Goal: Task Accomplishment & Management: Complete application form

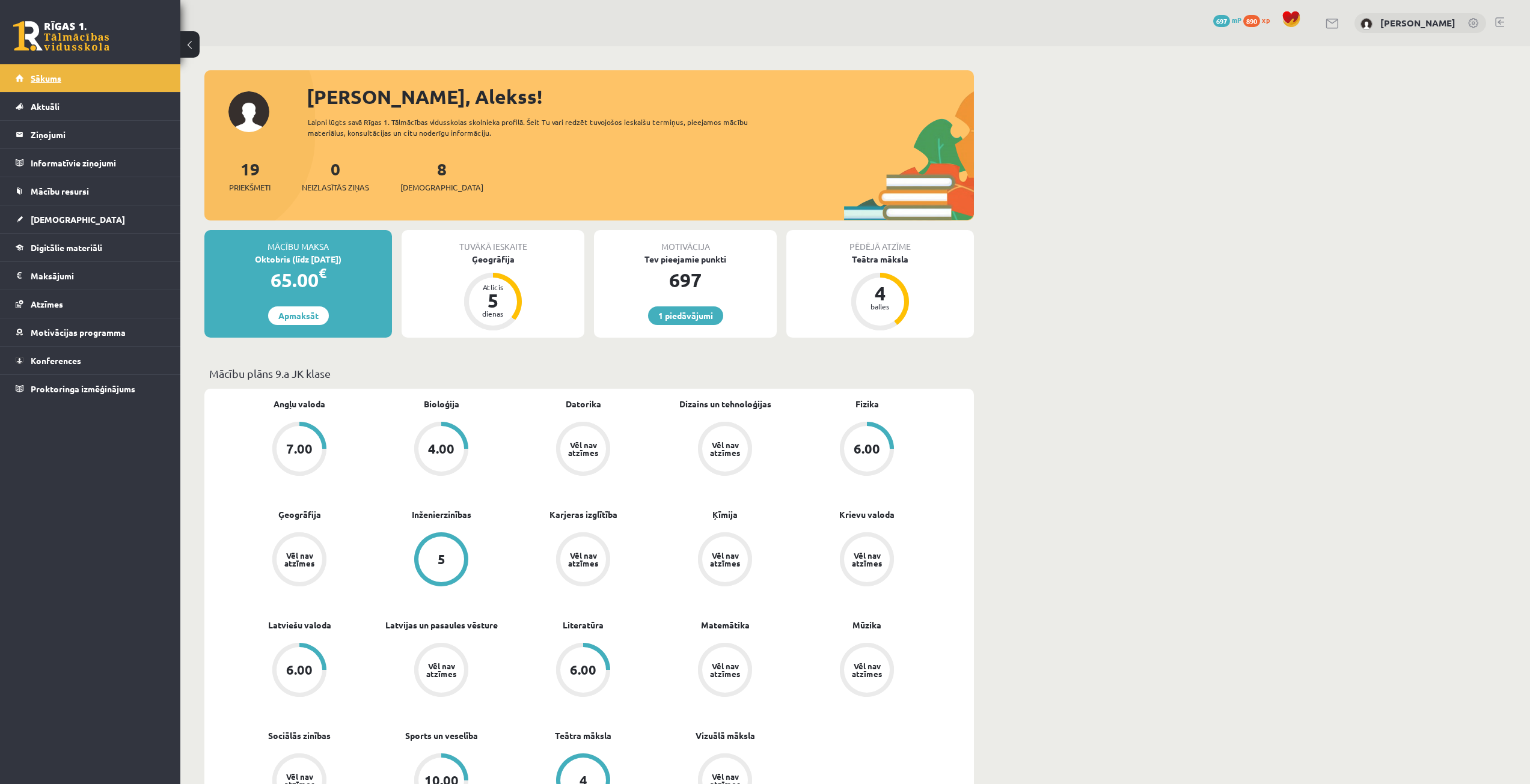
click at [50, 77] on span "Sākums" at bounding box center [46, 78] width 31 height 11
click at [434, 176] on div "8 Ieskaites" at bounding box center [441, 175] width 83 height 37
click at [424, 188] on span "[DEMOGRAPHIC_DATA]" at bounding box center [441, 187] width 83 height 12
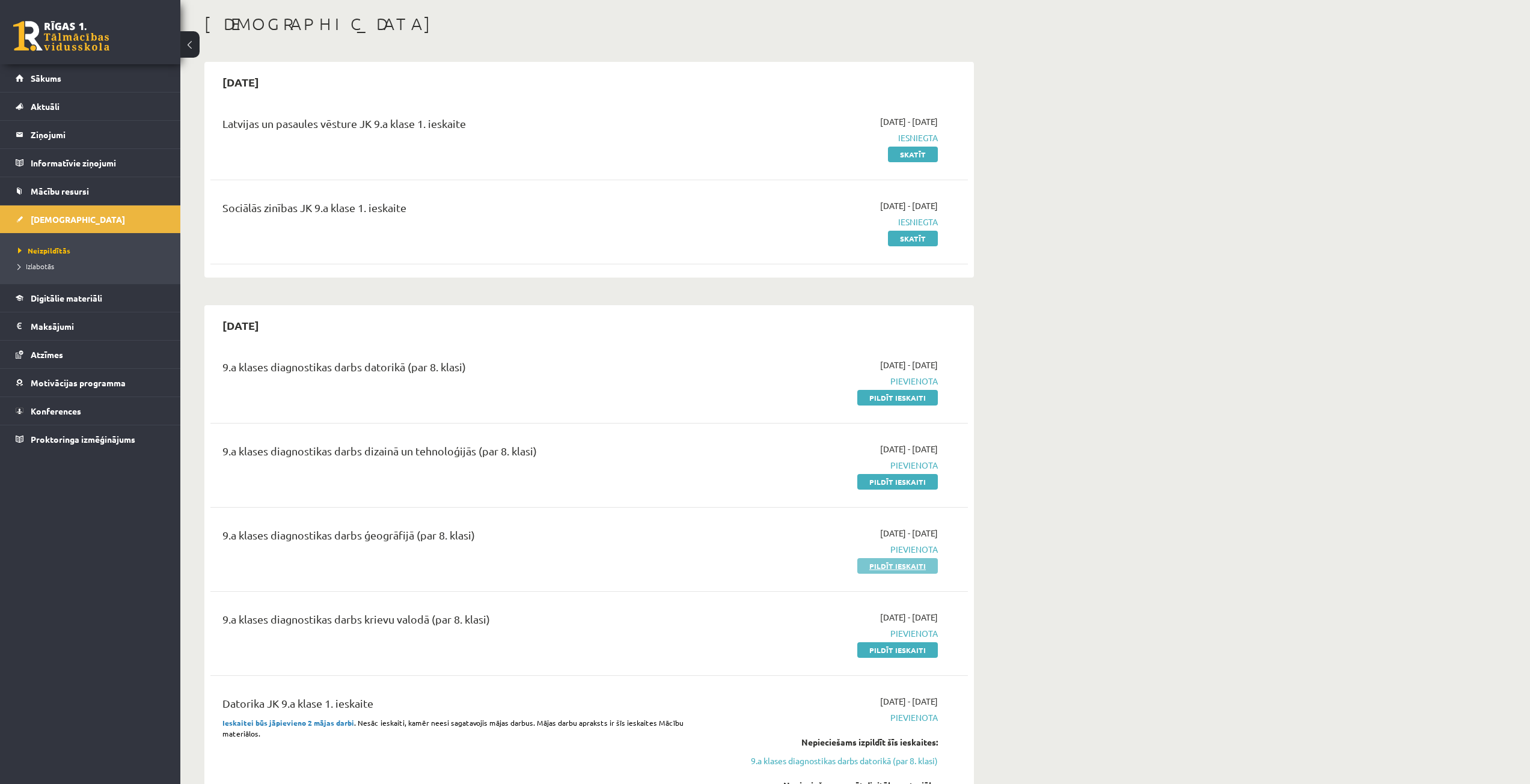
scroll to position [120, 0]
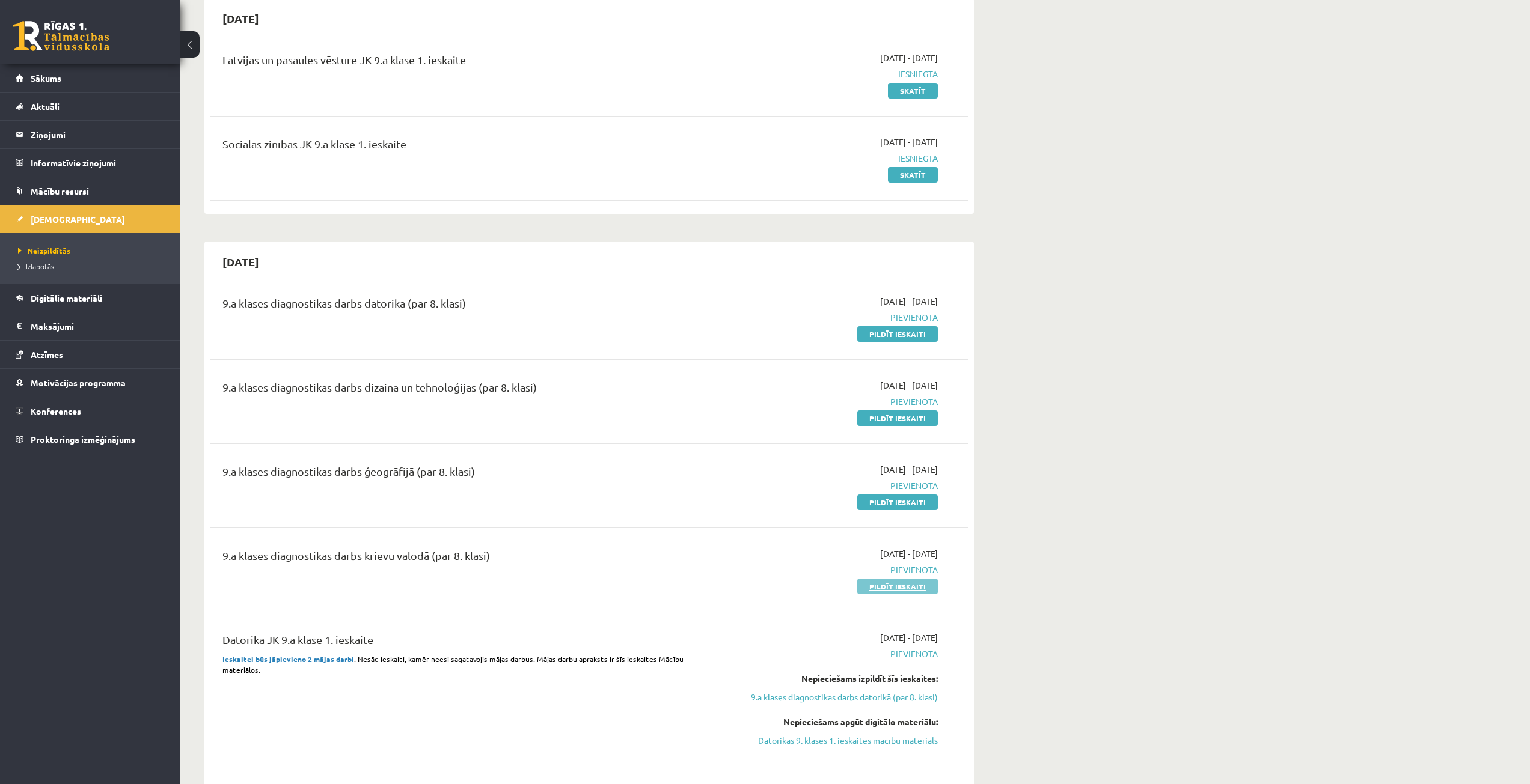
click at [897, 587] on link "Pildīt ieskaiti" at bounding box center [897, 587] width 81 height 15
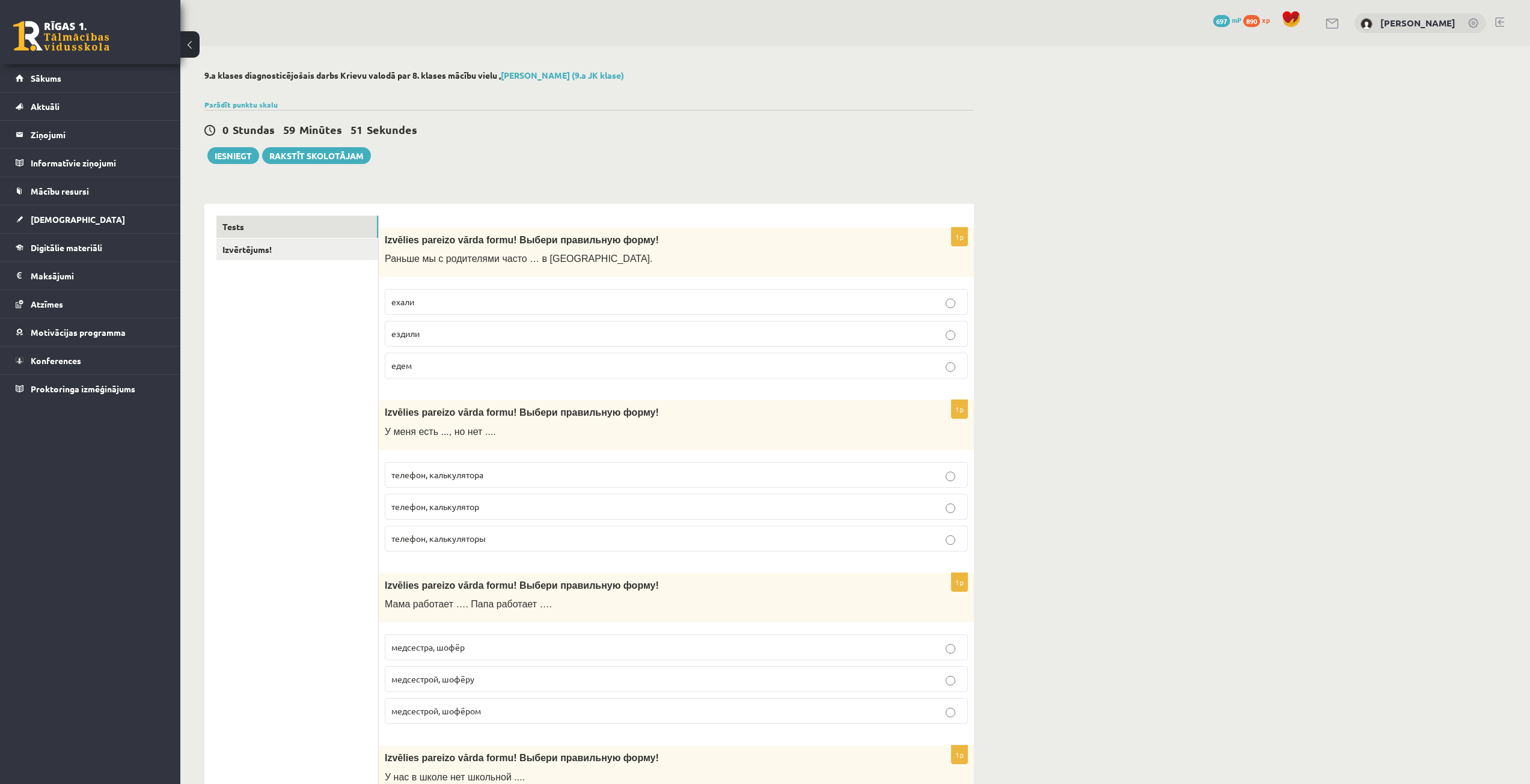
click at [477, 333] on p "ездили" at bounding box center [676, 334] width 570 height 12
drag, startPoint x: 570, startPoint y: 262, endPoint x: 424, endPoint y: 261, distance: 146.0
click at [424, 261] on p "Раньше мы с родителями часто … в Таллинн." at bounding box center [646, 258] width 523 height 12
drag, startPoint x: 385, startPoint y: 258, endPoint x: 442, endPoint y: 375, distance: 130.1
click at [442, 375] on div "1p Izvēlies pareizo vārda formu! Выбери правильную форму! Раньше мы с родителям…" at bounding box center [676, 308] width 595 height 161
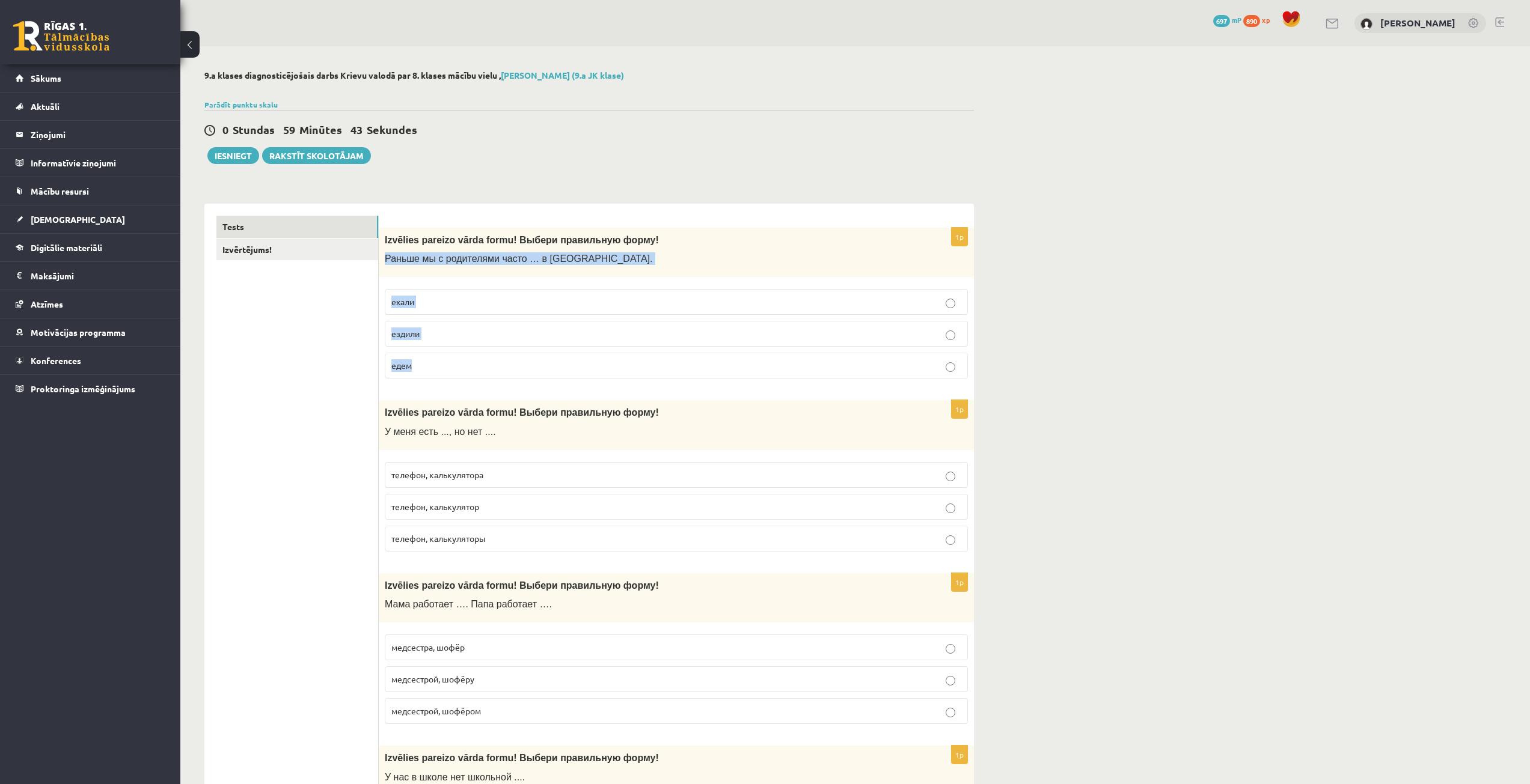
copy div "Раньше мы с родителями часто … в Таллинн. ехали ездили едем"
click at [505, 149] on div "0 Stundas 59 Minūtes 39 Sekundes Iesniegt Rakstīt skolotājam" at bounding box center [589, 137] width 770 height 54
click at [504, 472] on p "телефон, калькулятора" at bounding box center [676, 475] width 570 height 12
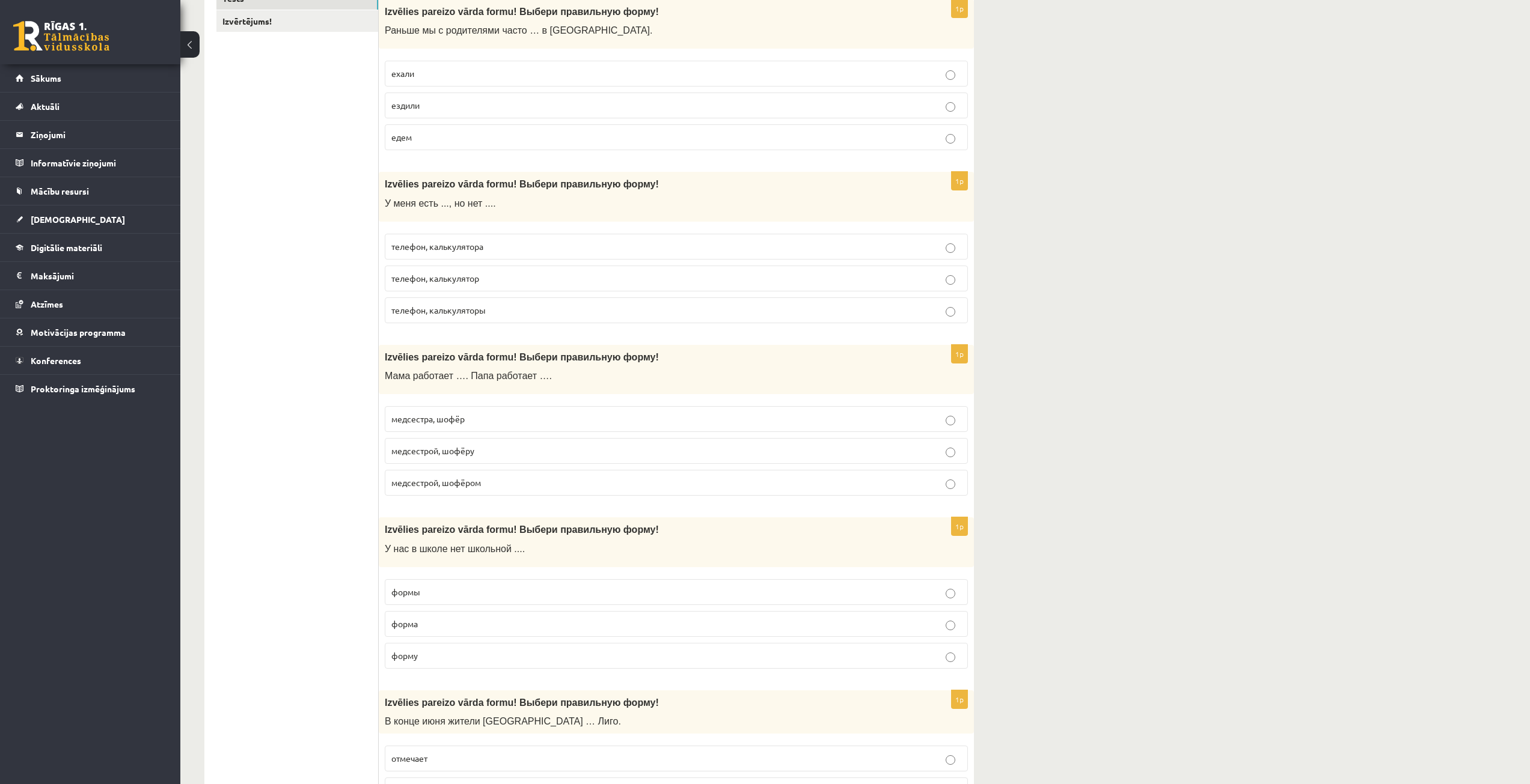
scroll to position [300, 0]
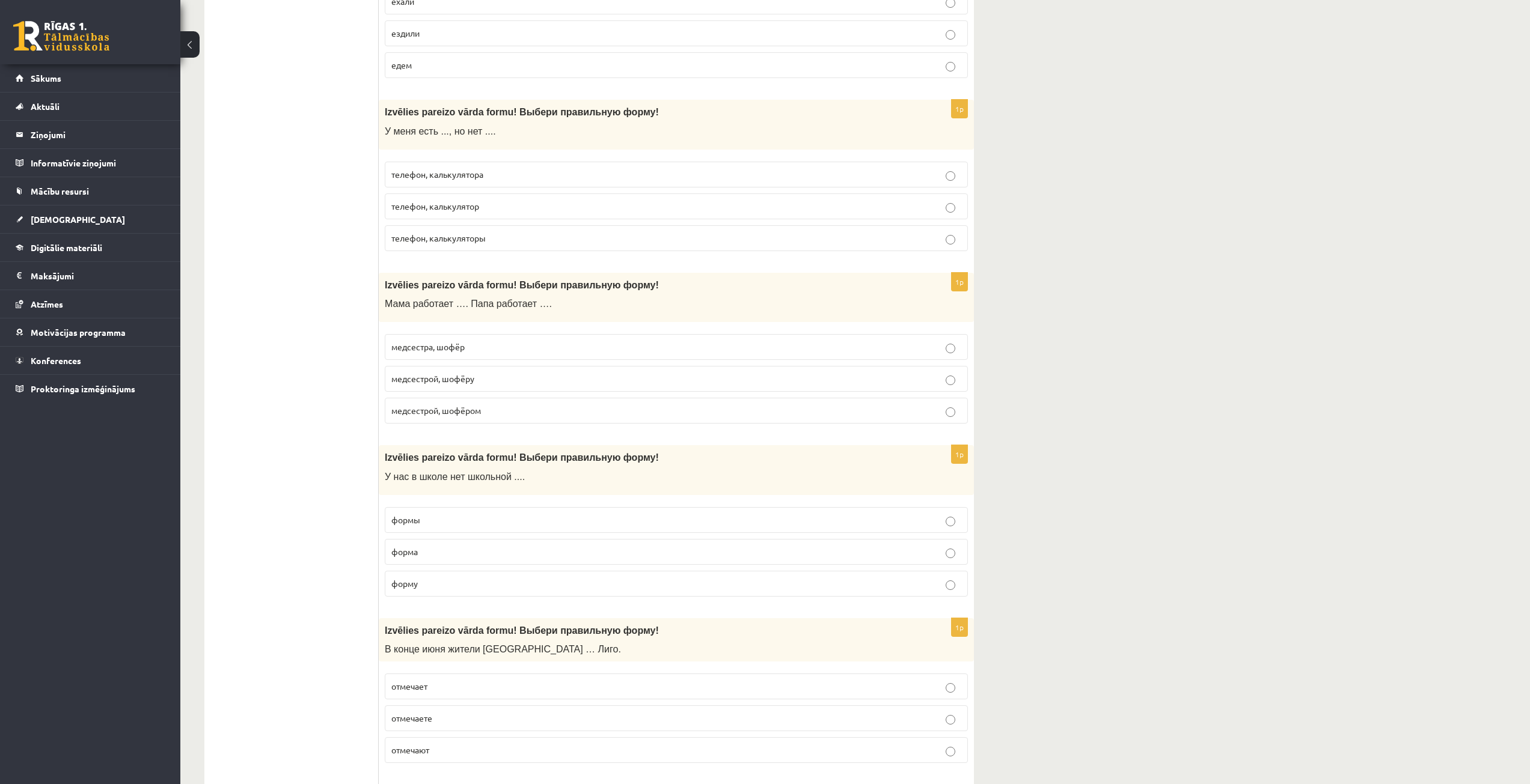
click at [482, 416] on p "медсестрой, шофёром" at bounding box center [676, 410] width 570 height 12
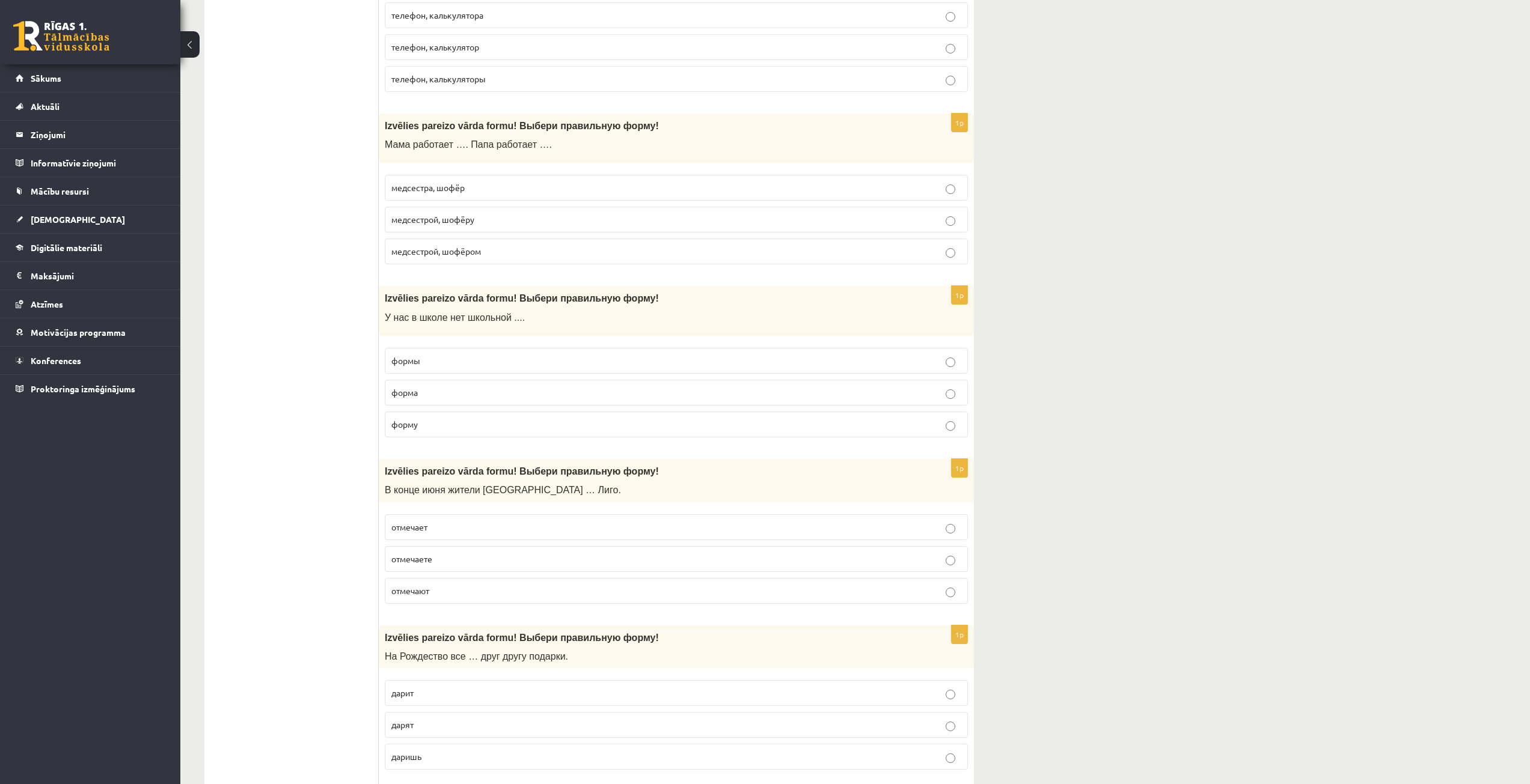
scroll to position [481, 0]
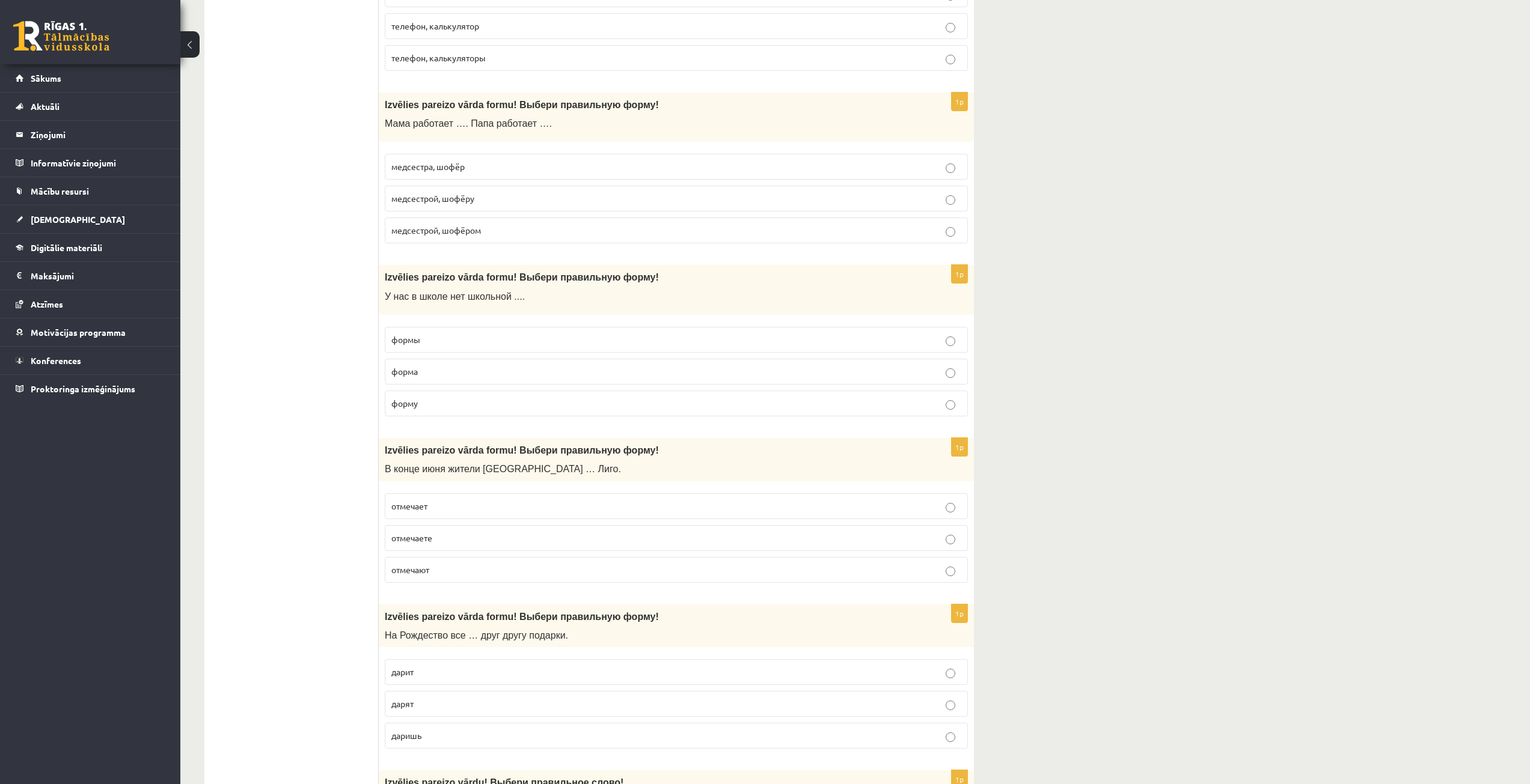
click at [492, 341] on p "формы" at bounding box center [676, 340] width 570 height 12
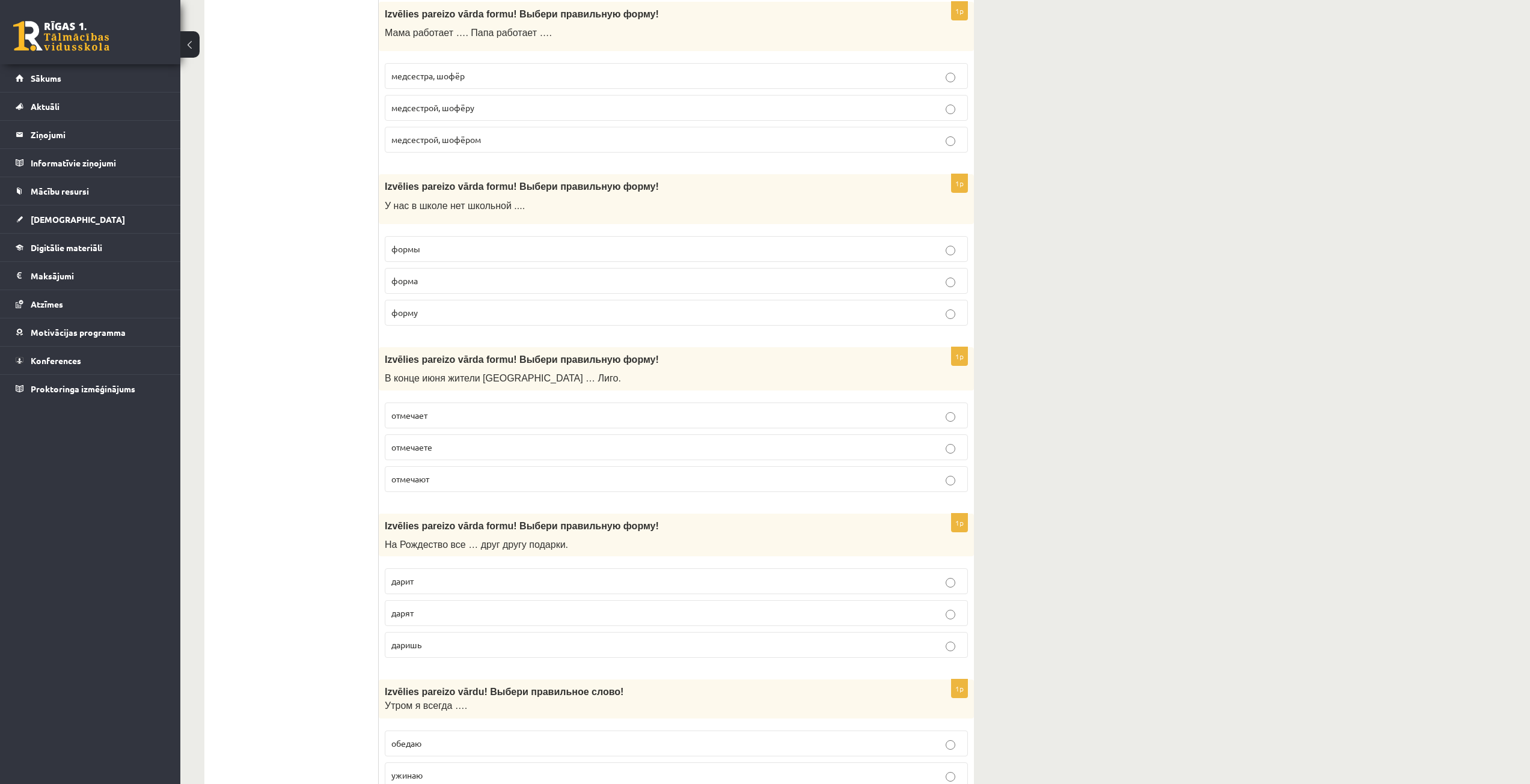
scroll to position [601, 0]
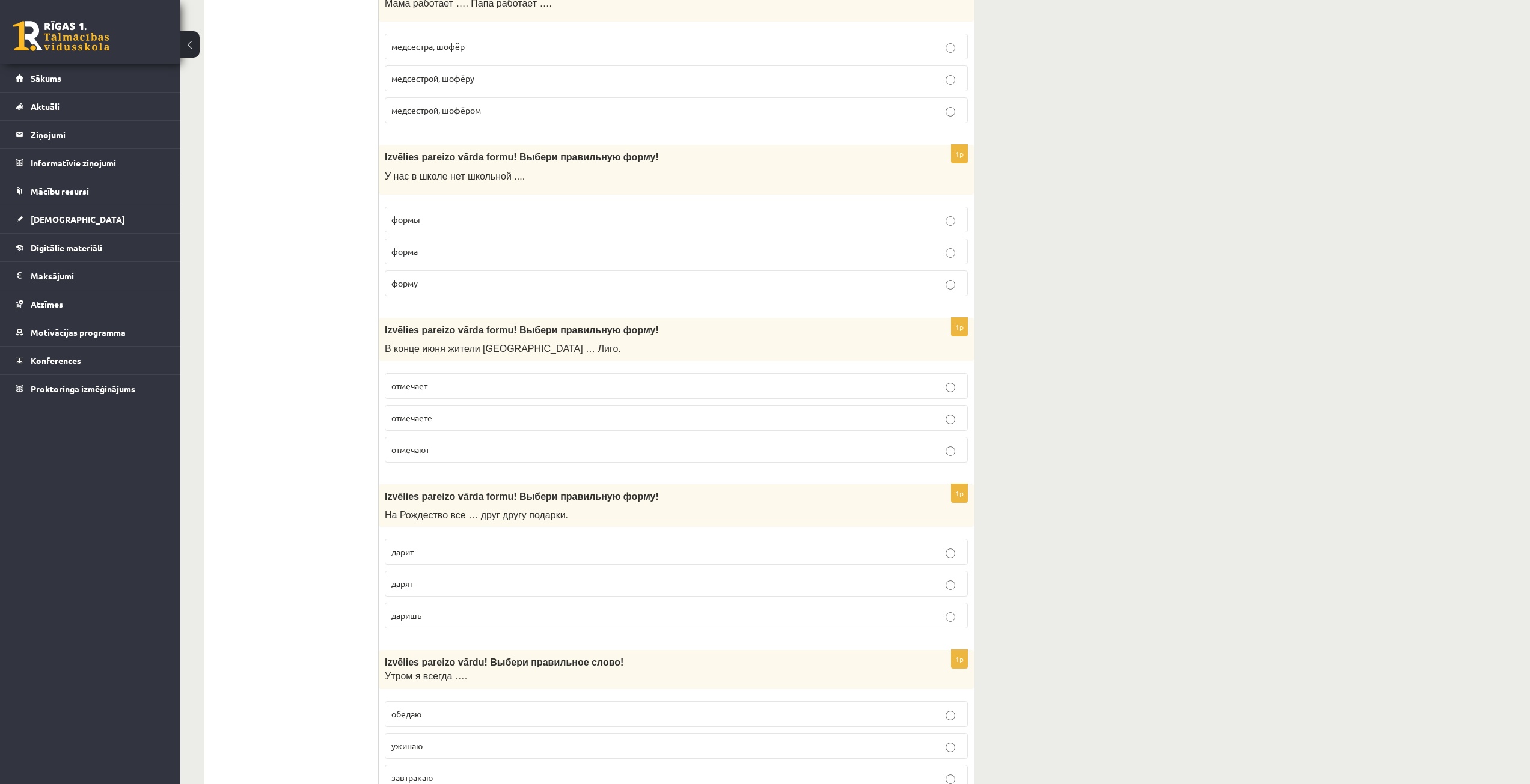
click at [450, 452] on p "отмечают" at bounding box center [676, 450] width 570 height 12
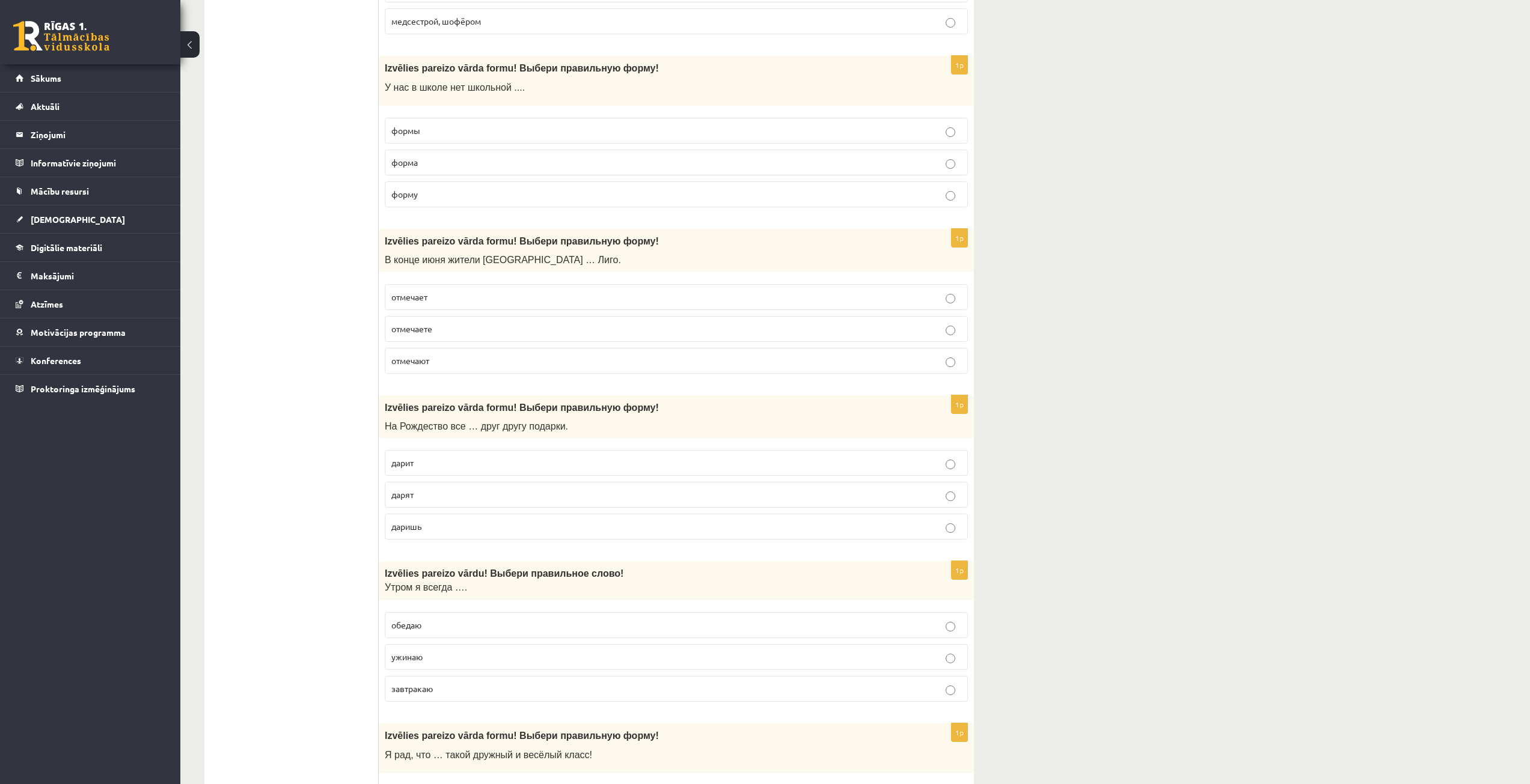
scroll to position [781, 0]
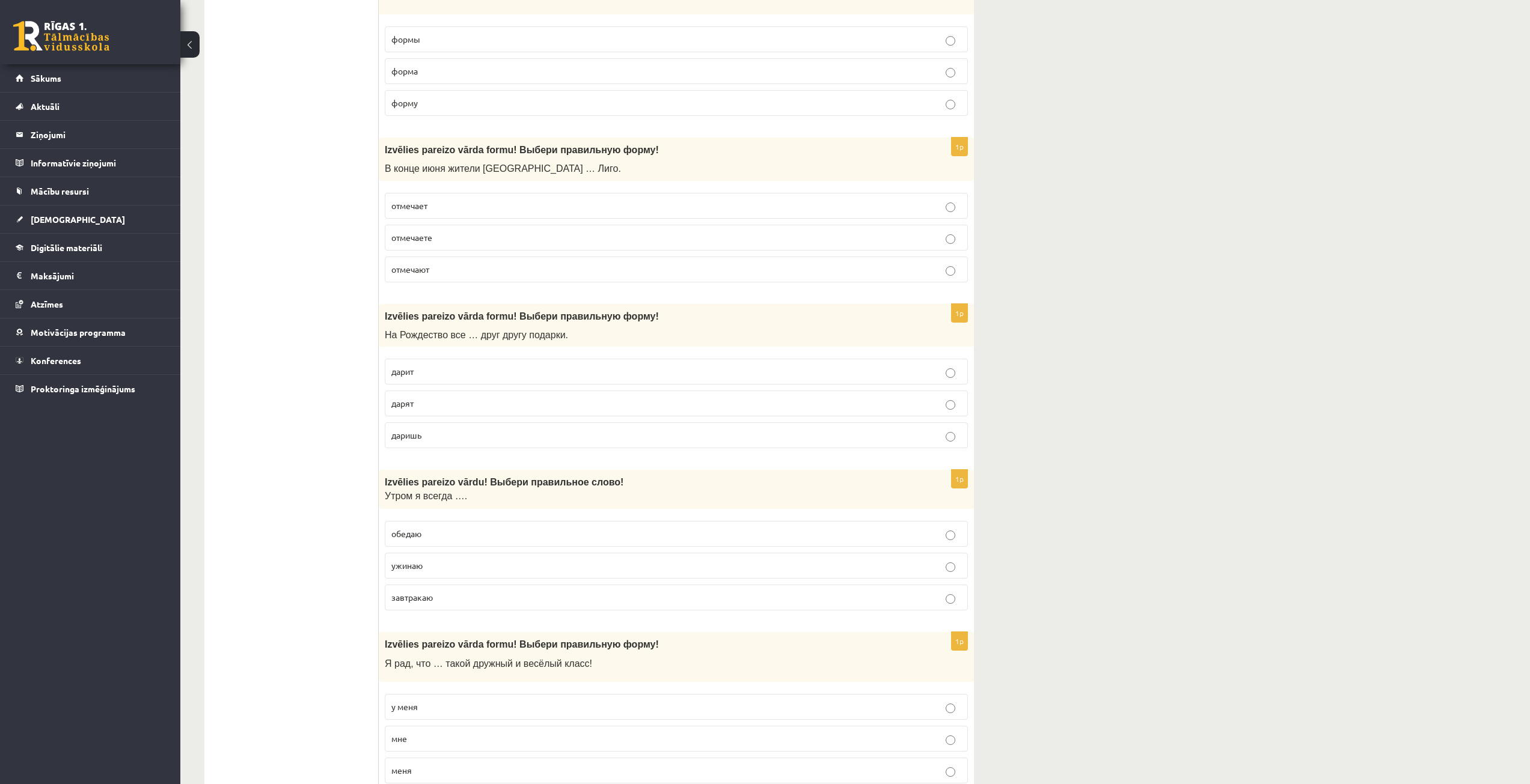
click at [475, 399] on p "дарят" at bounding box center [676, 403] width 570 height 12
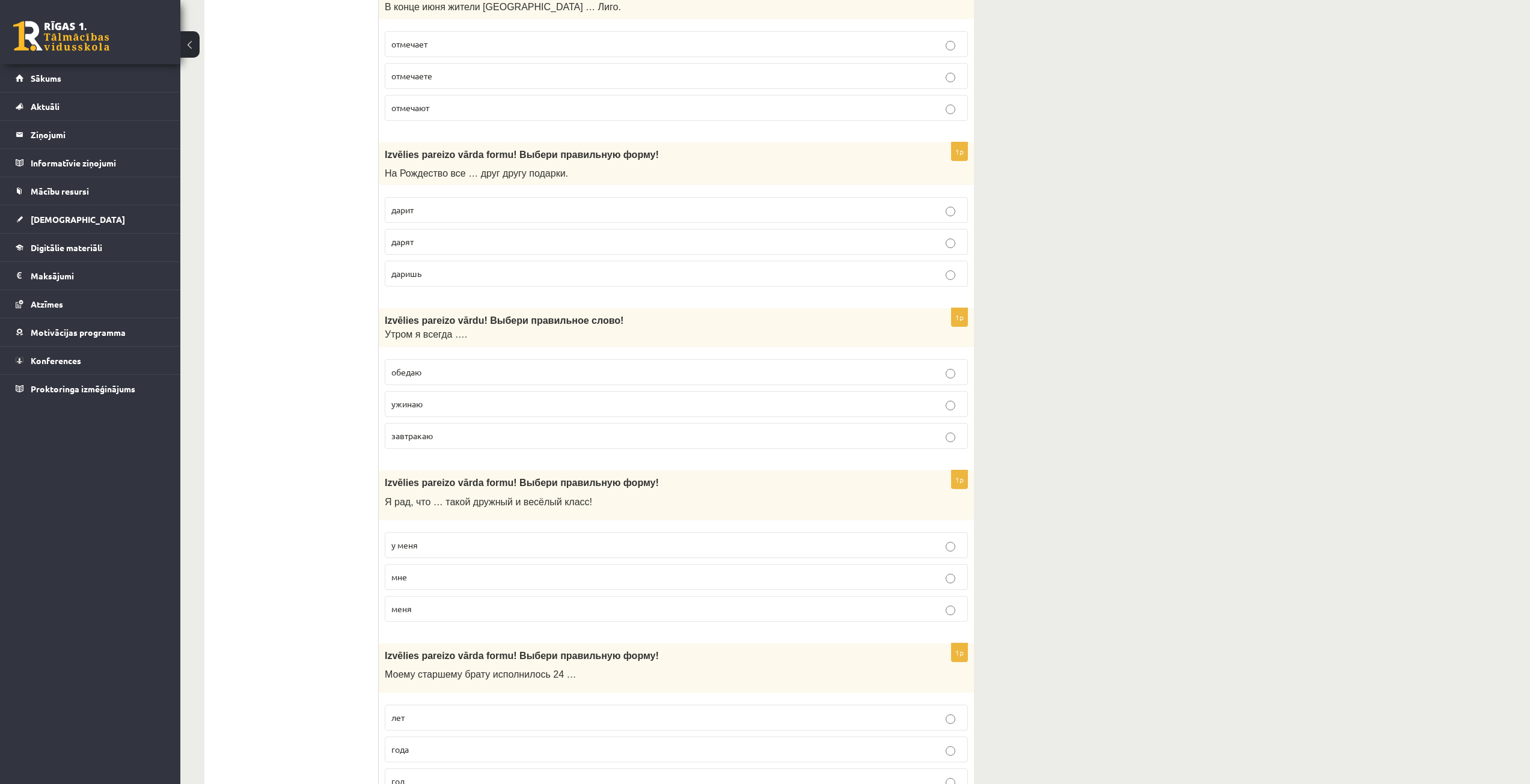
scroll to position [961, 0]
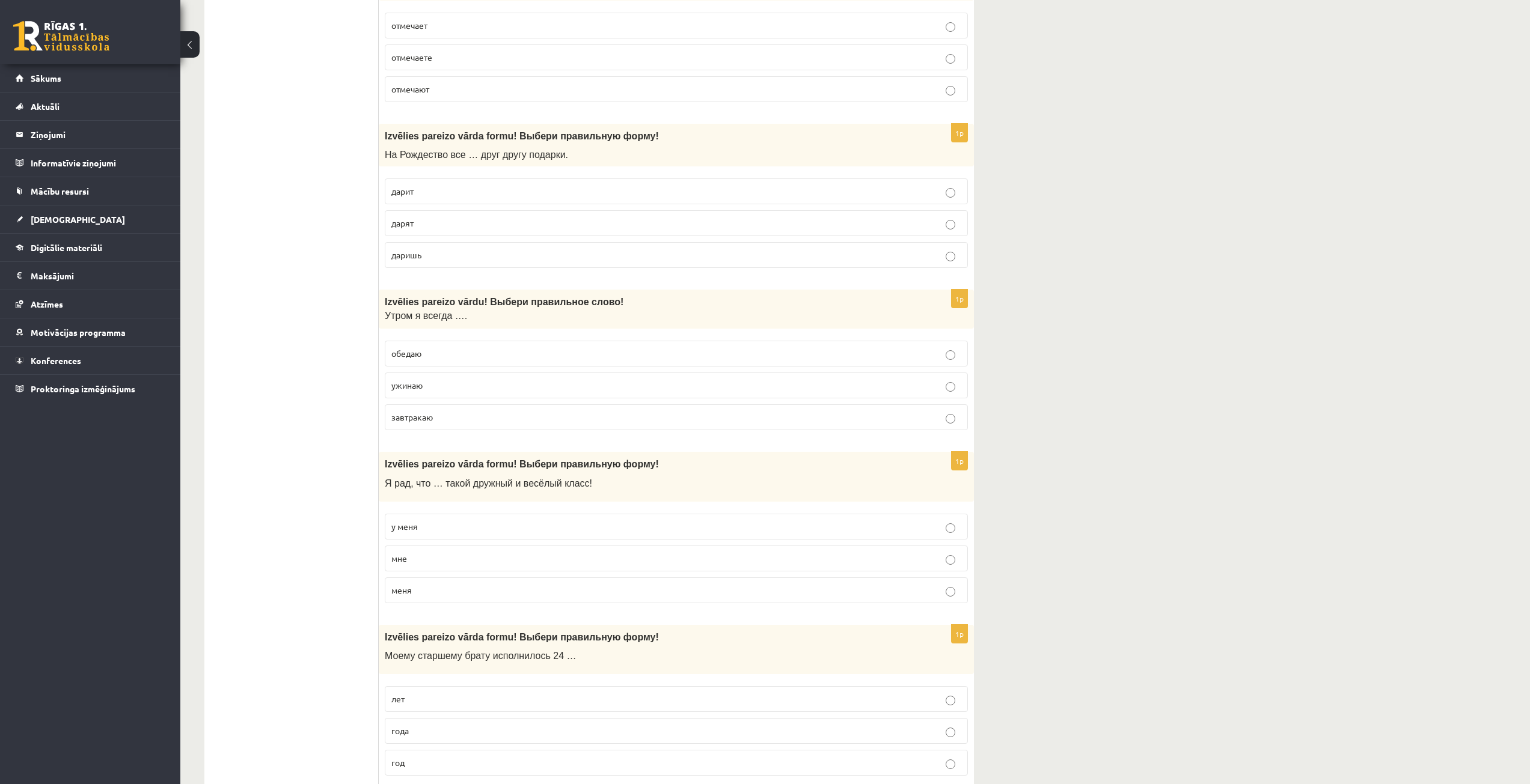
click at [509, 341] on label "обедаю" at bounding box center [676, 353] width 583 height 26
click at [476, 410] on label "завтракаю" at bounding box center [676, 416] width 583 height 26
click at [493, 523] on p "у меня" at bounding box center [676, 526] width 570 height 12
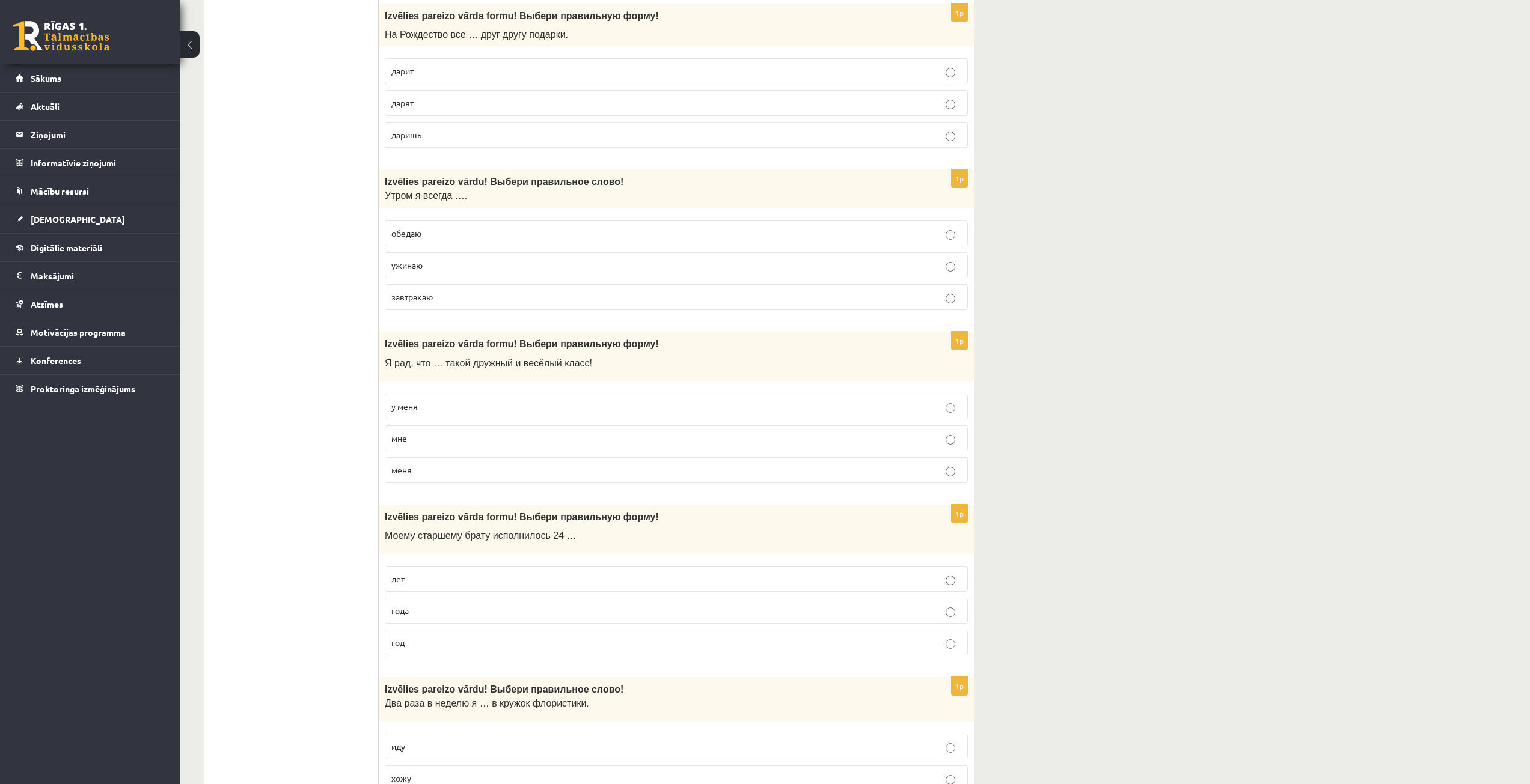
scroll to position [1142, 0]
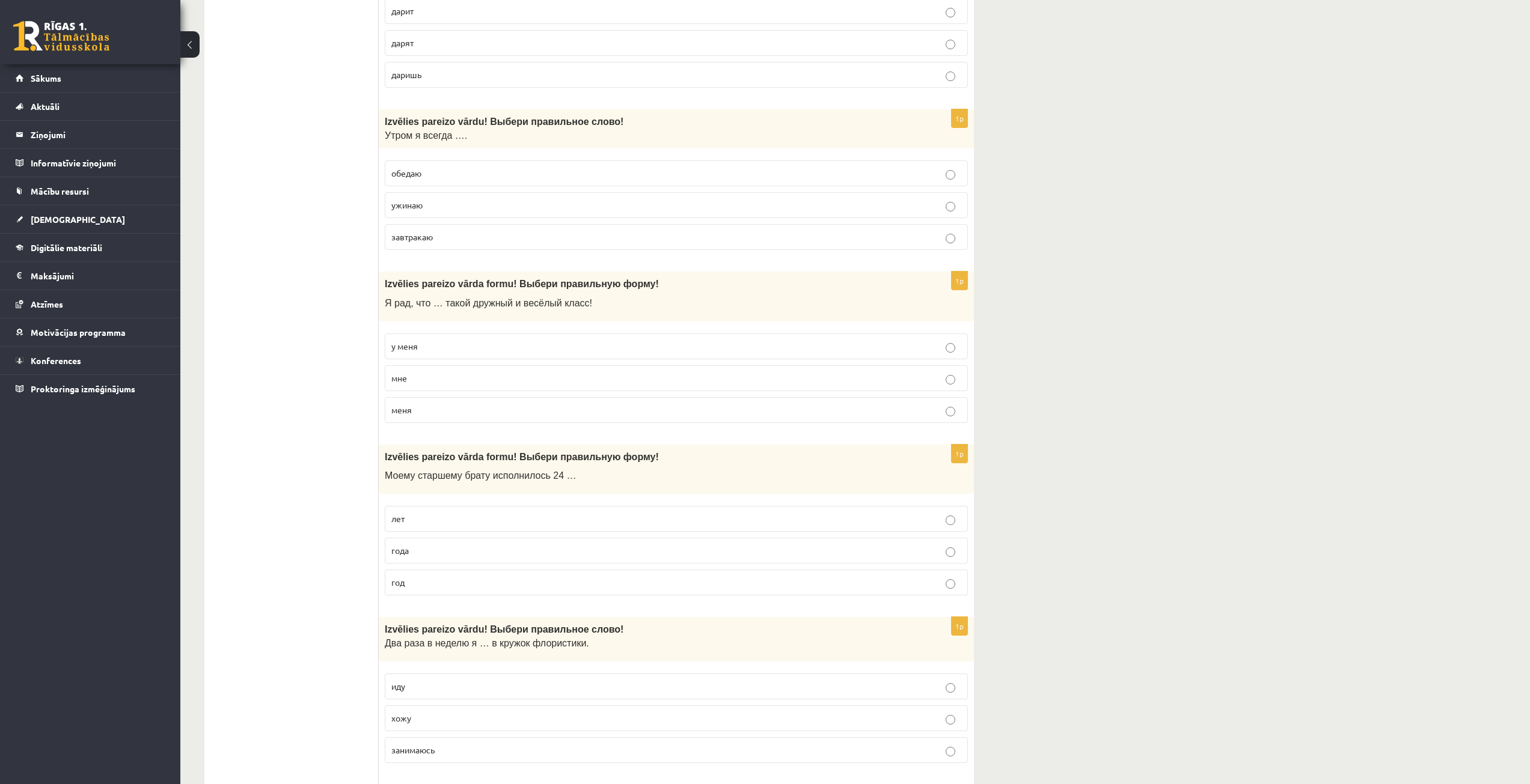
click at [494, 521] on p "лет" at bounding box center [676, 519] width 570 height 12
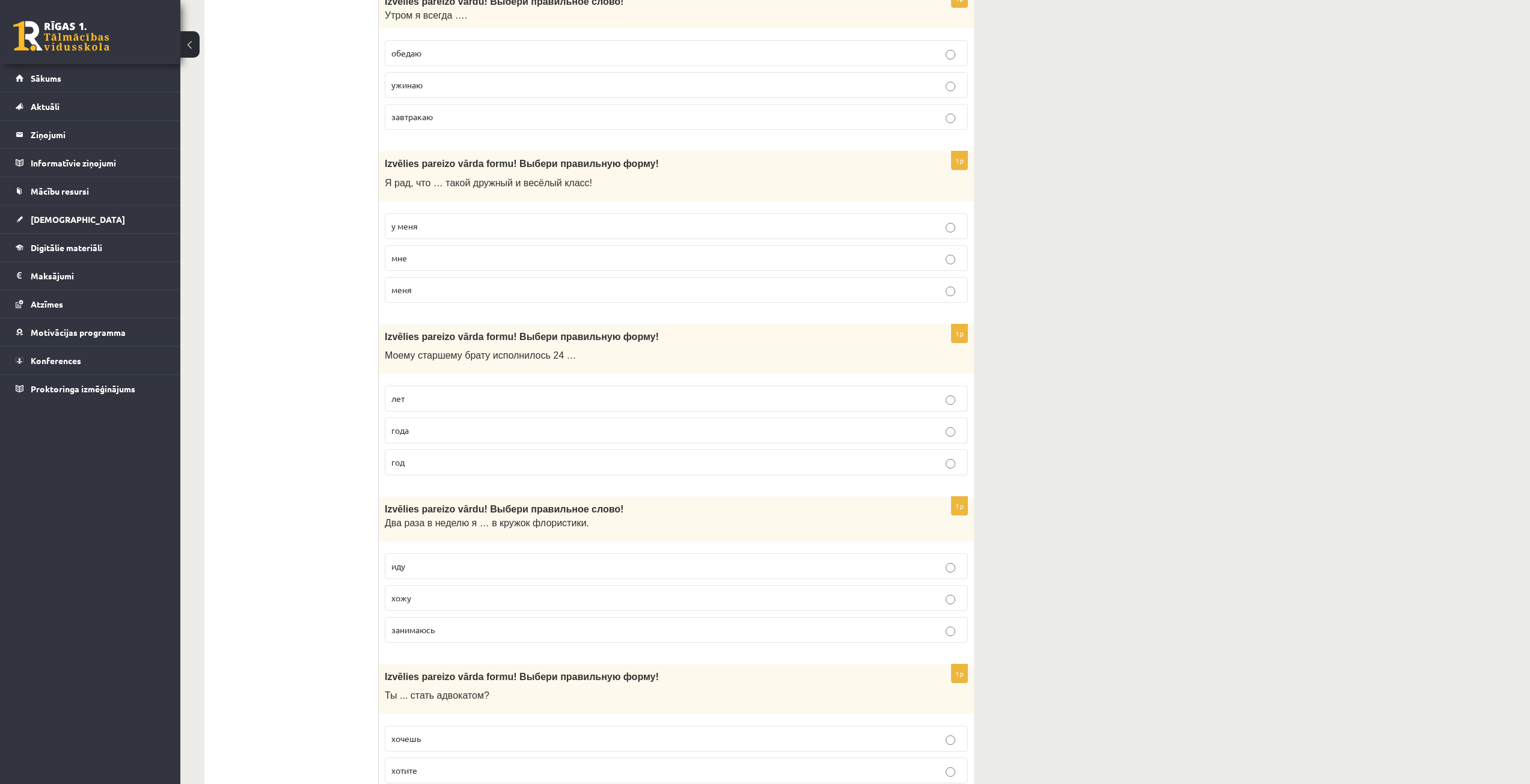
scroll to position [1382, 0]
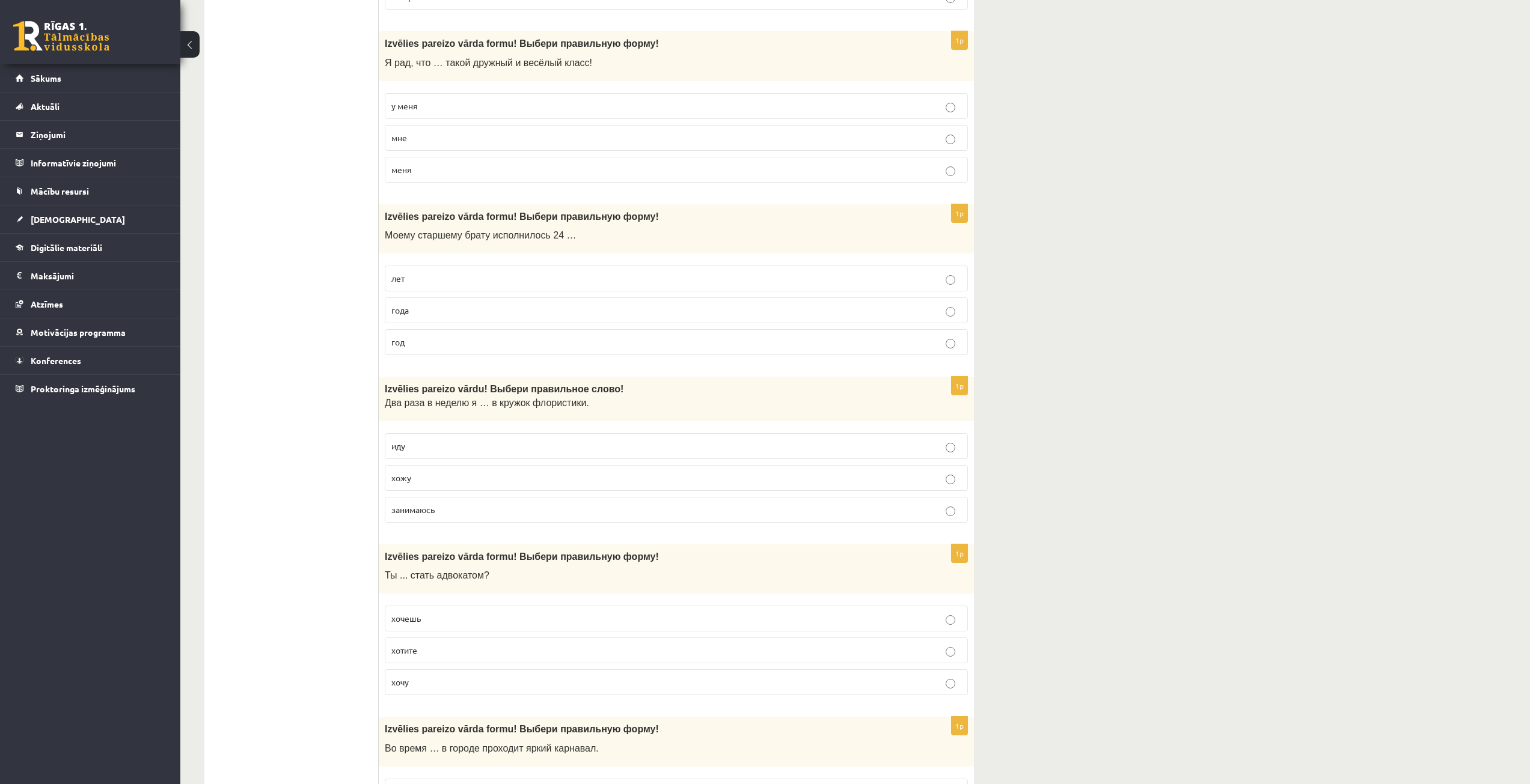
click at [473, 449] on p "иду" at bounding box center [676, 446] width 570 height 12
click at [592, 486] on label "хожу" at bounding box center [676, 478] width 583 height 26
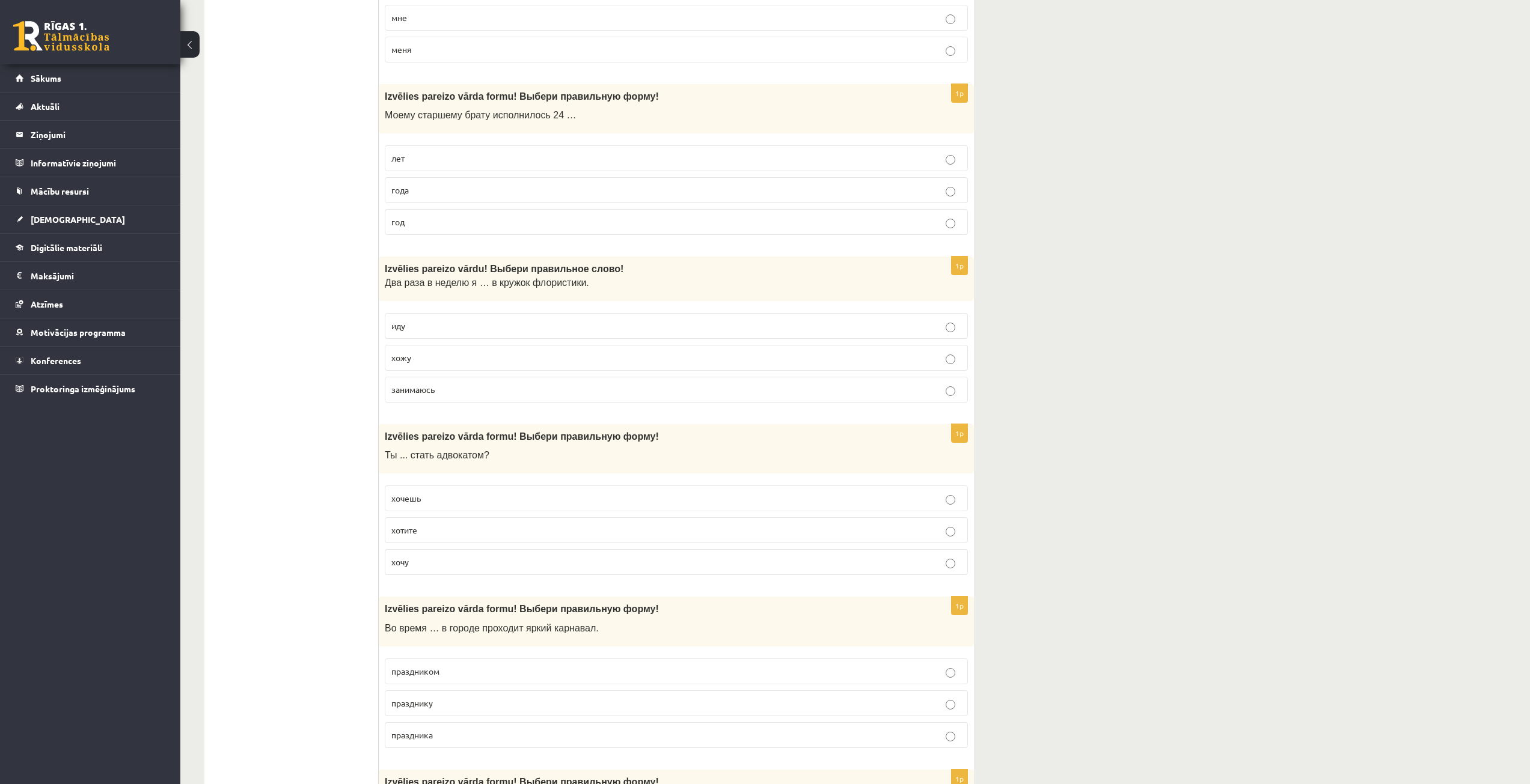
scroll to position [1563, 0]
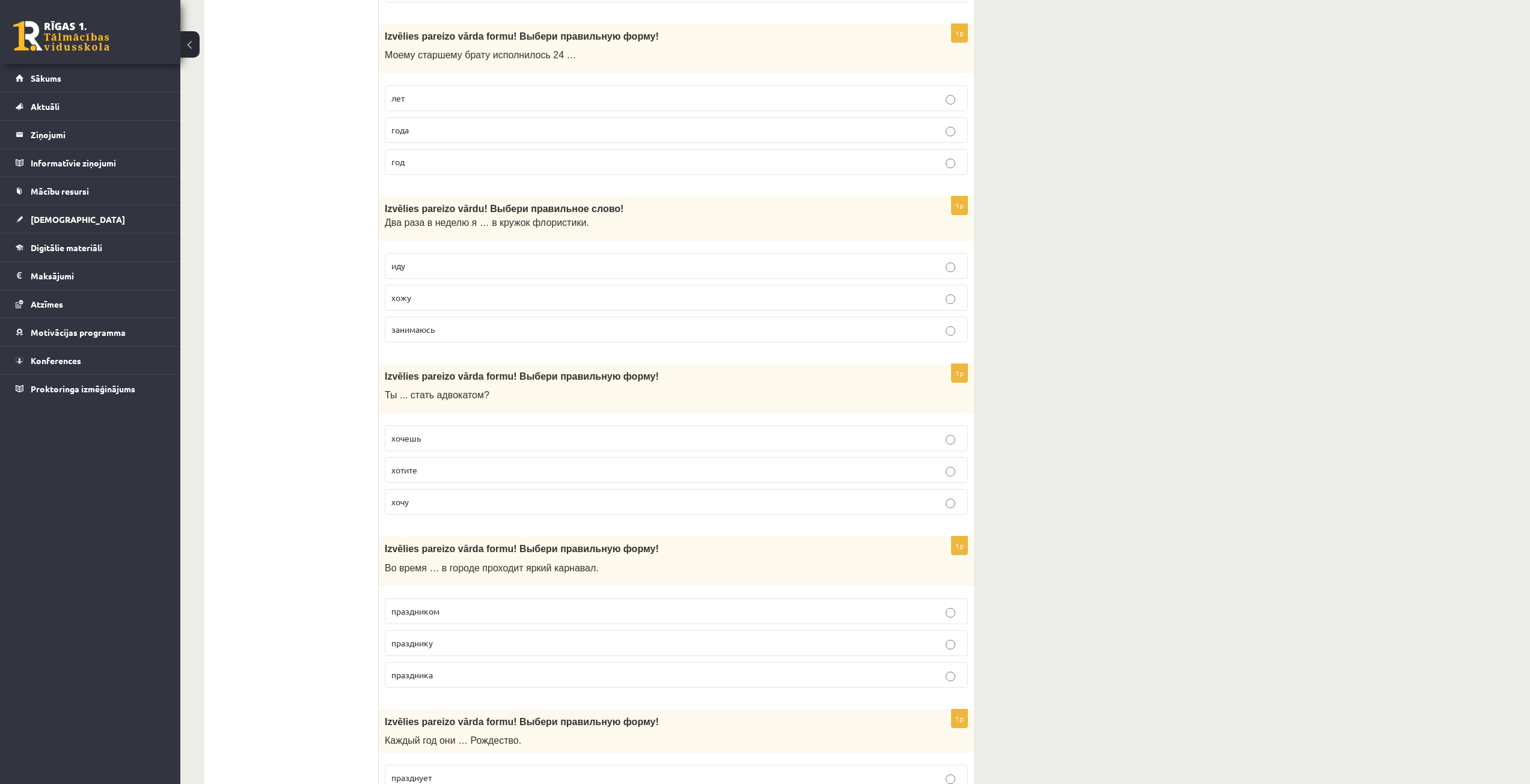
click at [553, 427] on label "хочешь" at bounding box center [676, 438] width 583 height 26
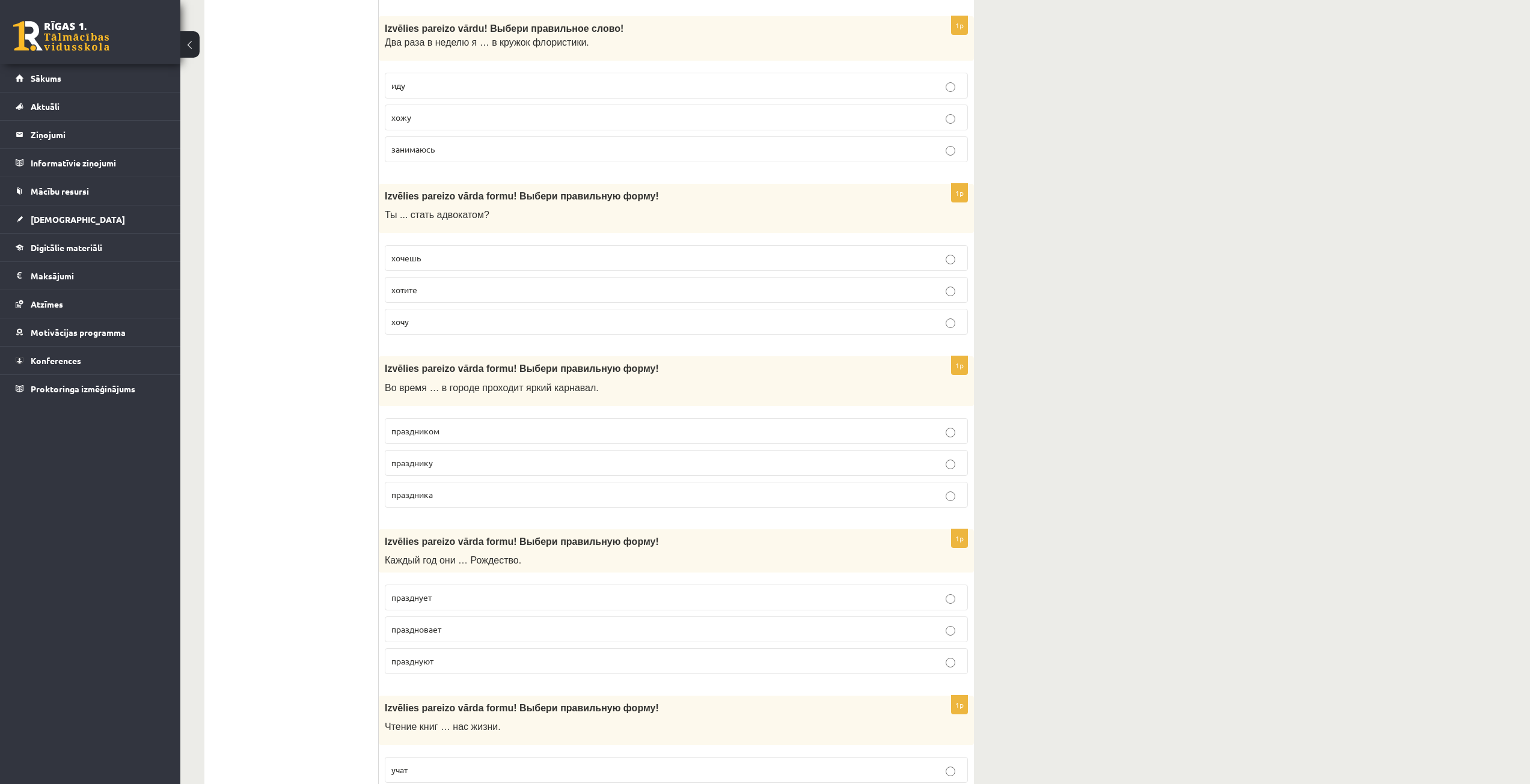
scroll to position [1803, 0]
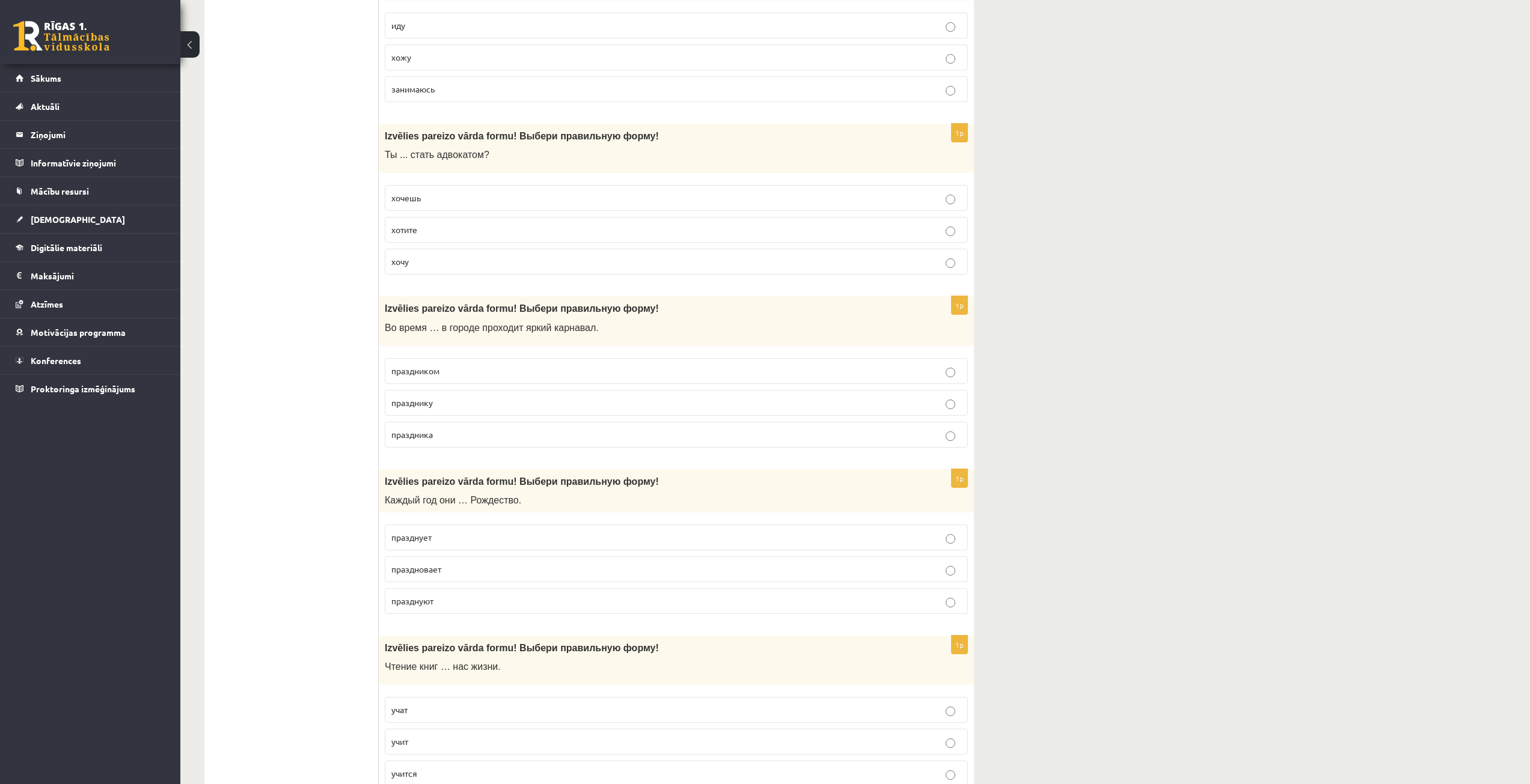
click at [448, 440] on p "праздника" at bounding box center [676, 435] width 570 height 12
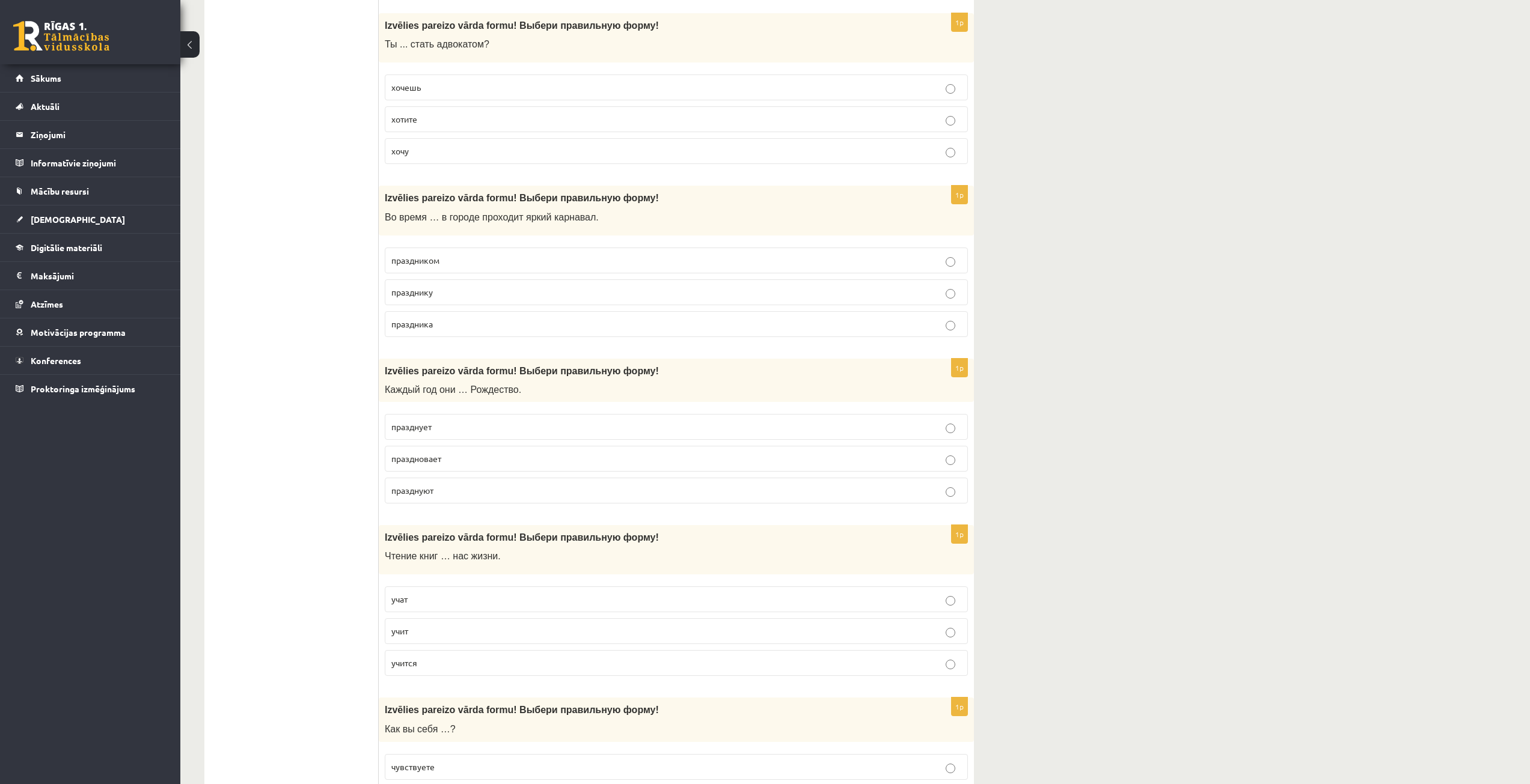
scroll to position [1922, 0]
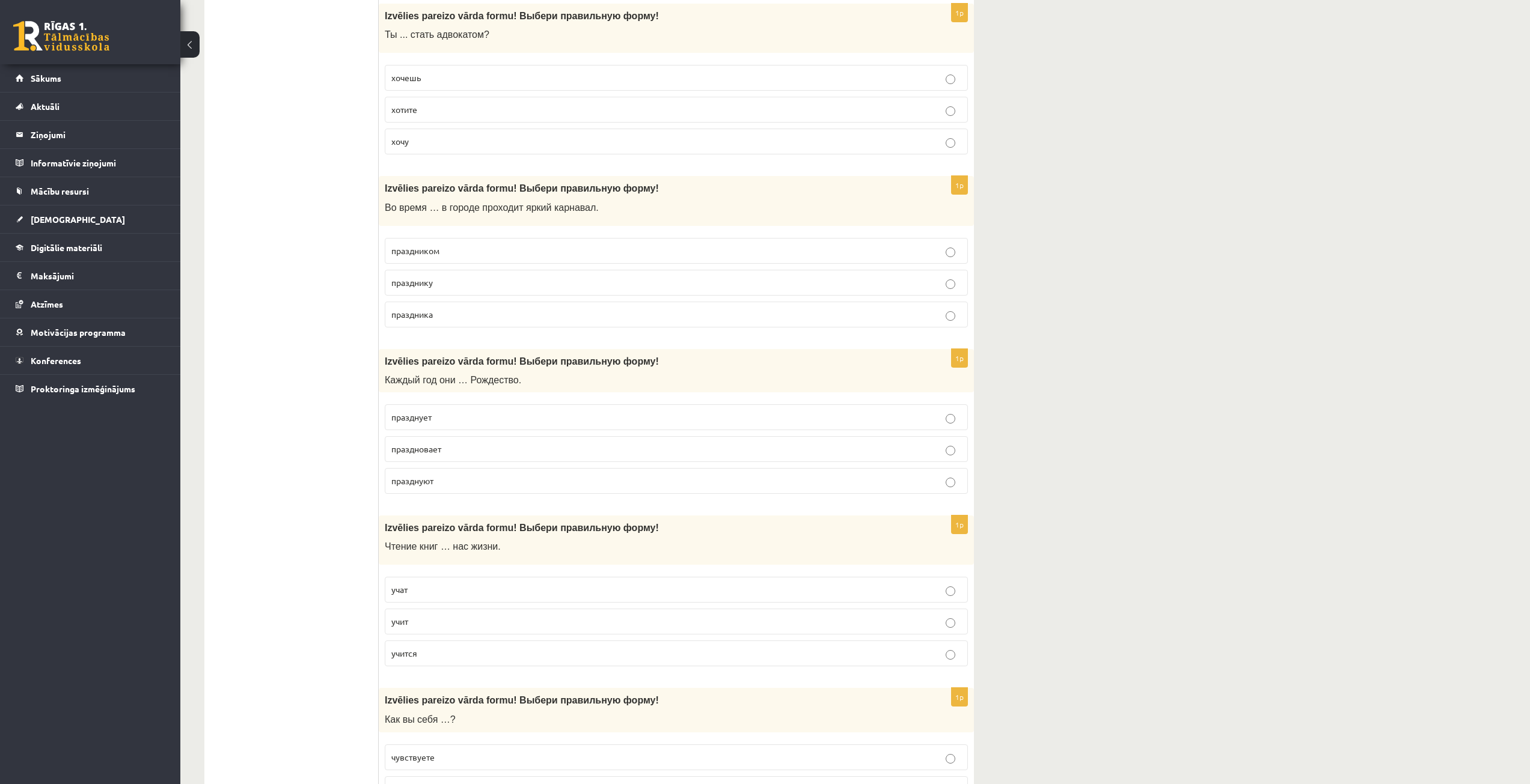
click at [443, 478] on p "празднуют" at bounding box center [676, 481] width 570 height 12
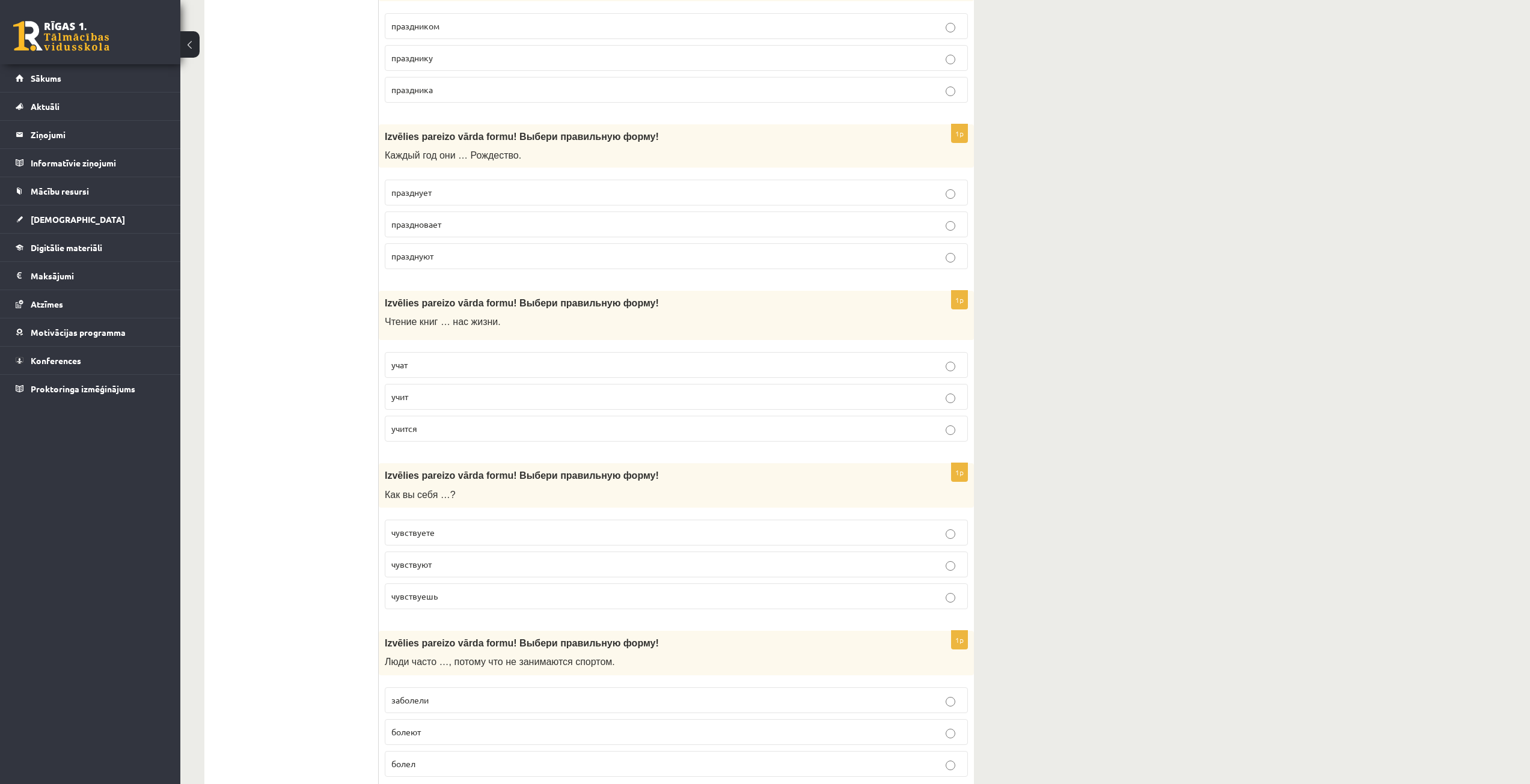
scroll to position [2163, 0]
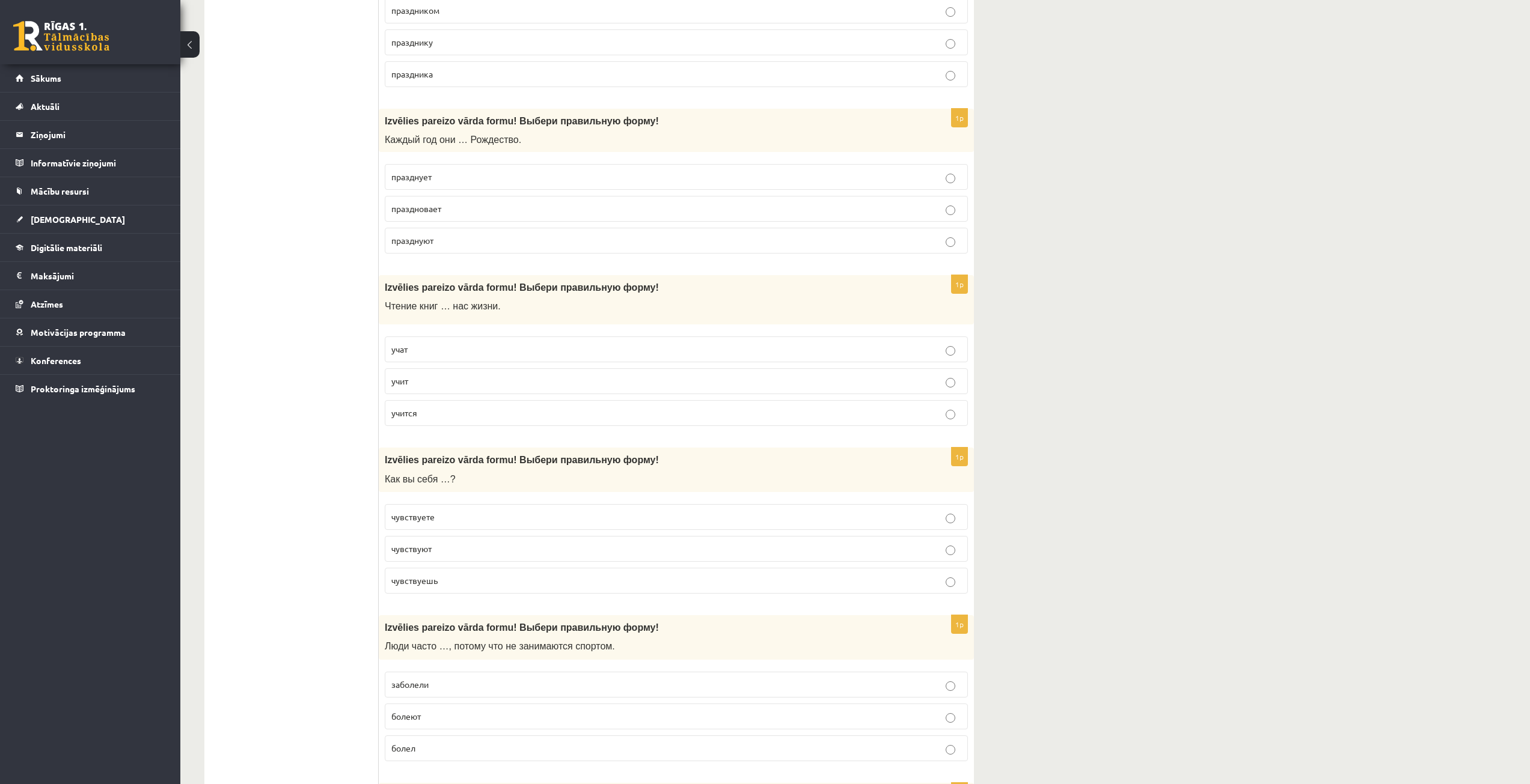
click at [491, 343] on label "учат" at bounding box center [676, 349] width 583 height 26
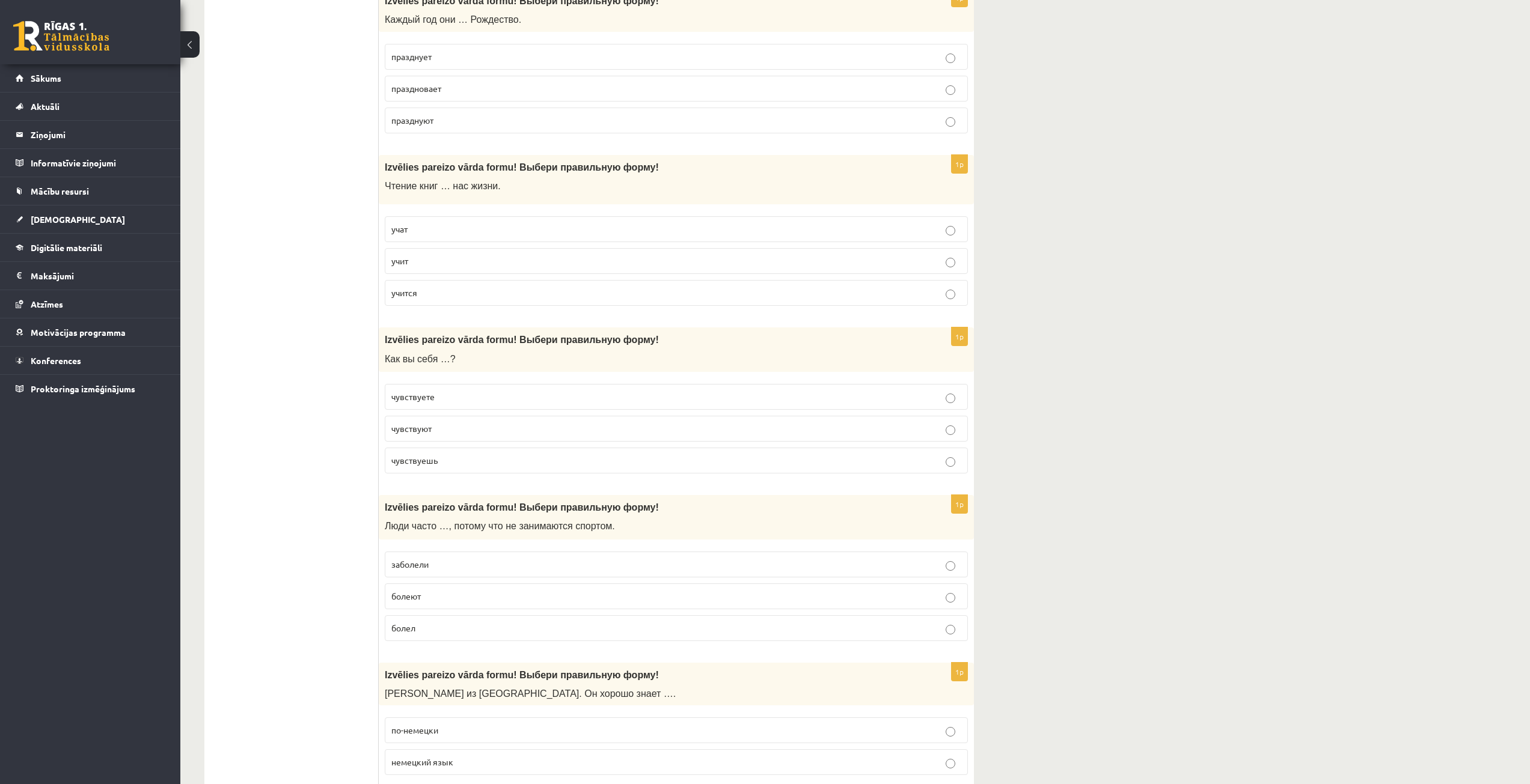
scroll to position [2343, 0]
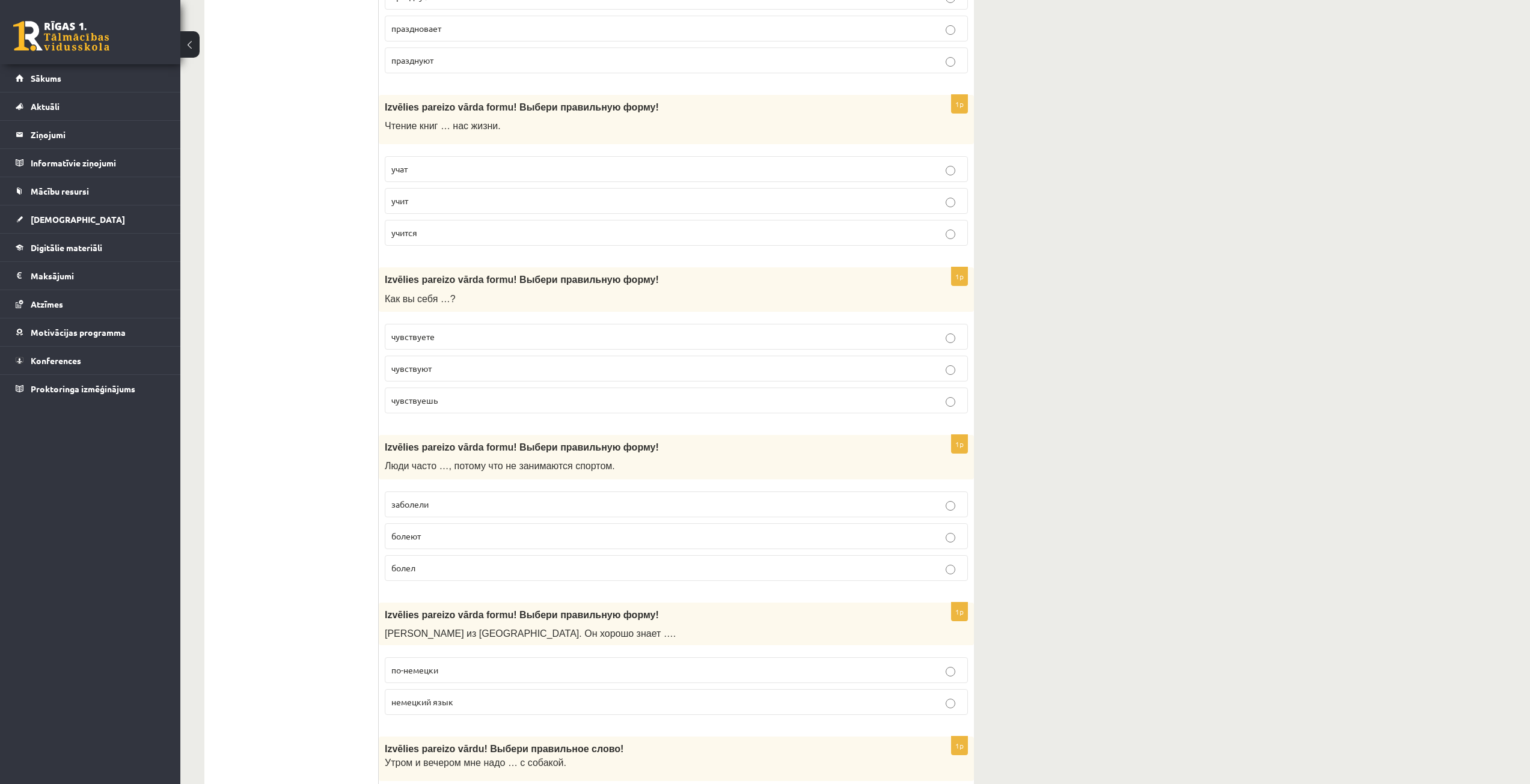
click at [468, 331] on p "чувствуете" at bounding box center [676, 337] width 570 height 12
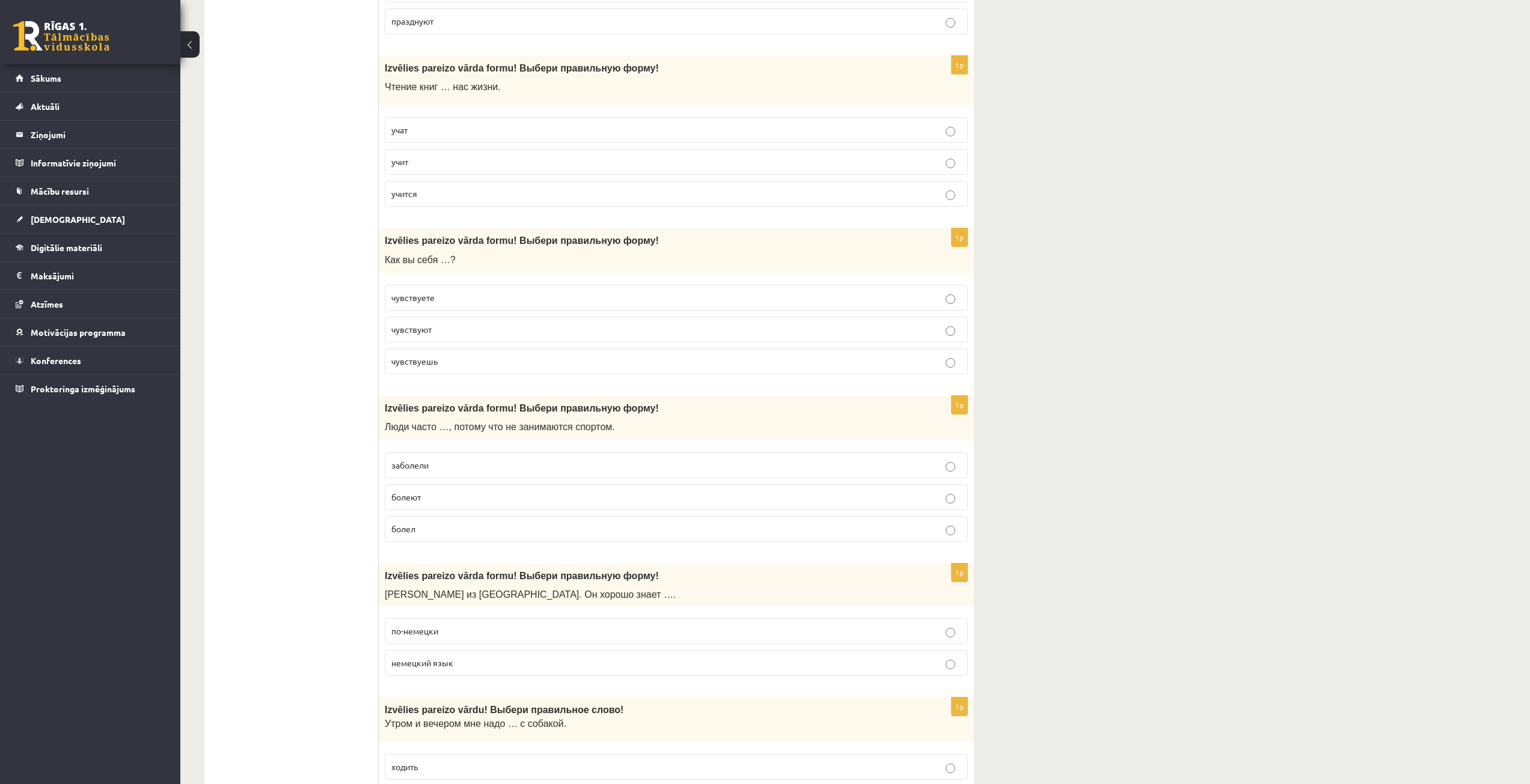
scroll to position [2403, 0]
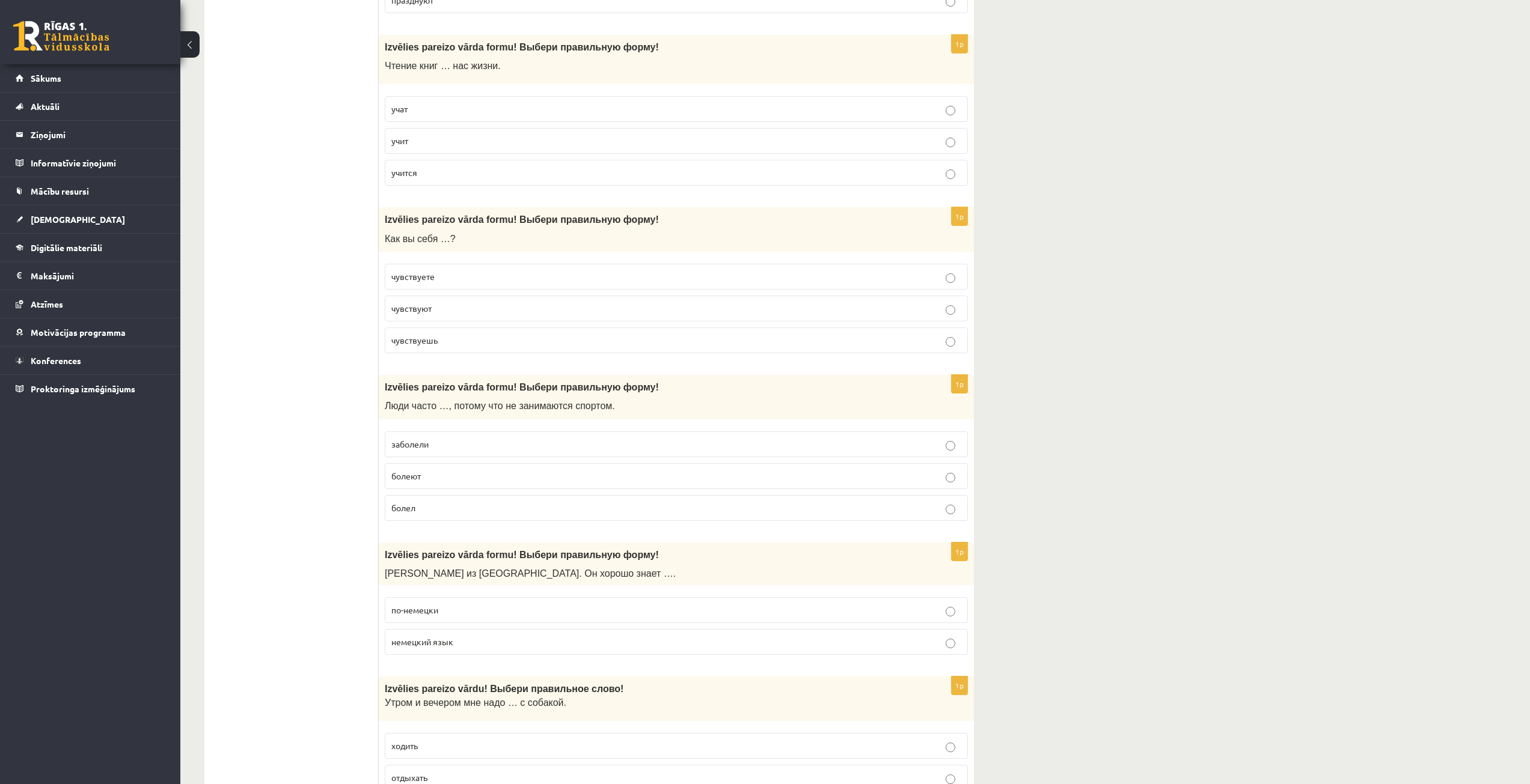
click at [458, 472] on p "болеют" at bounding box center [676, 476] width 570 height 12
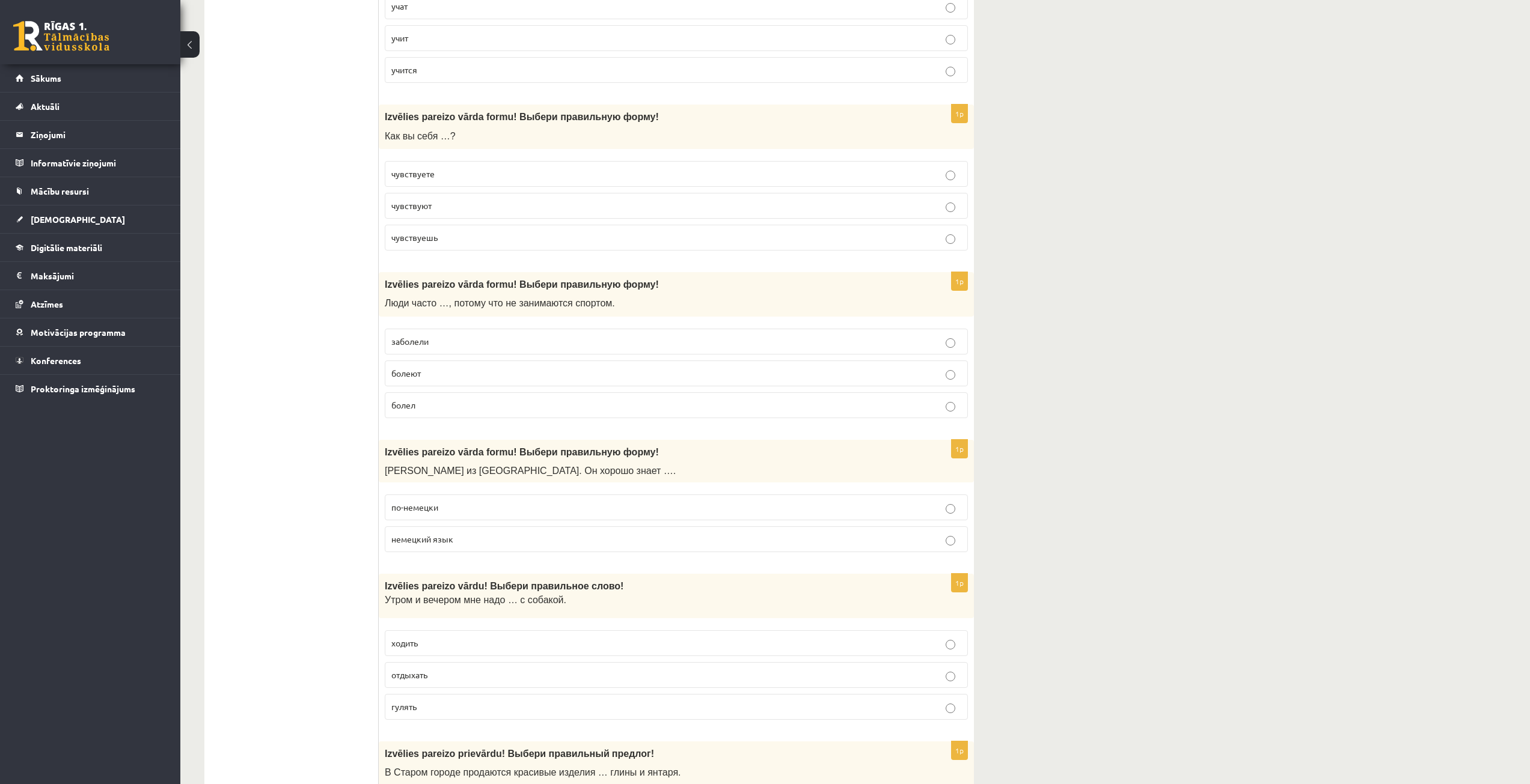
scroll to position [2524, 0]
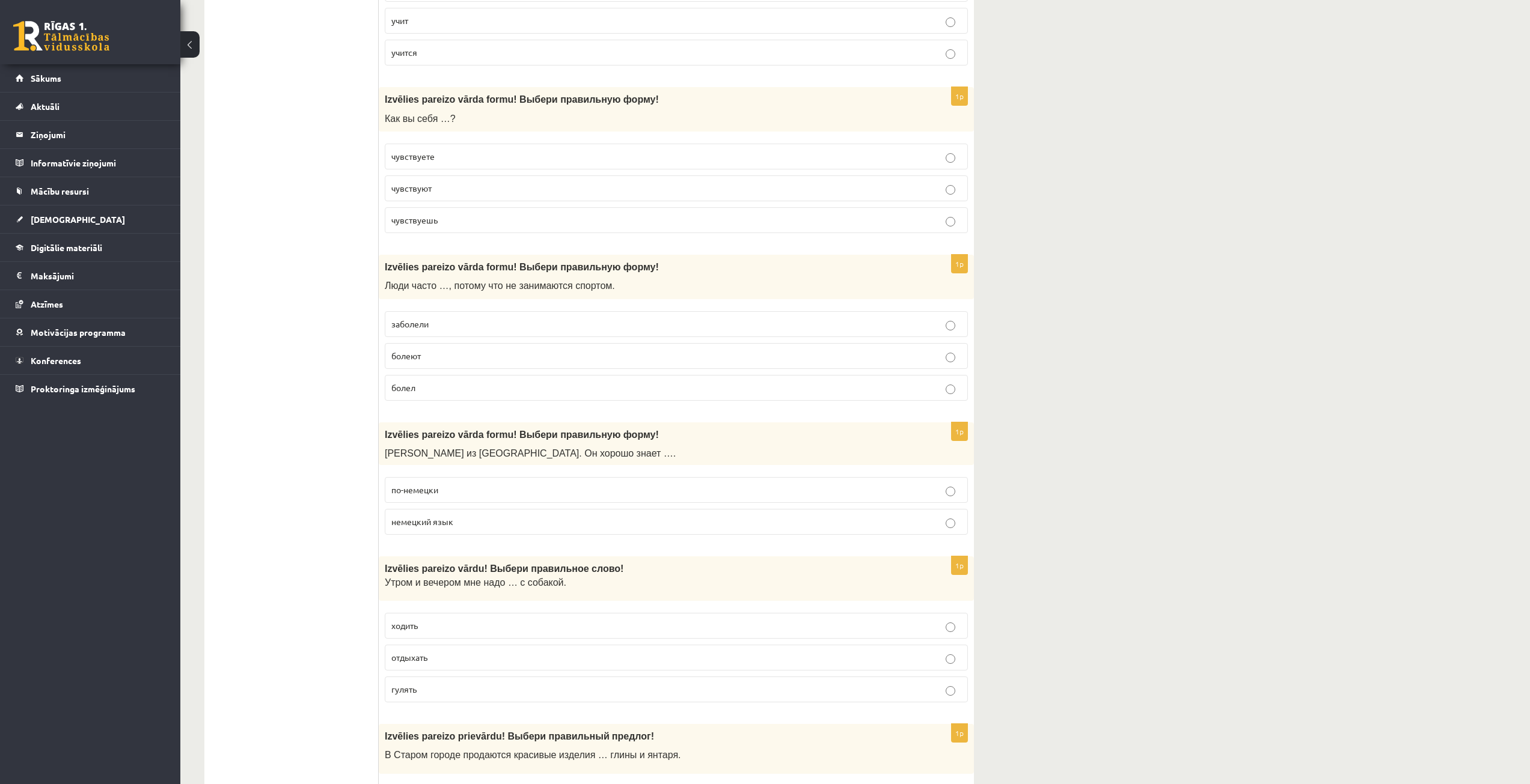
click at [469, 526] on p "немецкий язык" at bounding box center [676, 522] width 570 height 12
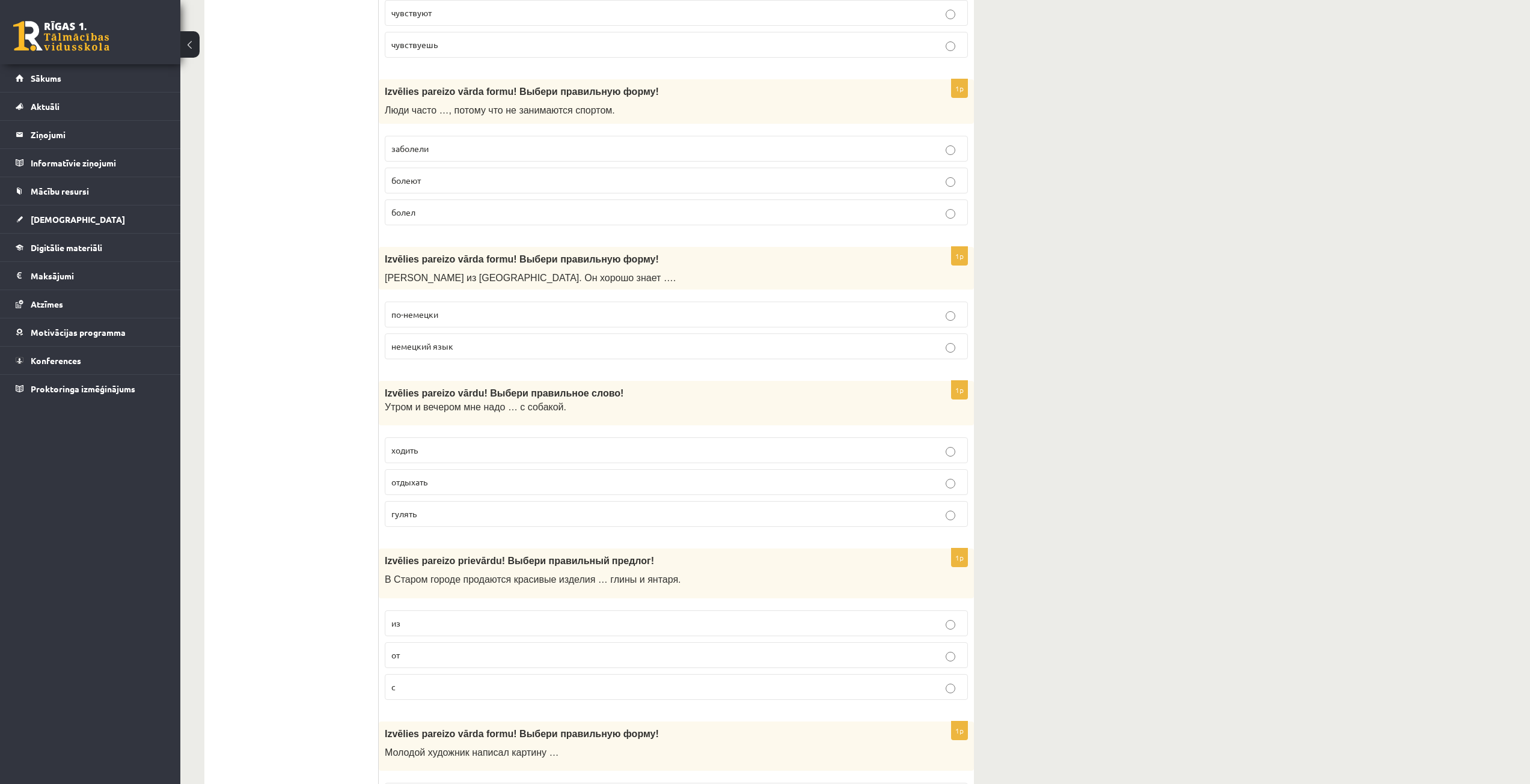
scroll to position [2704, 0]
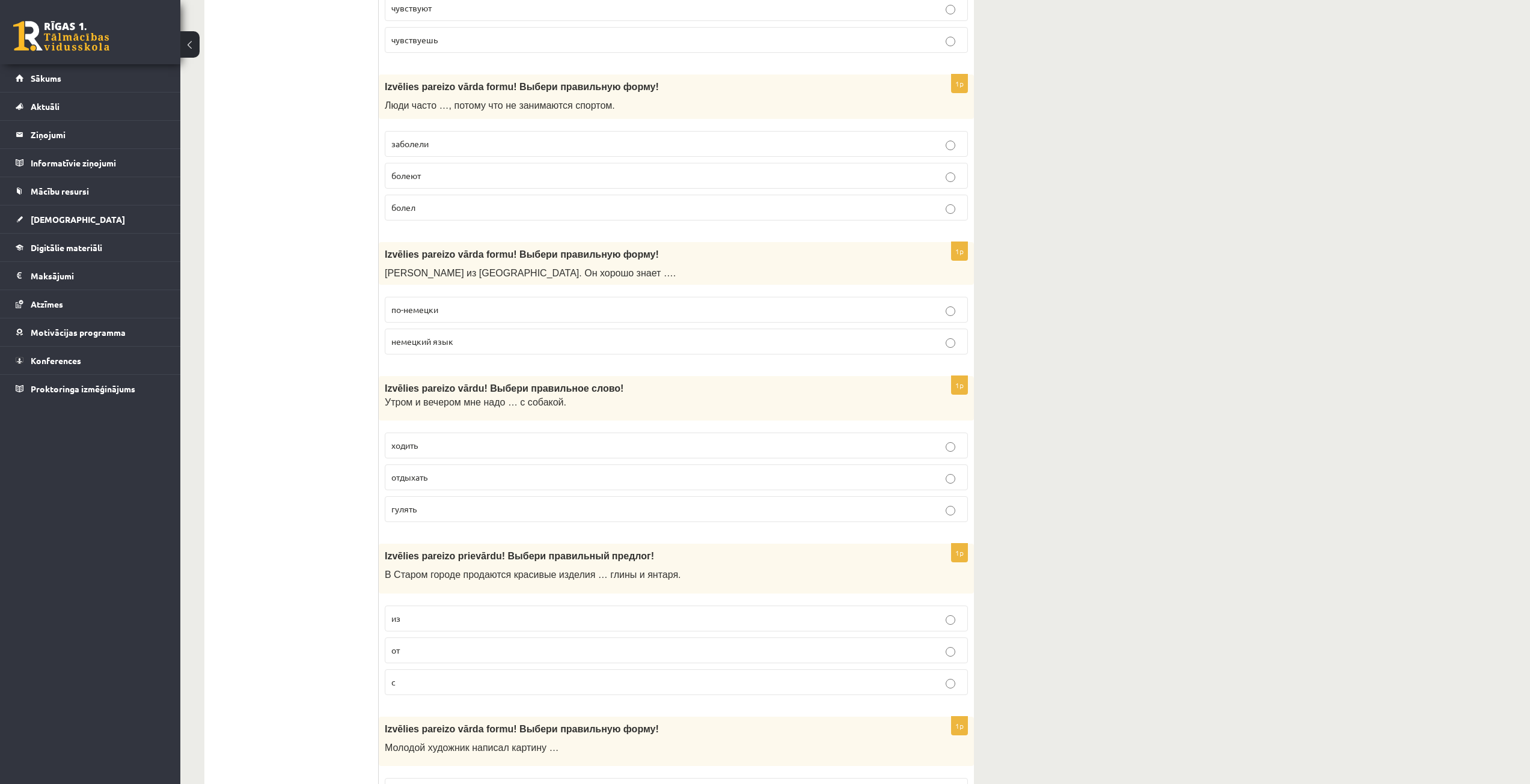
click at [441, 504] on p "гулять" at bounding box center [676, 509] width 570 height 12
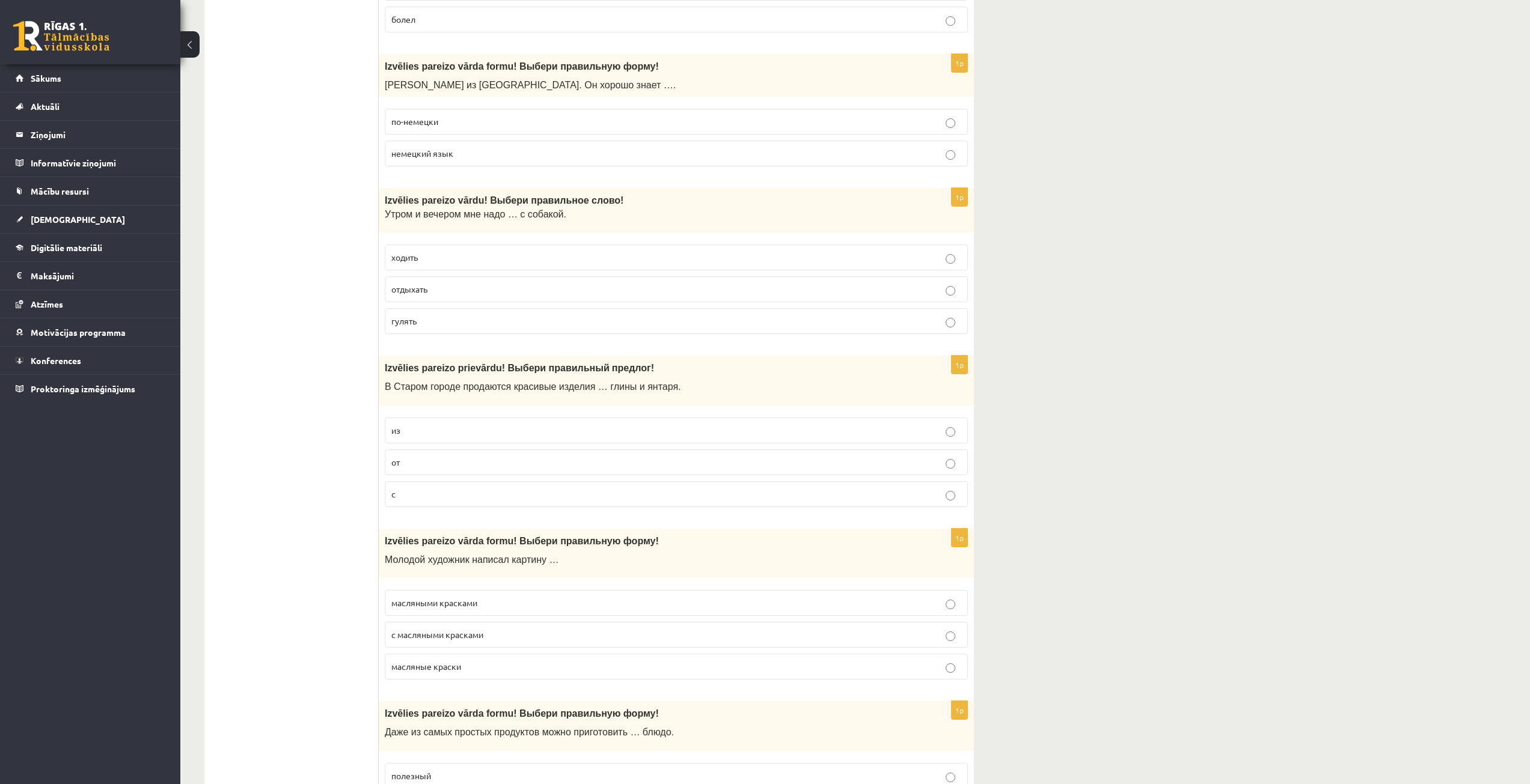
scroll to position [2944, 0]
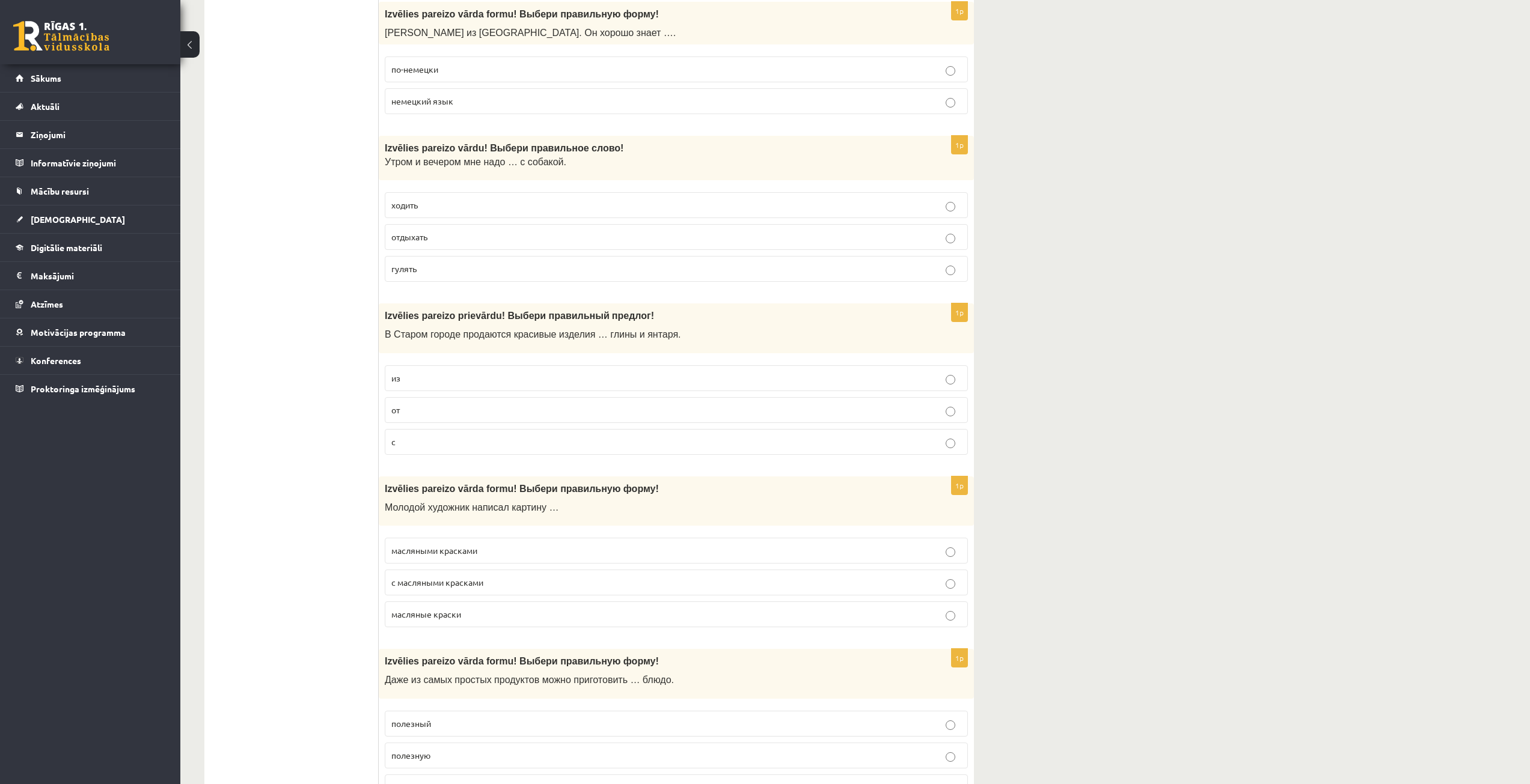
click at [458, 371] on label "из" at bounding box center [676, 378] width 583 height 26
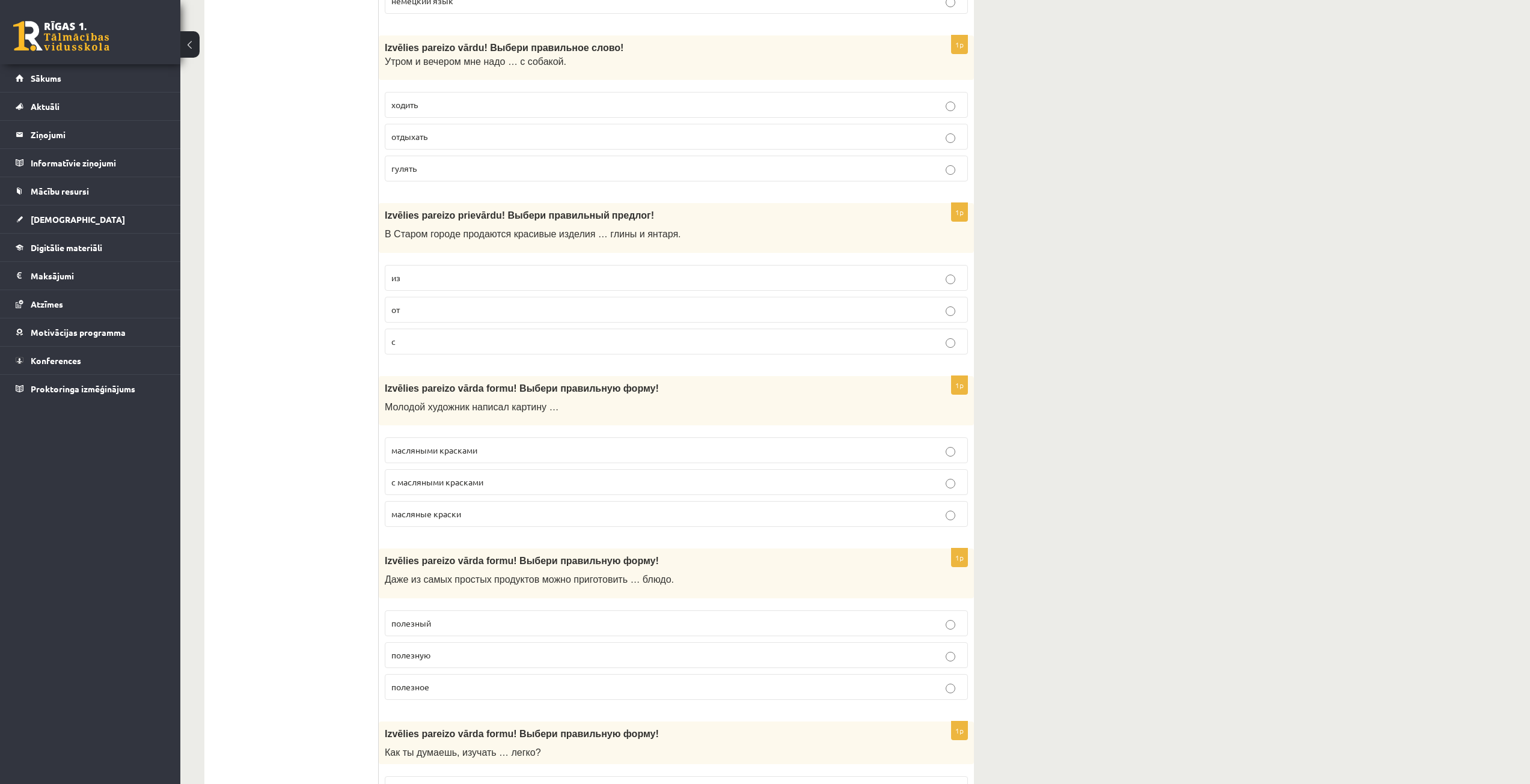
scroll to position [3064, 0]
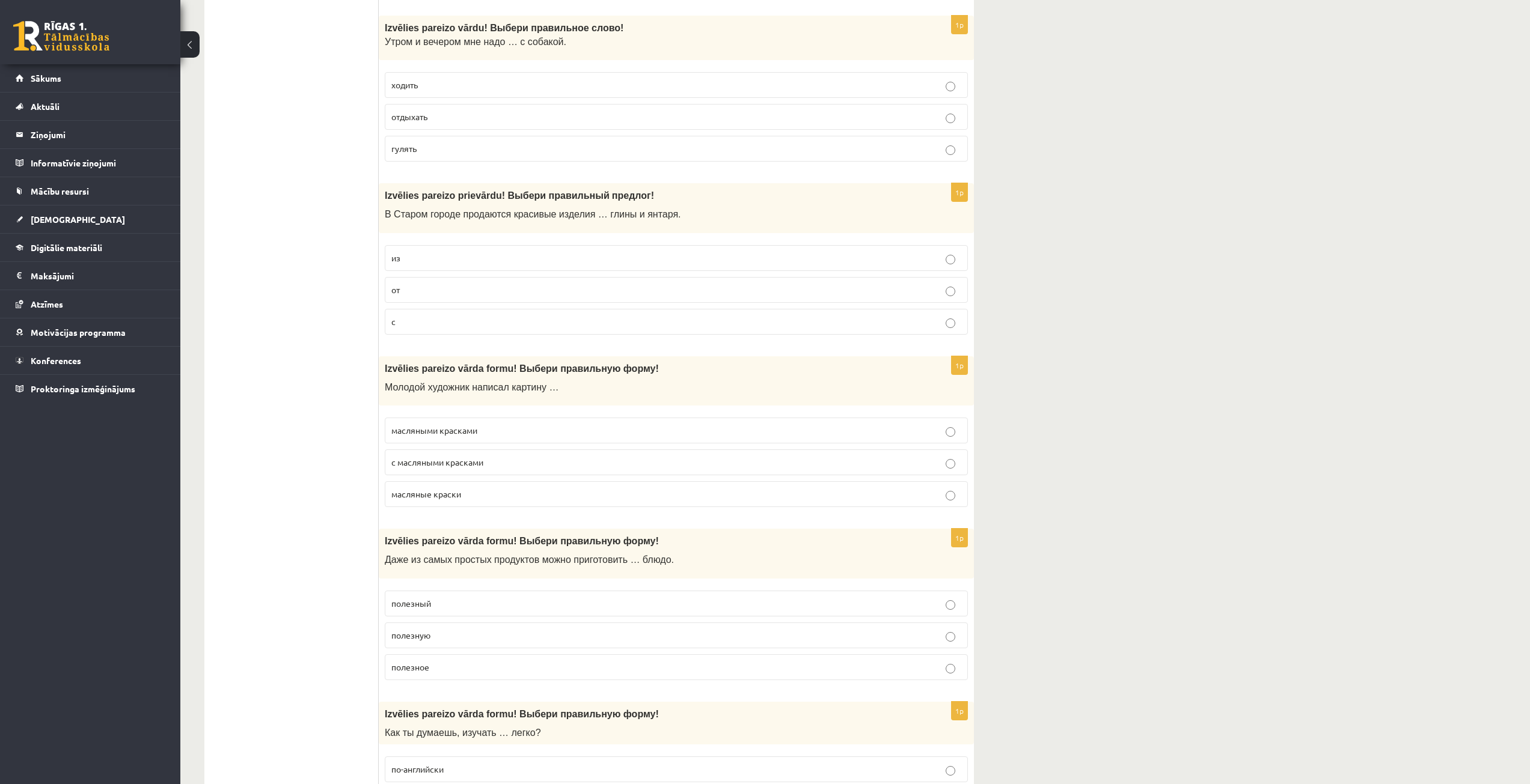
click at [517, 429] on p "масляными красками" at bounding box center [676, 430] width 570 height 12
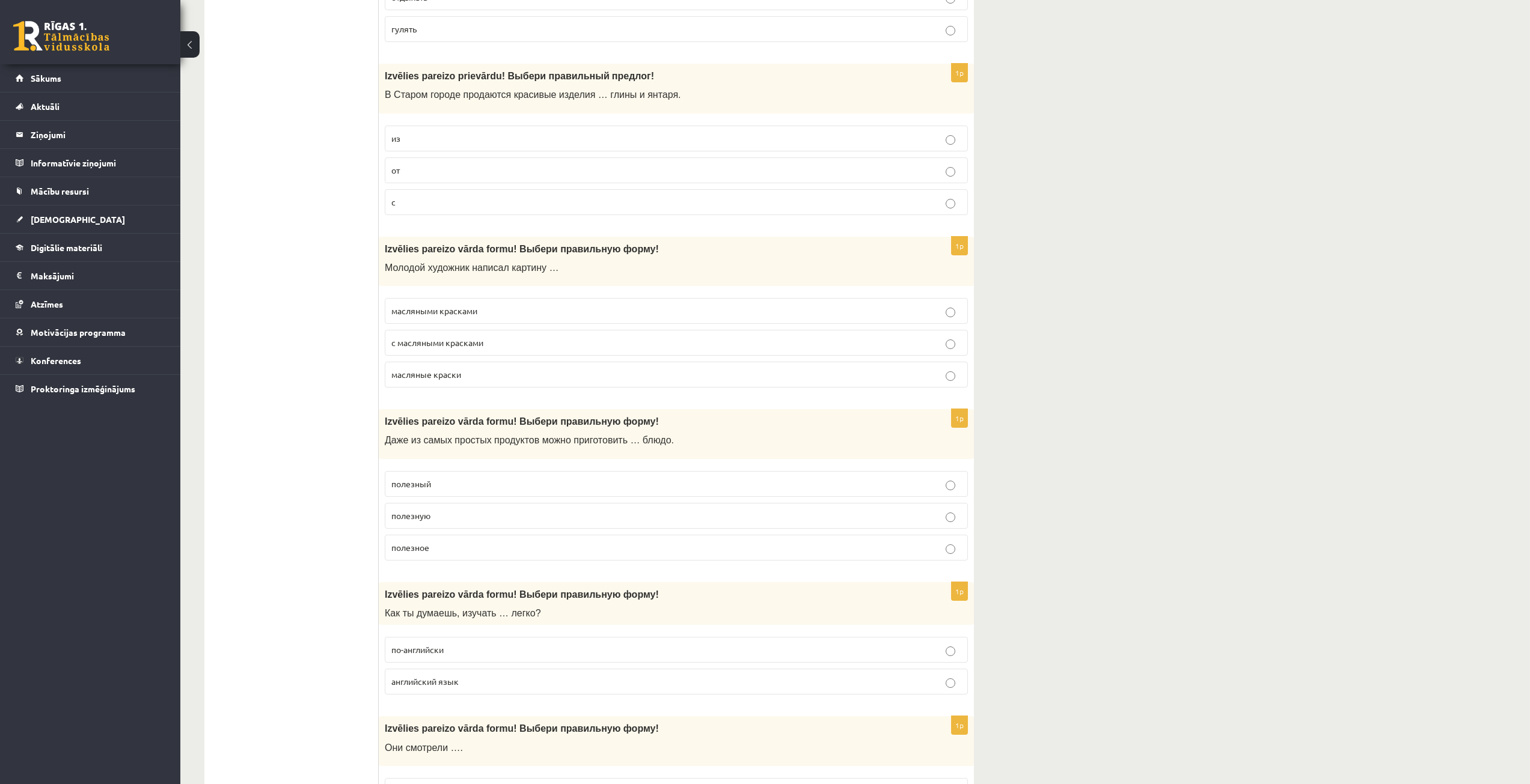
scroll to position [3185, 0]
click at [460, 546] on p "полезное" at bounding box center [676, 547] width 570 height 12
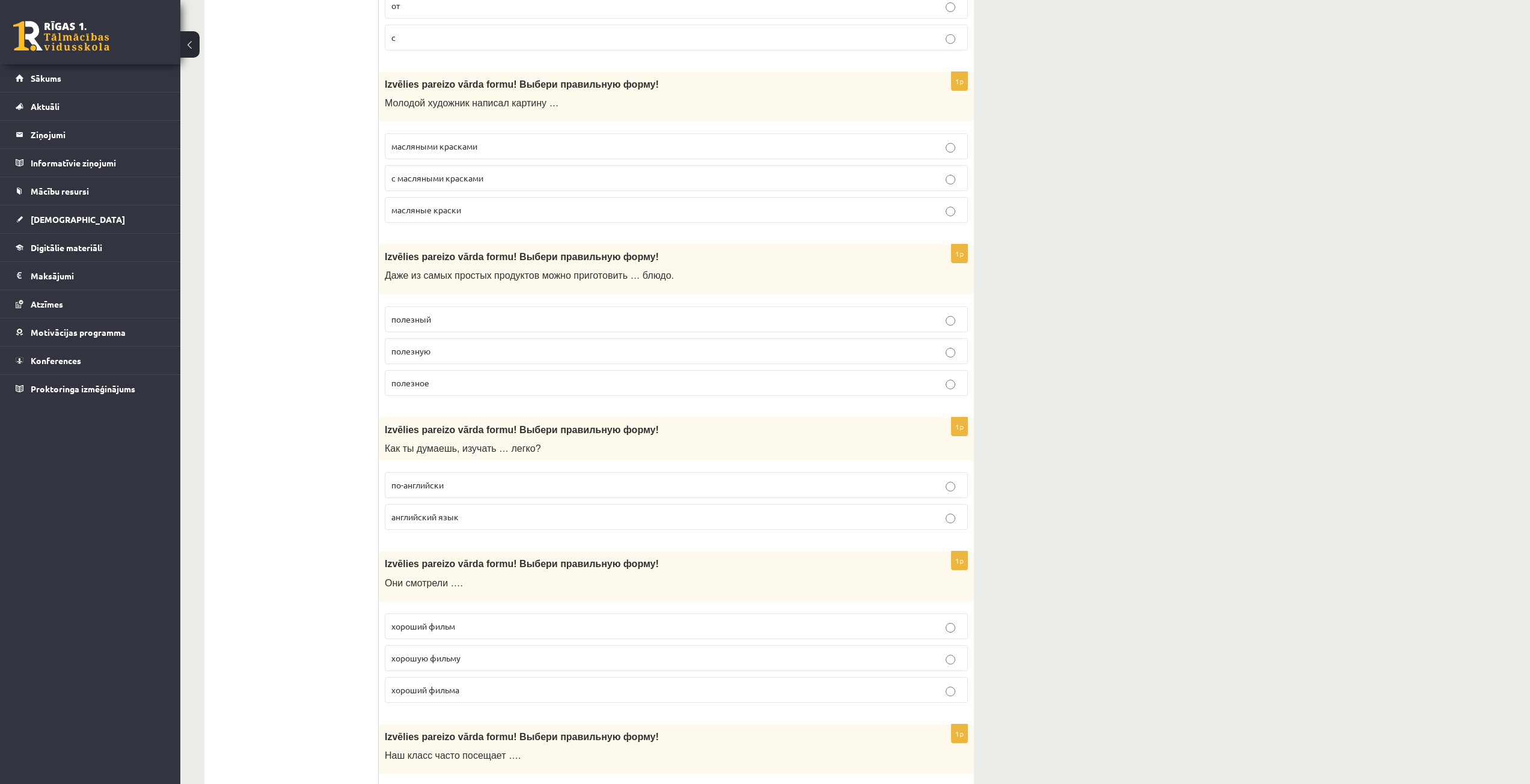
scroll to position [3365, 0]
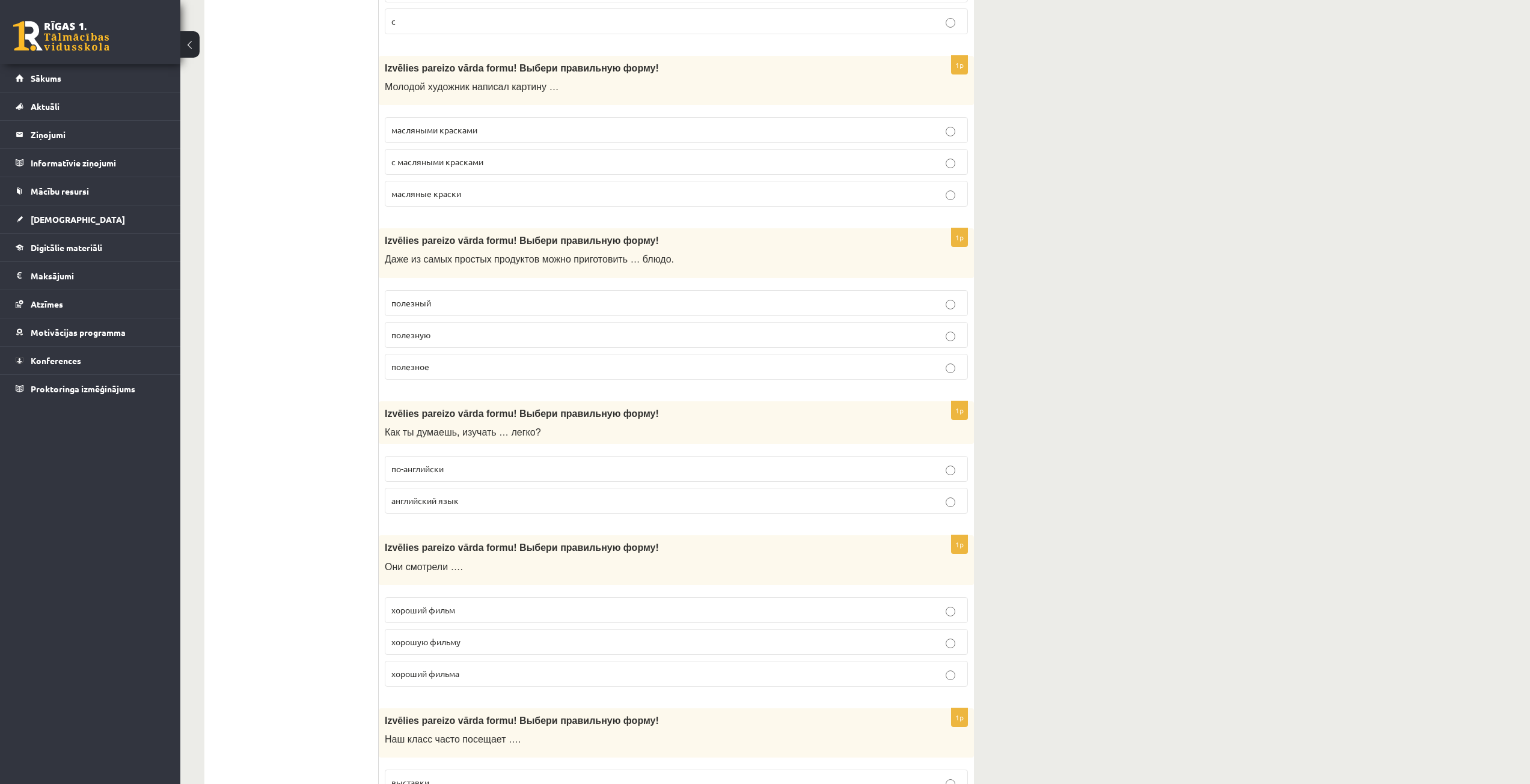
click at [466, 509] on label "английский язык" at bounding box center [676, 500] width 583 height 26
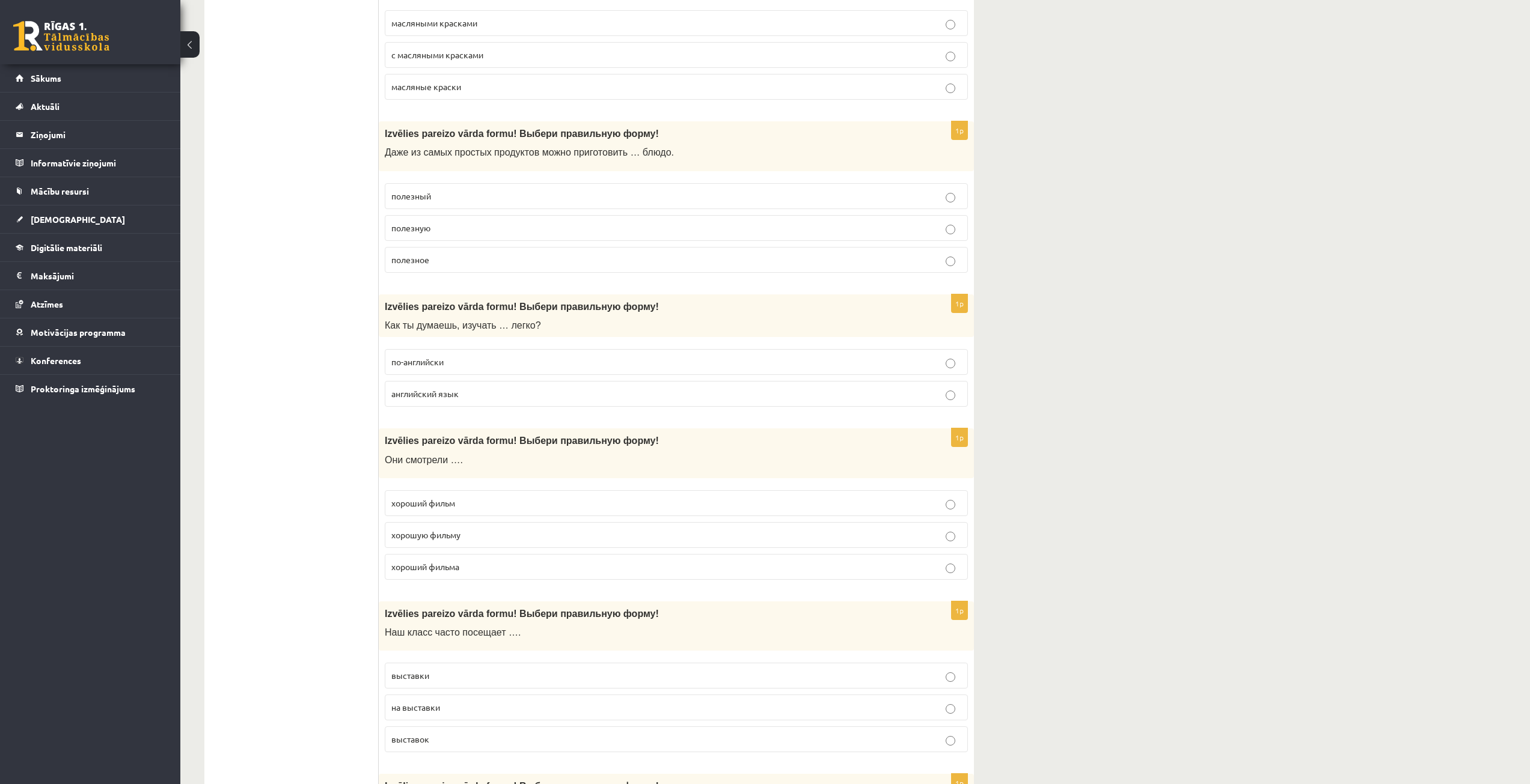
scroll to position [3485, 0]
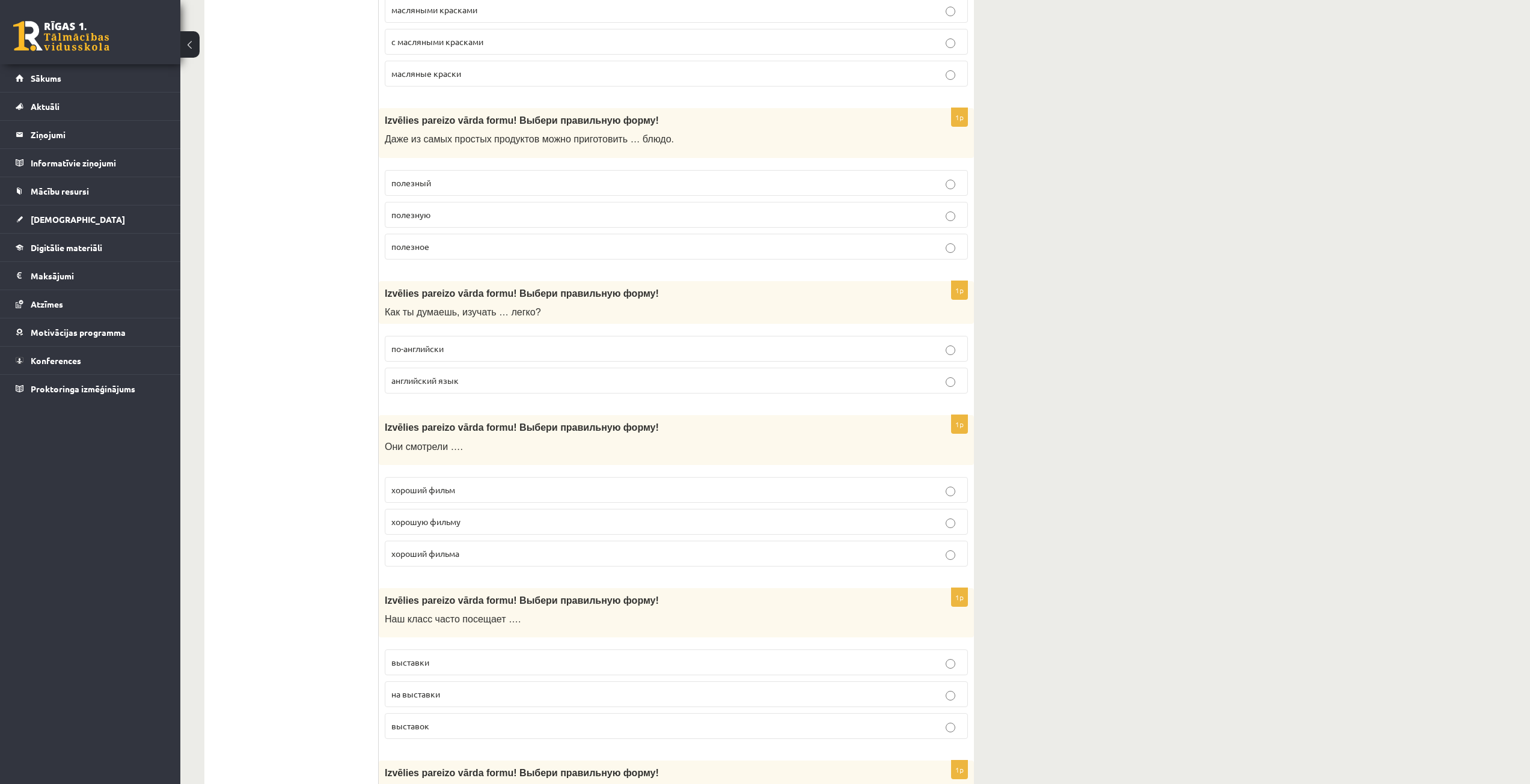
click at [463, 491] on p "хороший фильм" at bounding box center [676, 490] width 570 height 12
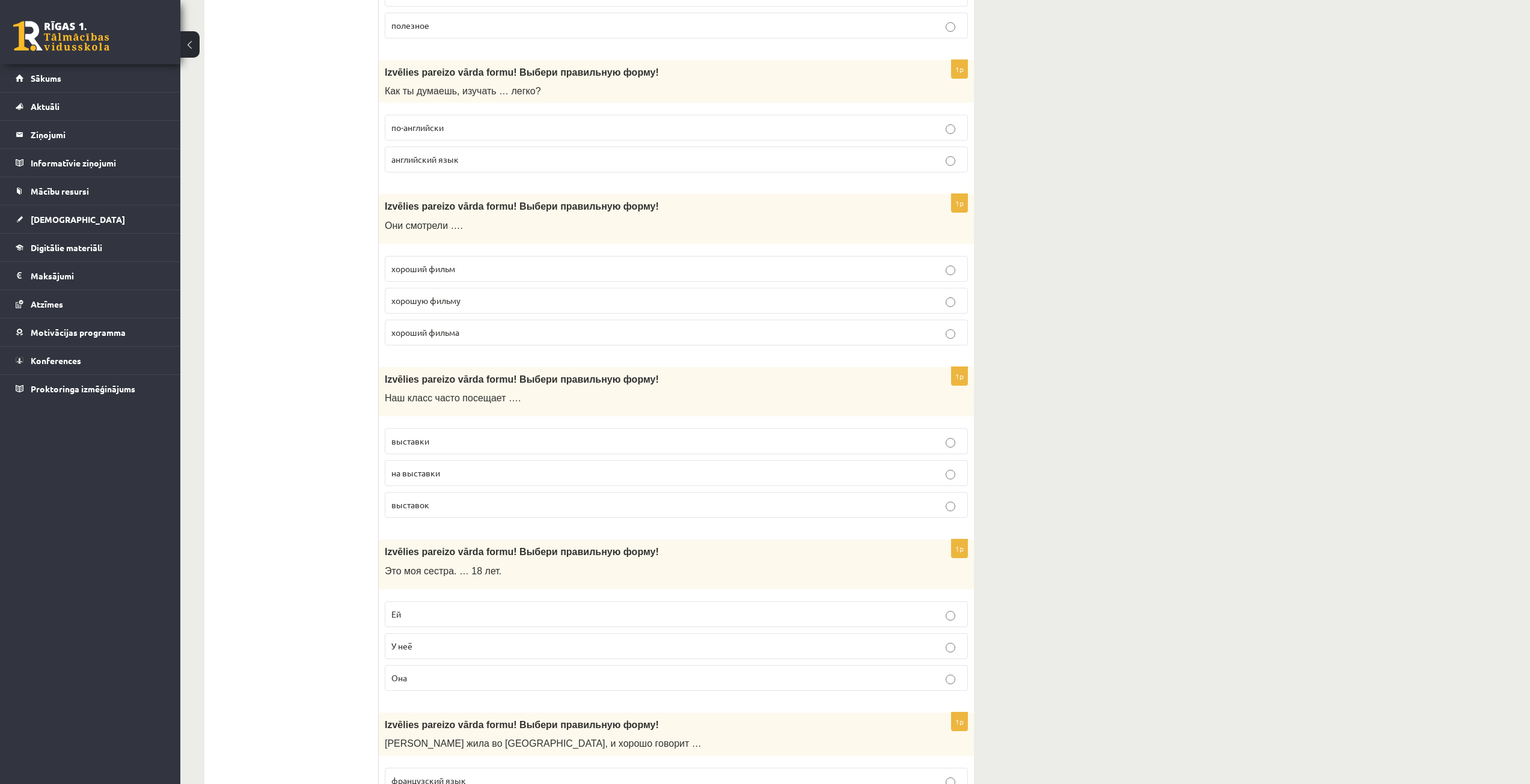
scroll to position [3725, 0]
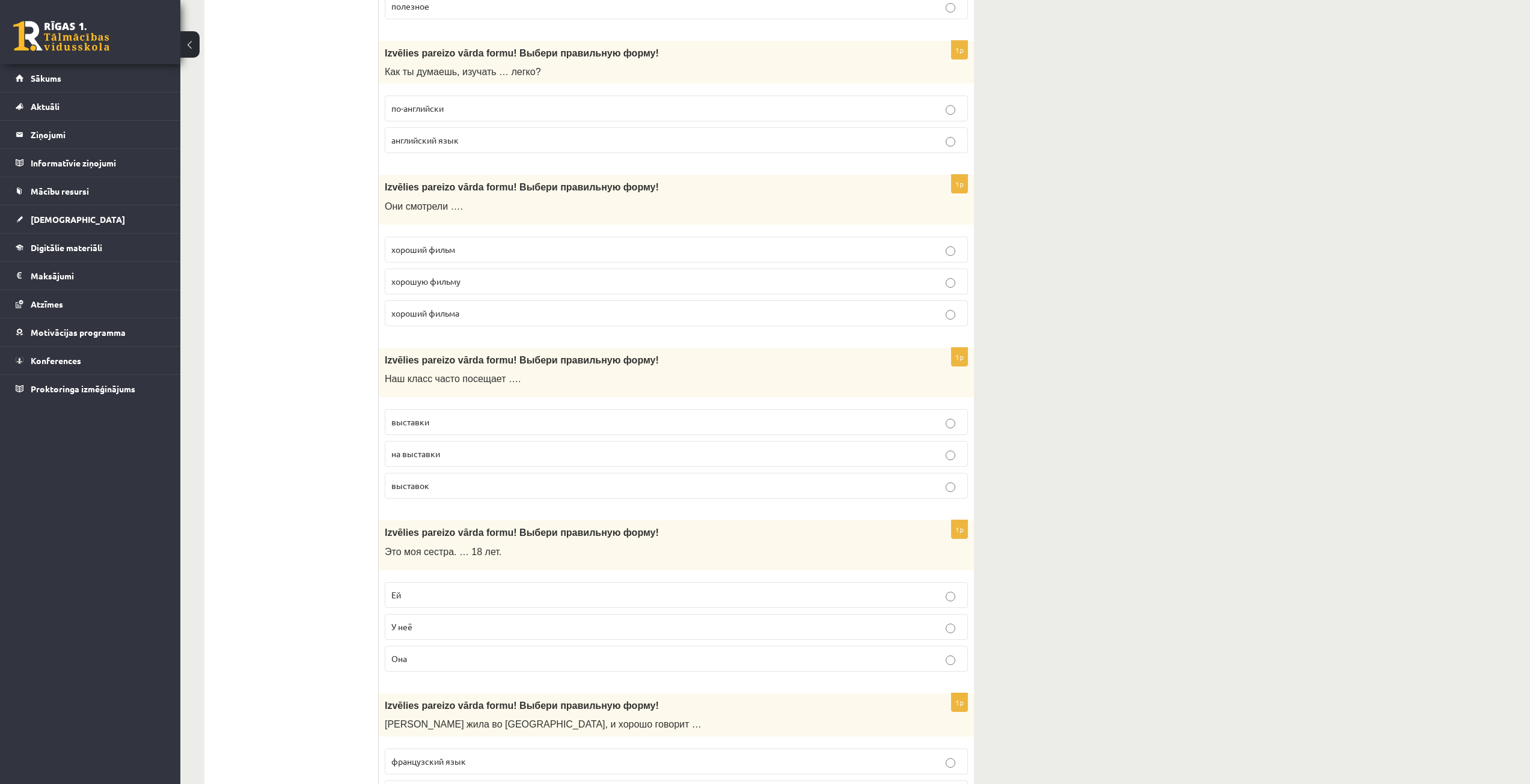
click at [470, 416] on p "выставки" at bounding box center [676, 422] width 570 height 12
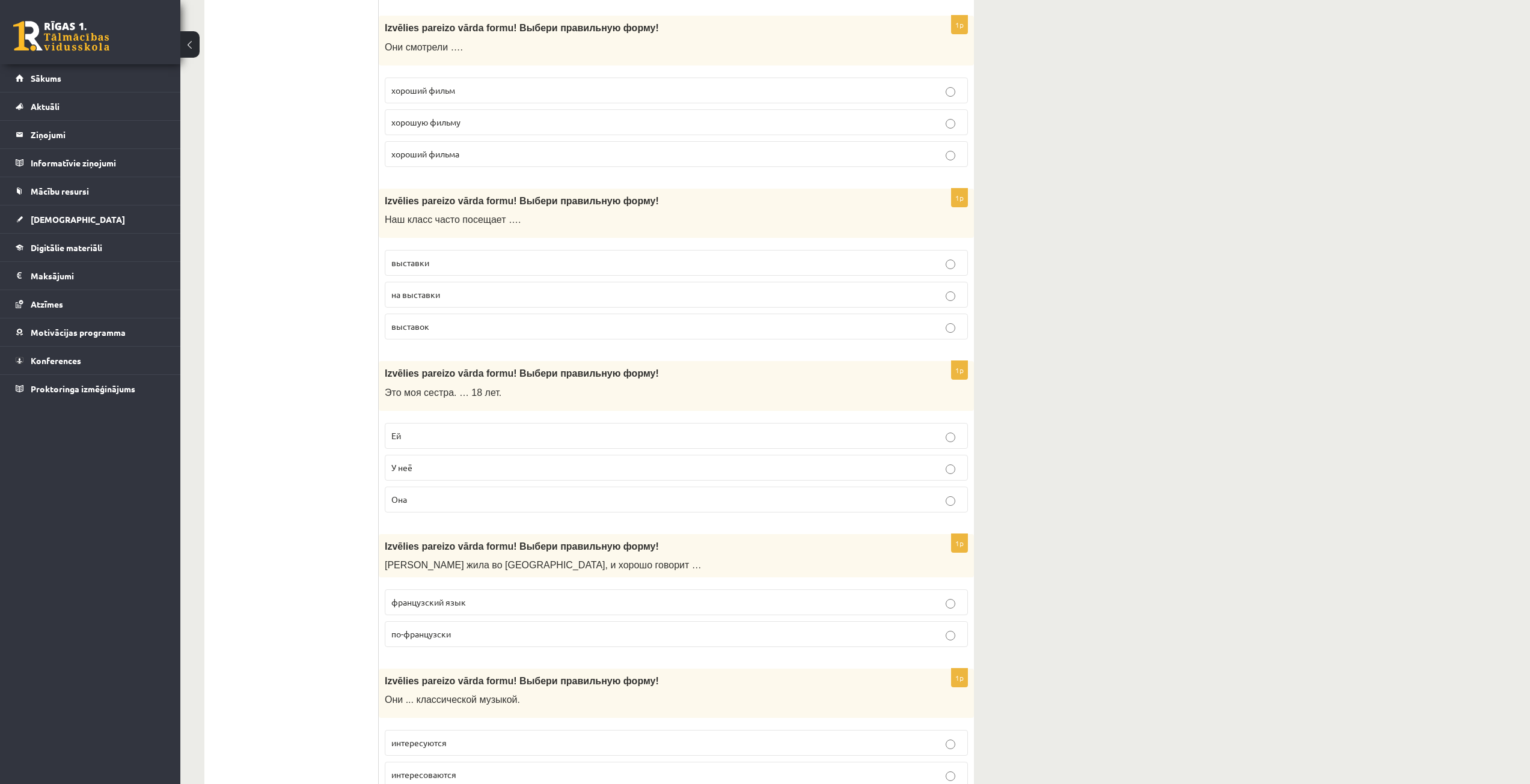
scroll to position [3905, 0]
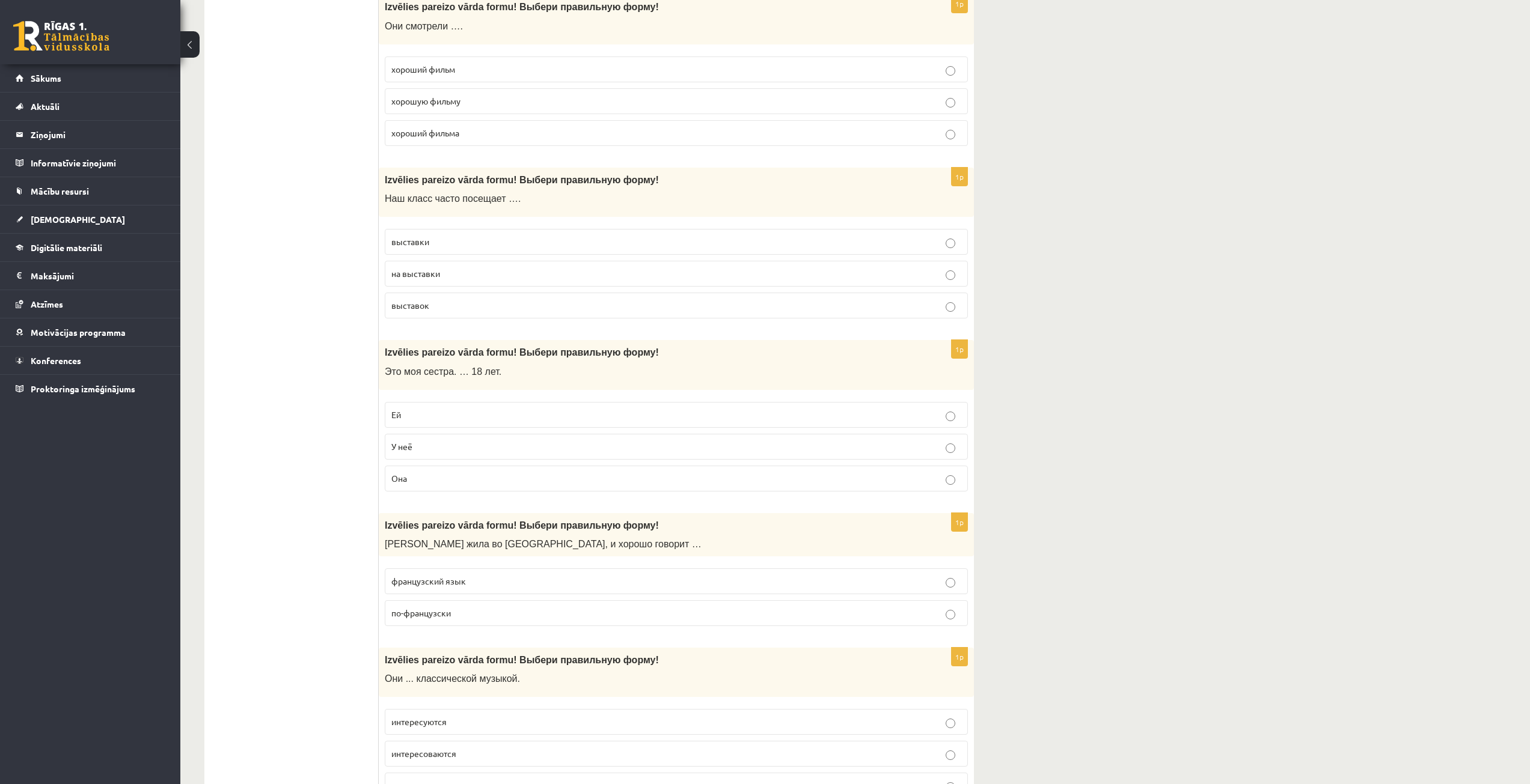
click at [462, 409] on p "Ей" at bounding box center [676, 415] width 570 height 12
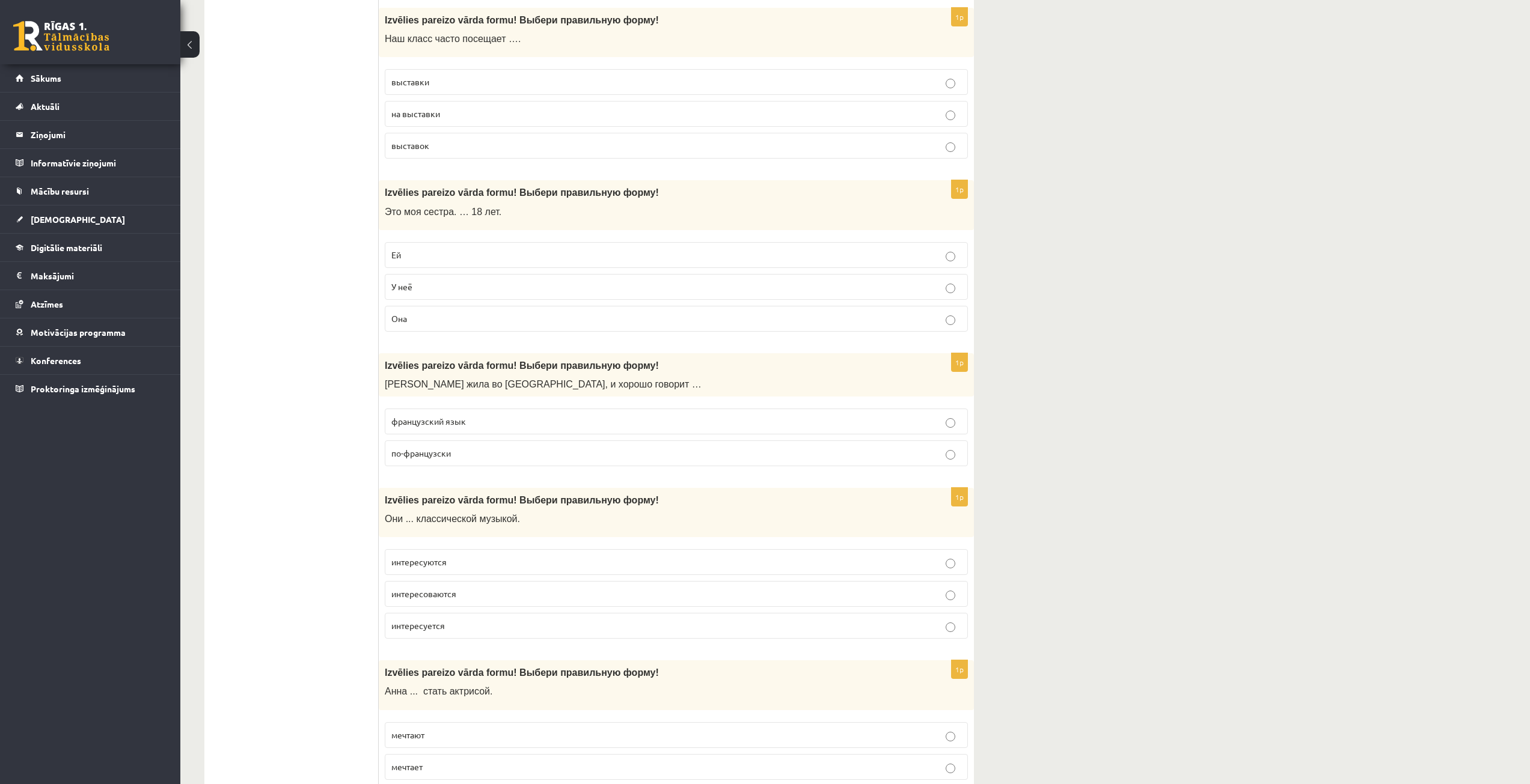
scroll to position [4086, 0]
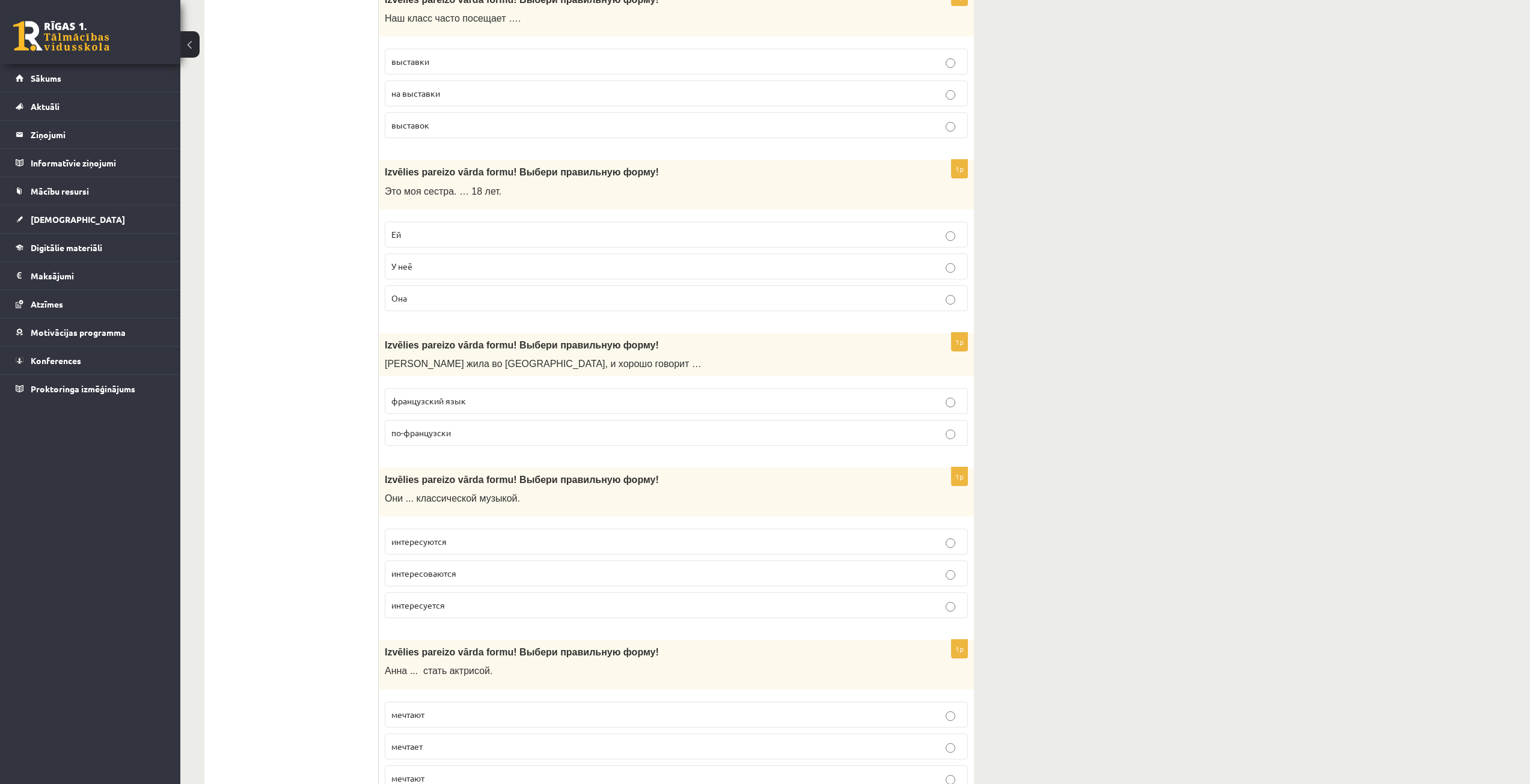
click at [450, 431] on span "по-французски" at bounding box center [420, 433] width 60 height 11
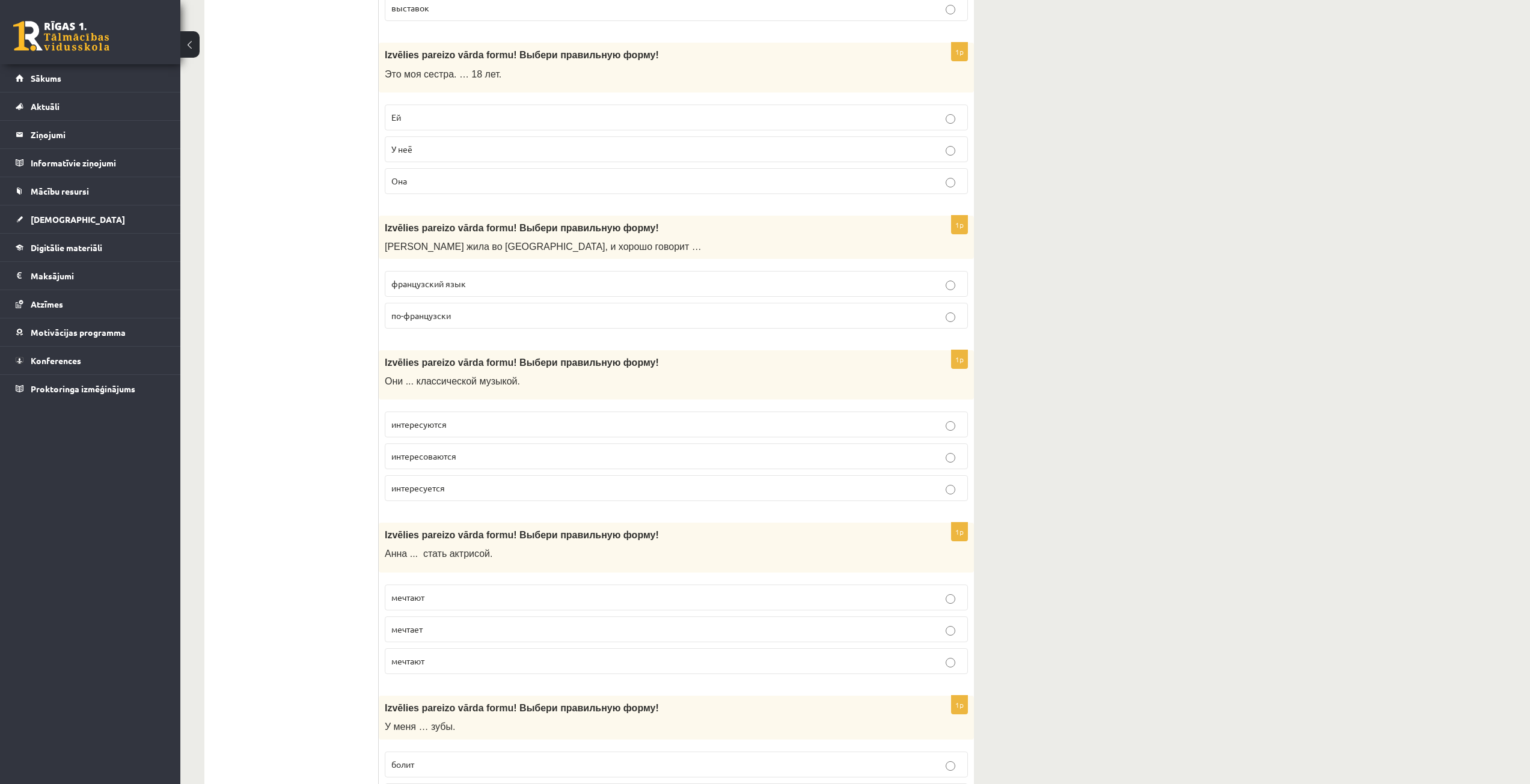
scroll to position [4206, 0]
click at [471, 420] on p "интересуются" at bounding box center [676, 421] width 570 height 12
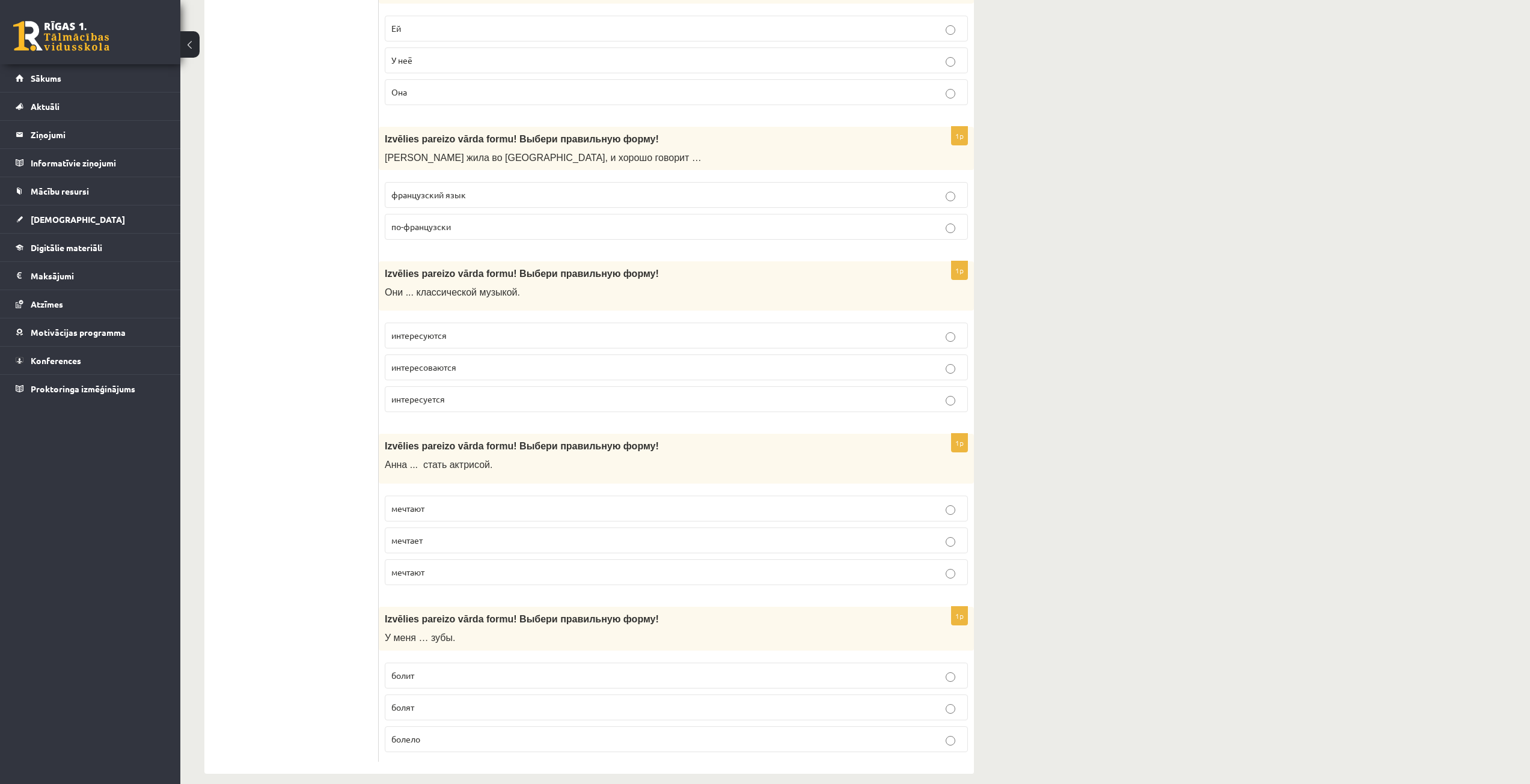
scroll to position [4306, 0]
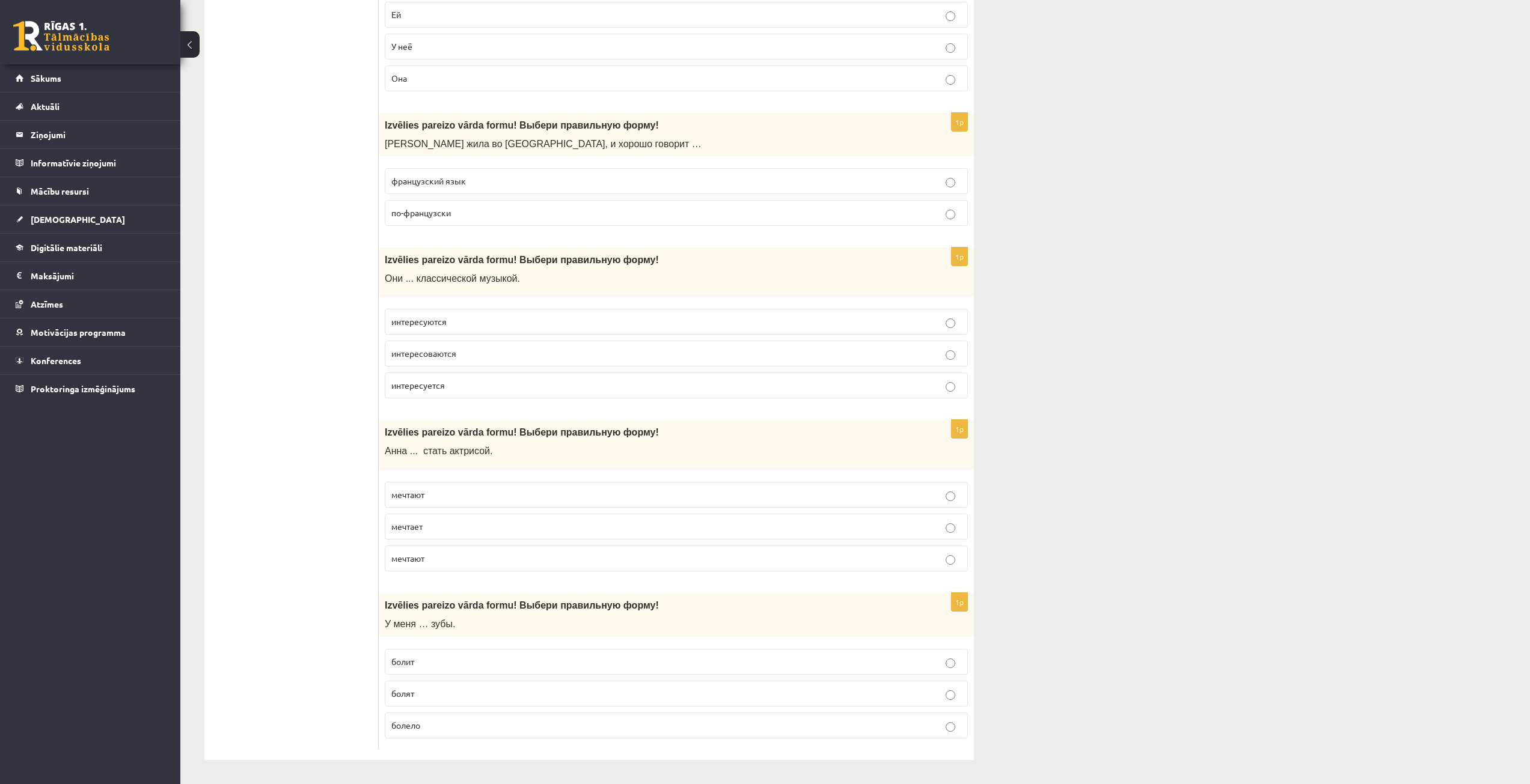
click at [439, 525] on p "мечтает" at bounding box center [676, 526] width 570 height 12
click at [429, 699] on p "болят" at bounding box center [676, 693] width 570 height 12
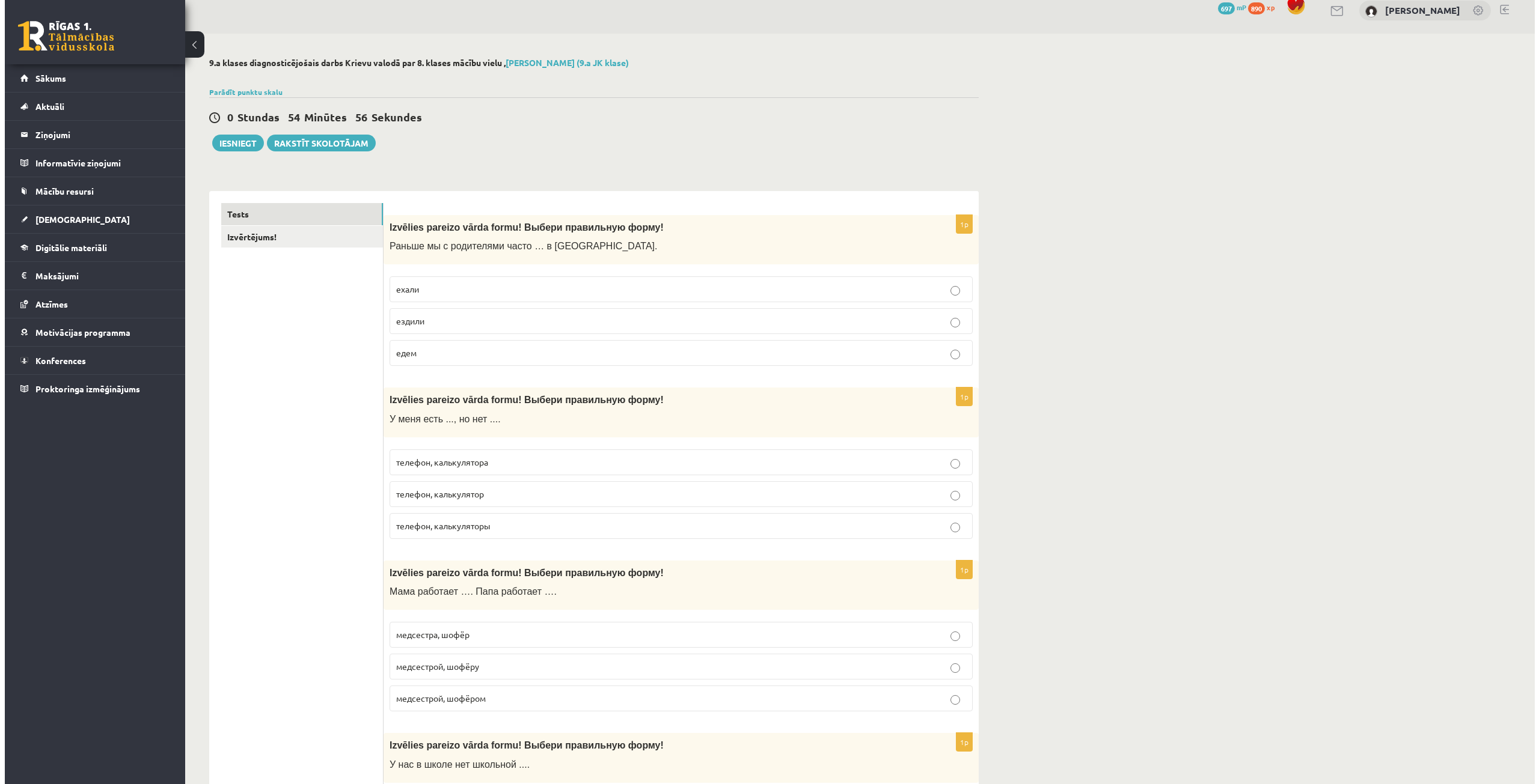
scroll to position [0, 0]
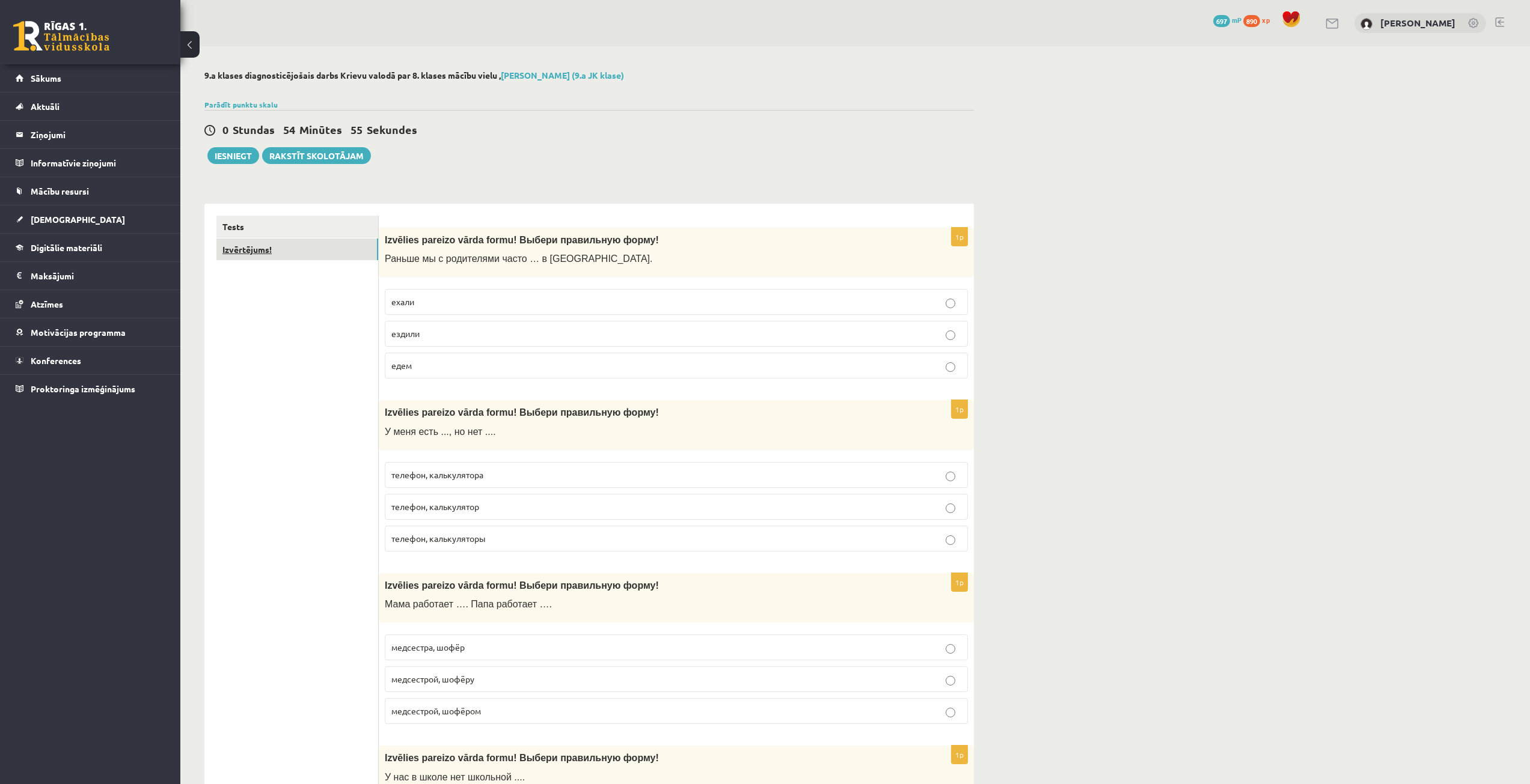
click at [244, 245] on link "Izvērtējums!" at bounding box center [297, 249] width 162 height 22
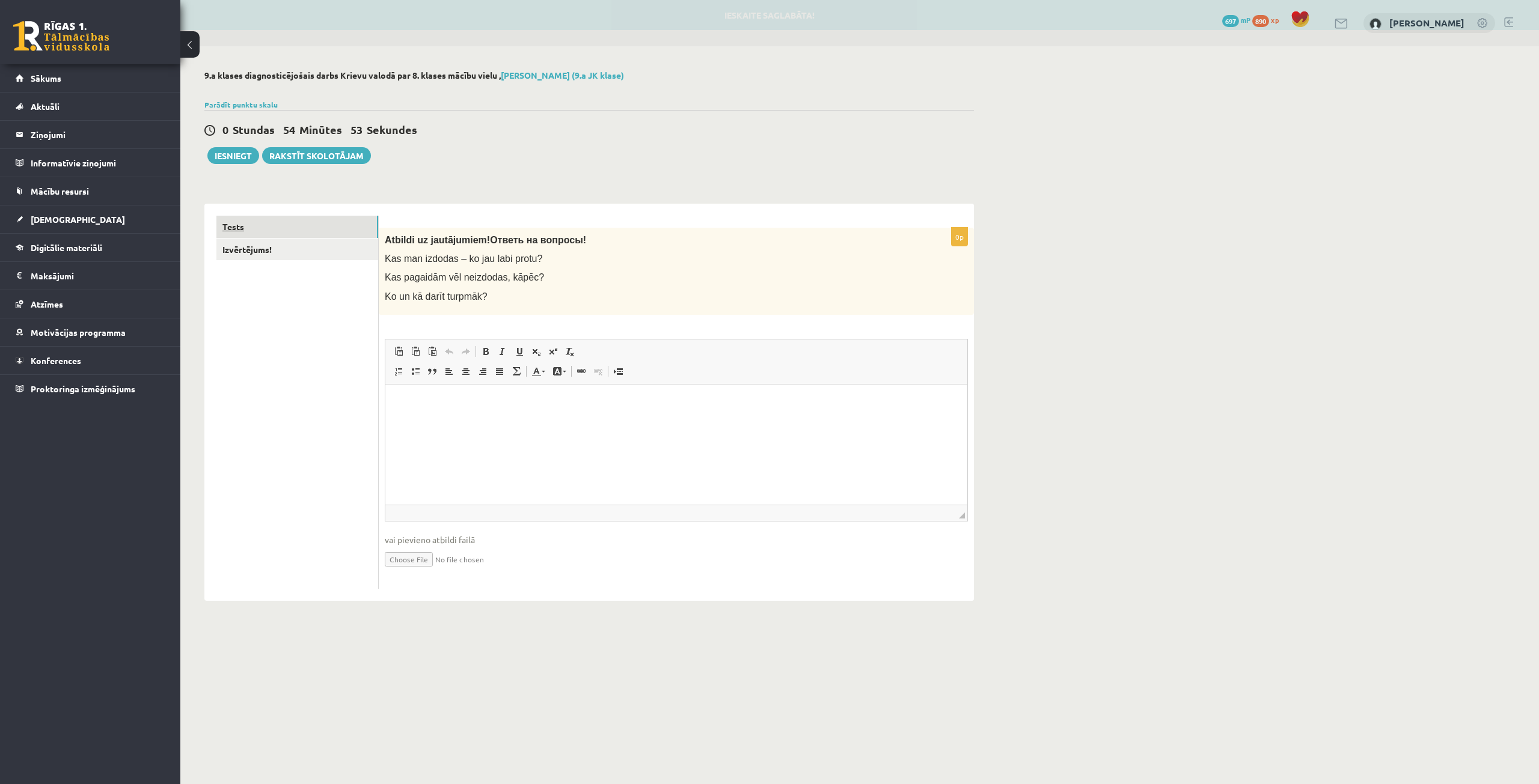
click at [290, 224] on link "Tests" at bounding box center [296, 227] width 162 height 22
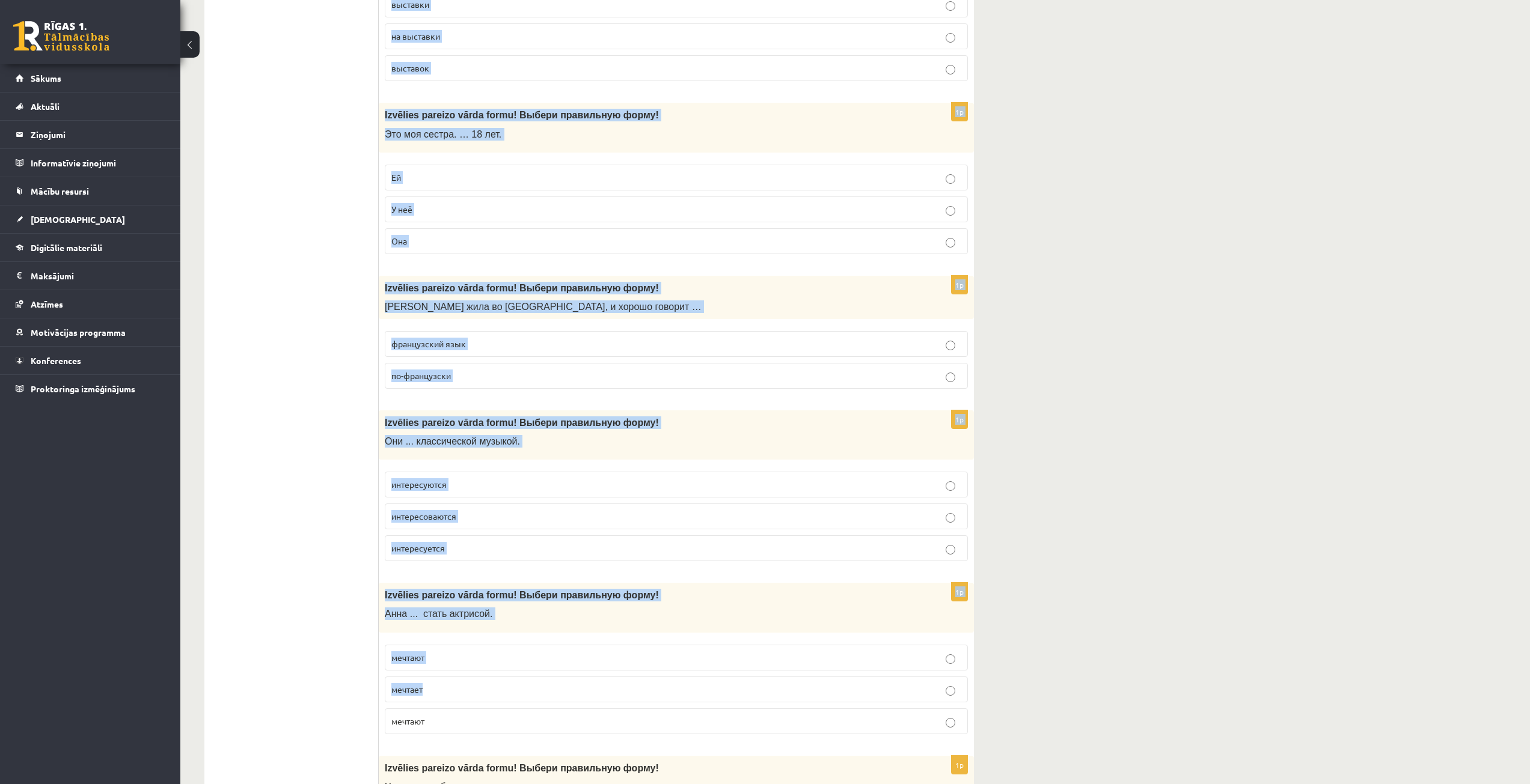
scroll to position [4307, 0]
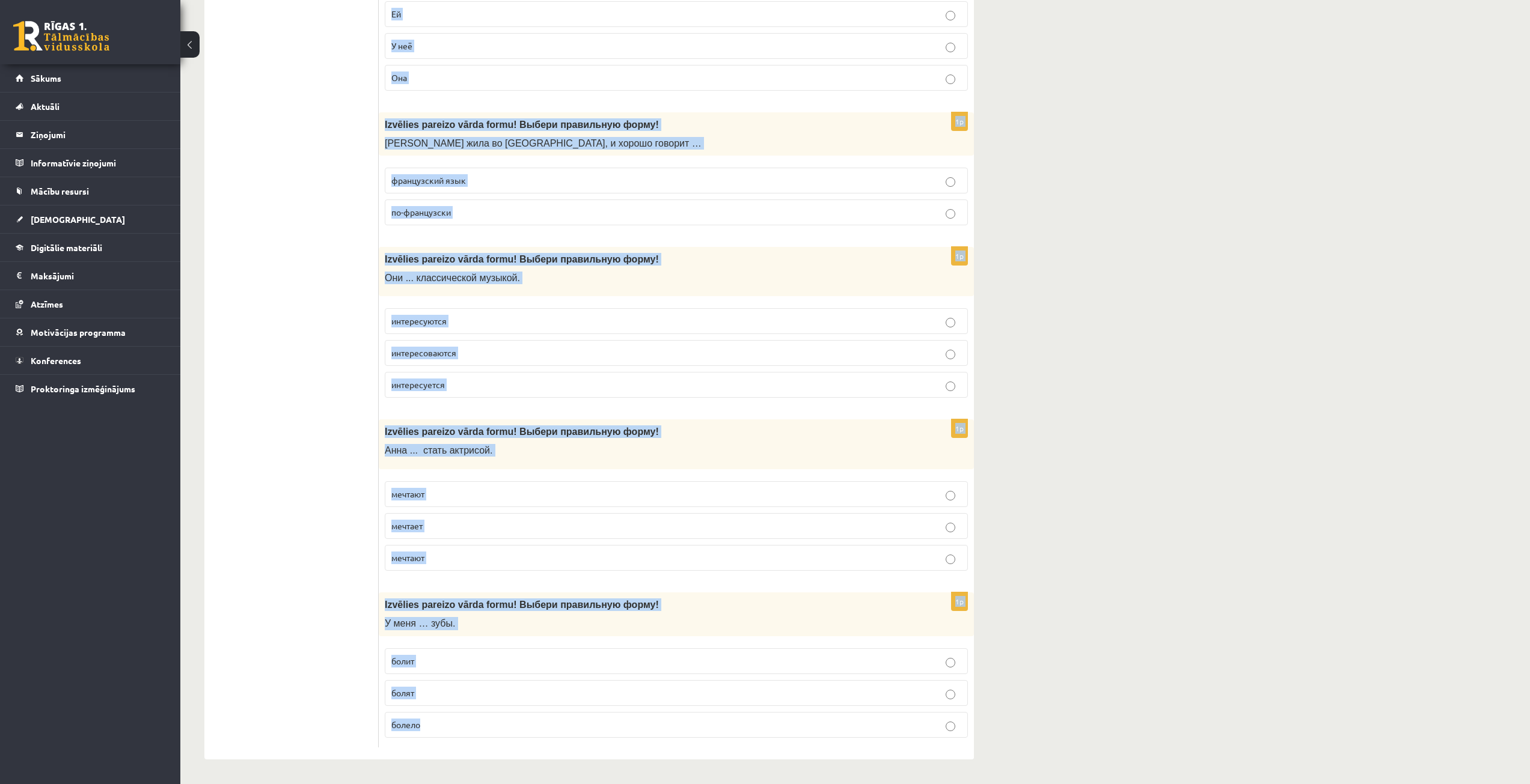
drag, startPoint x: 384, startPoint y: 238, endPoint x: 575, endPoint y: 721, distance: 519.4
copy form "Izvēlies pareizo vārda formu! Выбери правильную форму! Раньше мы с родителями ч…"
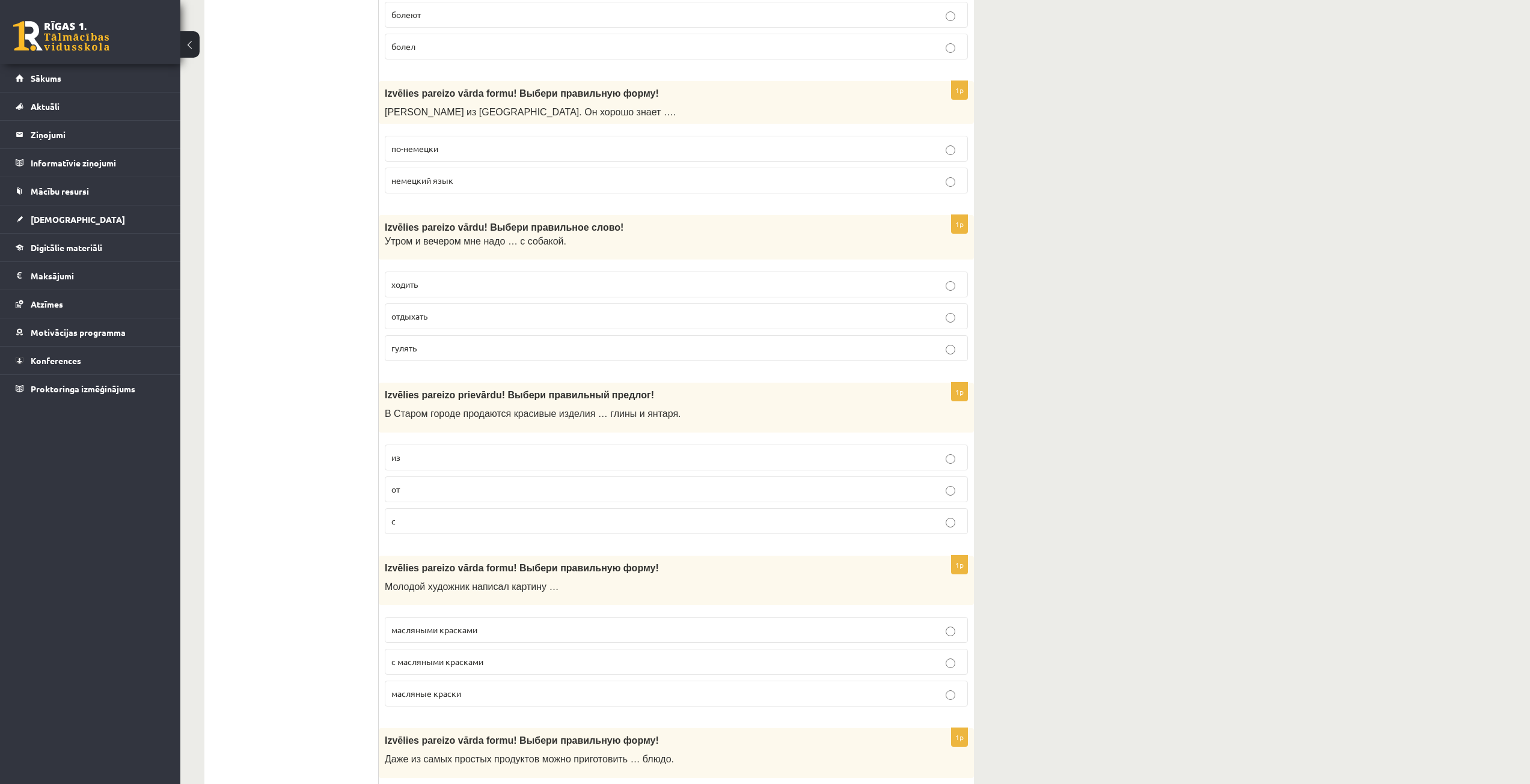
drag, startPoint x: 324, startPoint y: 523, endPoint x: 300, endPoint y: 365, distance: 159.8
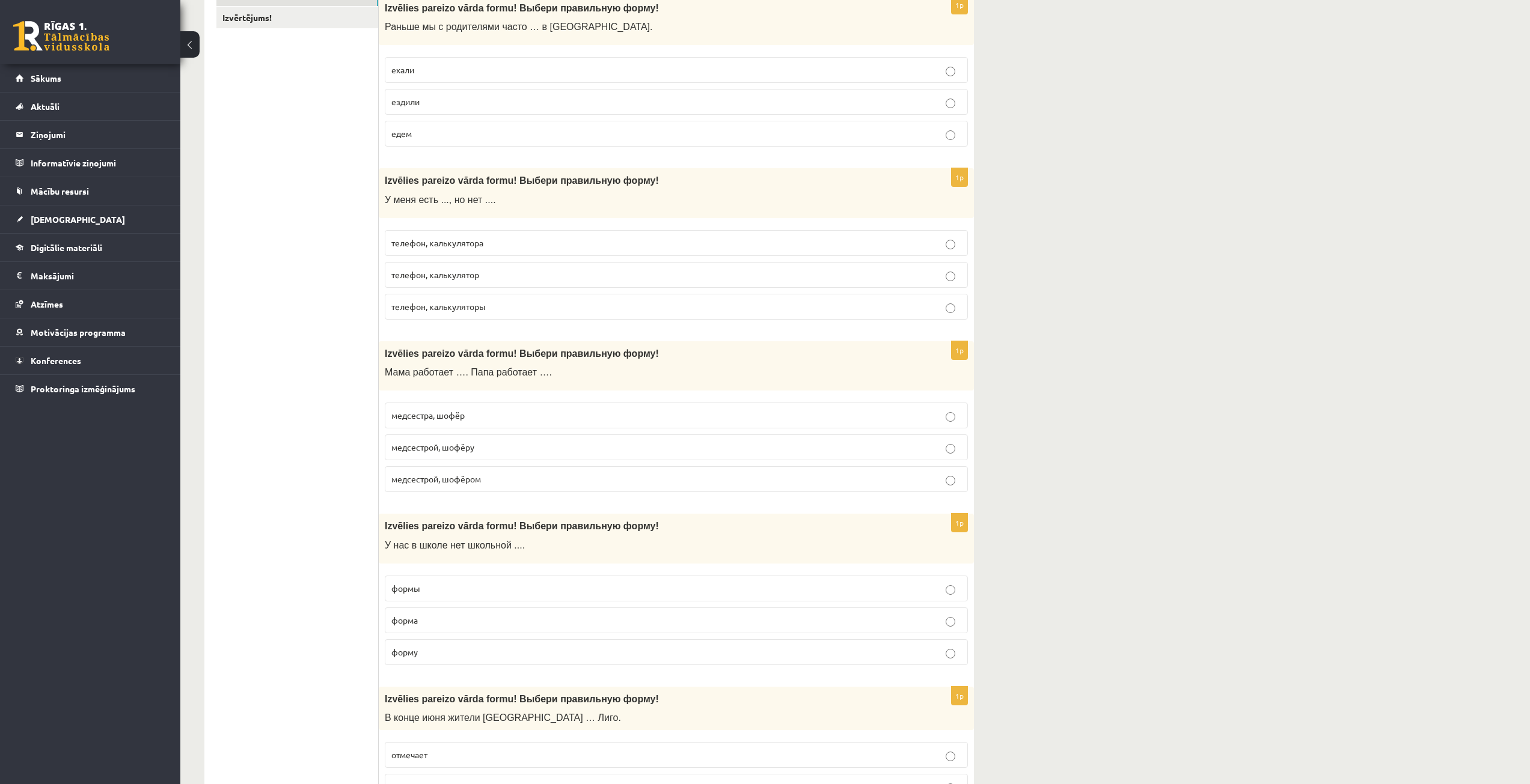
scroll to position [241, 0]
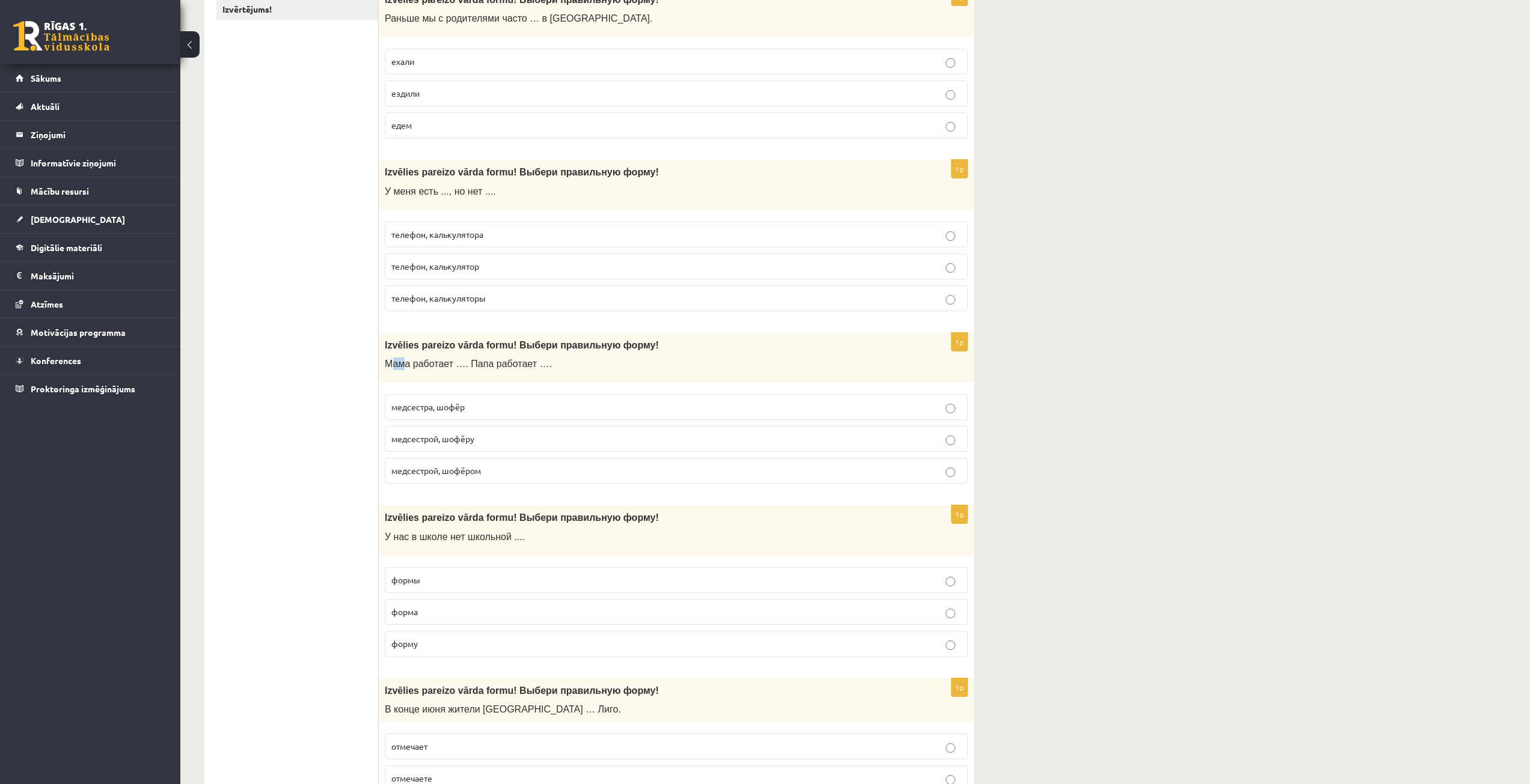
drag, startPoint x: 389, startPoint y: 365, endPoint x: 407, endPoint y: 361, distance: 18.4
click at [410, 363] on span "Мама работает …. Папа работает …." at bounding box center [468, 363] width 167 height 10
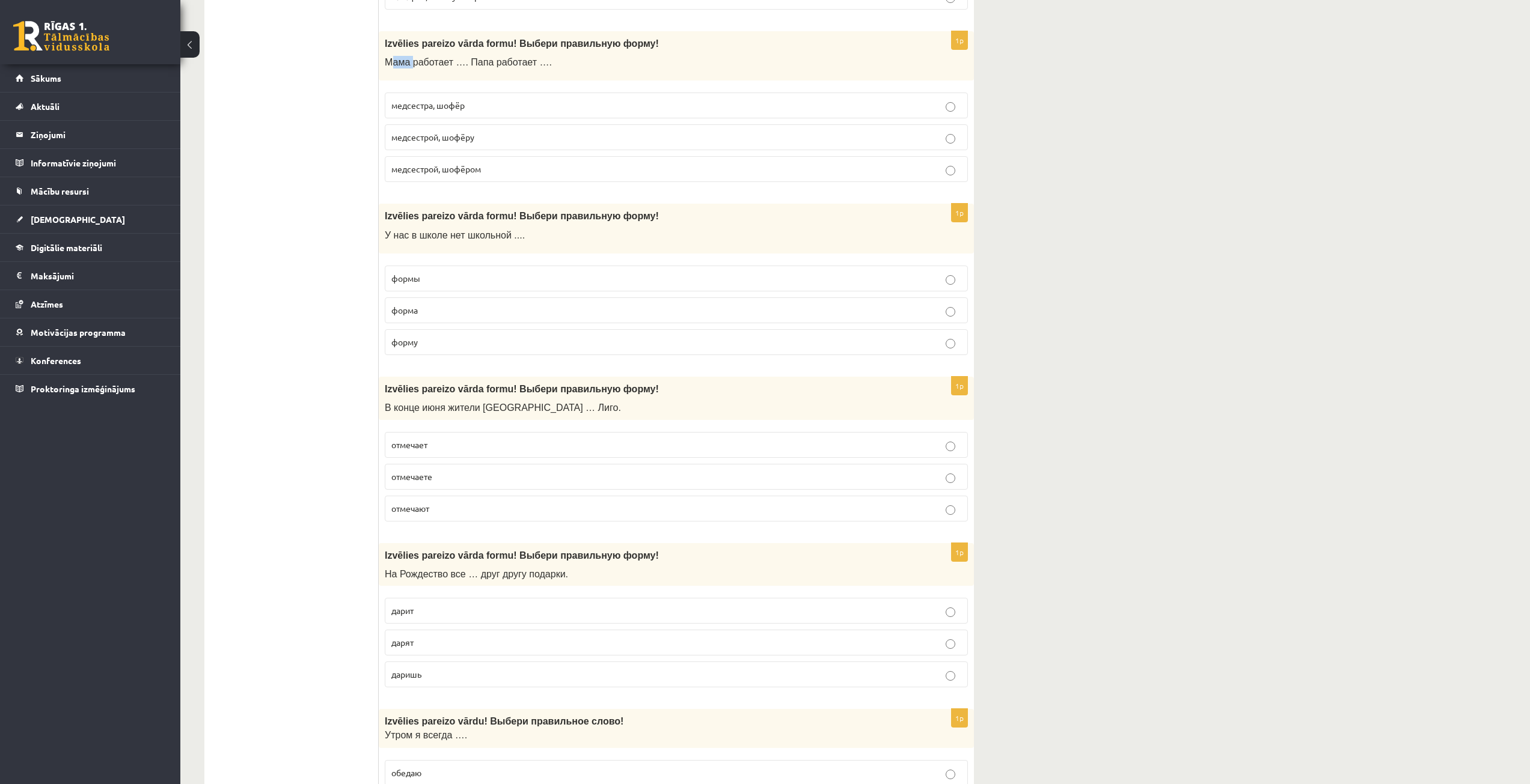
scroll to position [601, 0]
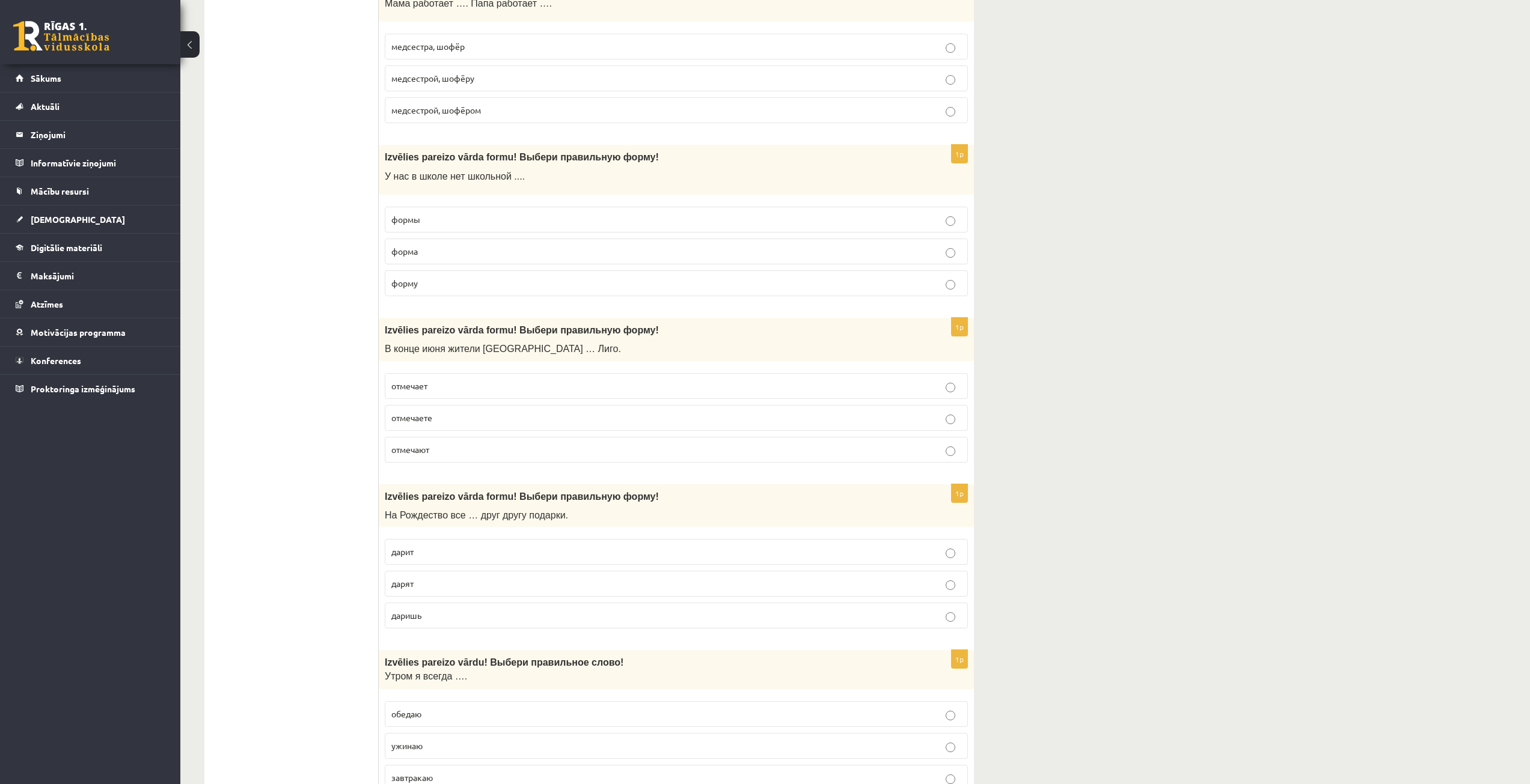
click at [425, 340] on div "Izvēlies pareizo vārda formu! Выбери правильную форму! В конце июня жители Латв…" at bounding box center [676, 340] width 595 height 43
drag, startPoint x: 431, startPoint y: 351, endPoint x: 438, endPoint y: 352, distance: 7.1
click at [438, 352] on span "В конце июня жители Латвии … Лиго." at bounding box center [503, 348] width 236 height 10
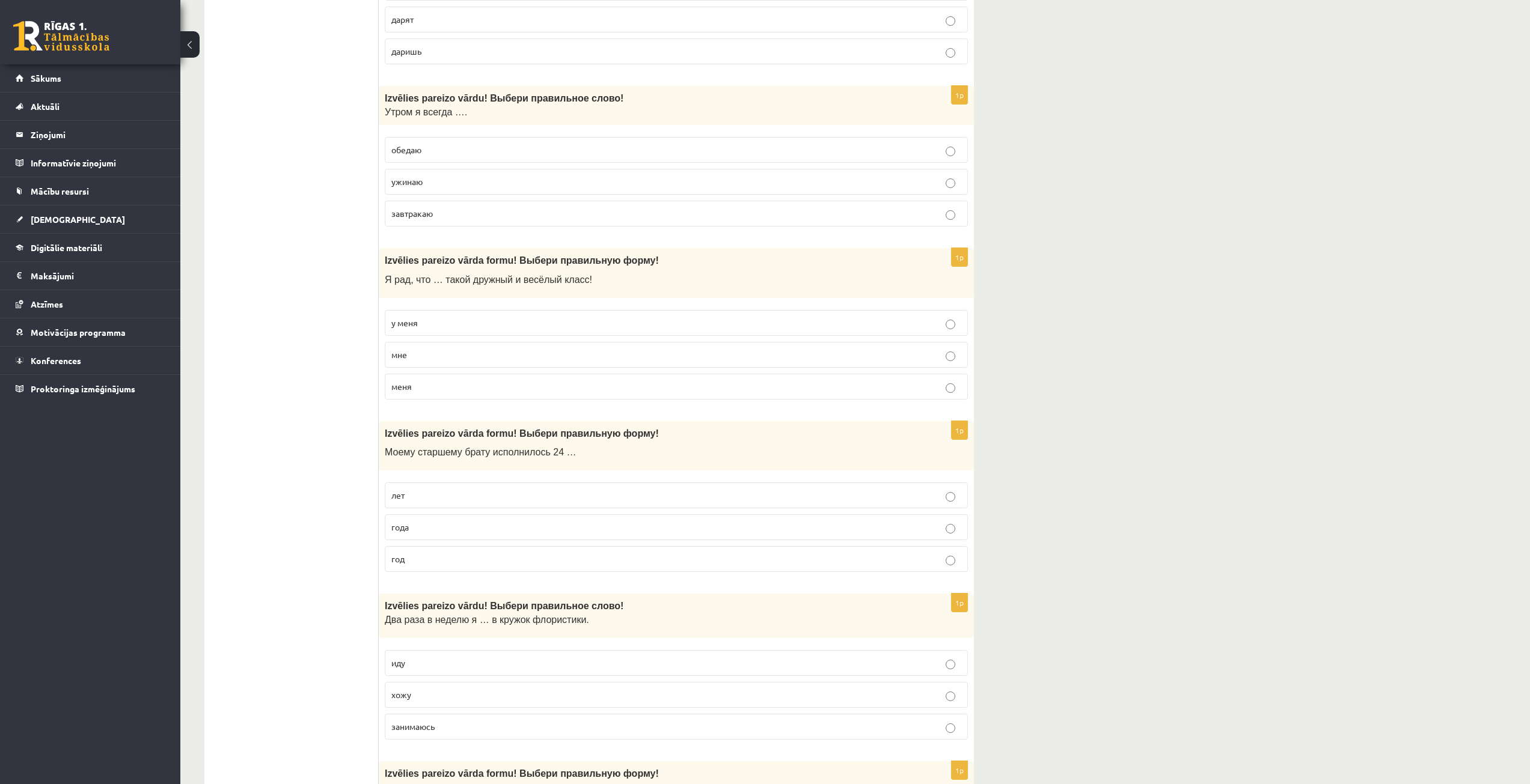
scroll to position [1202, 0]
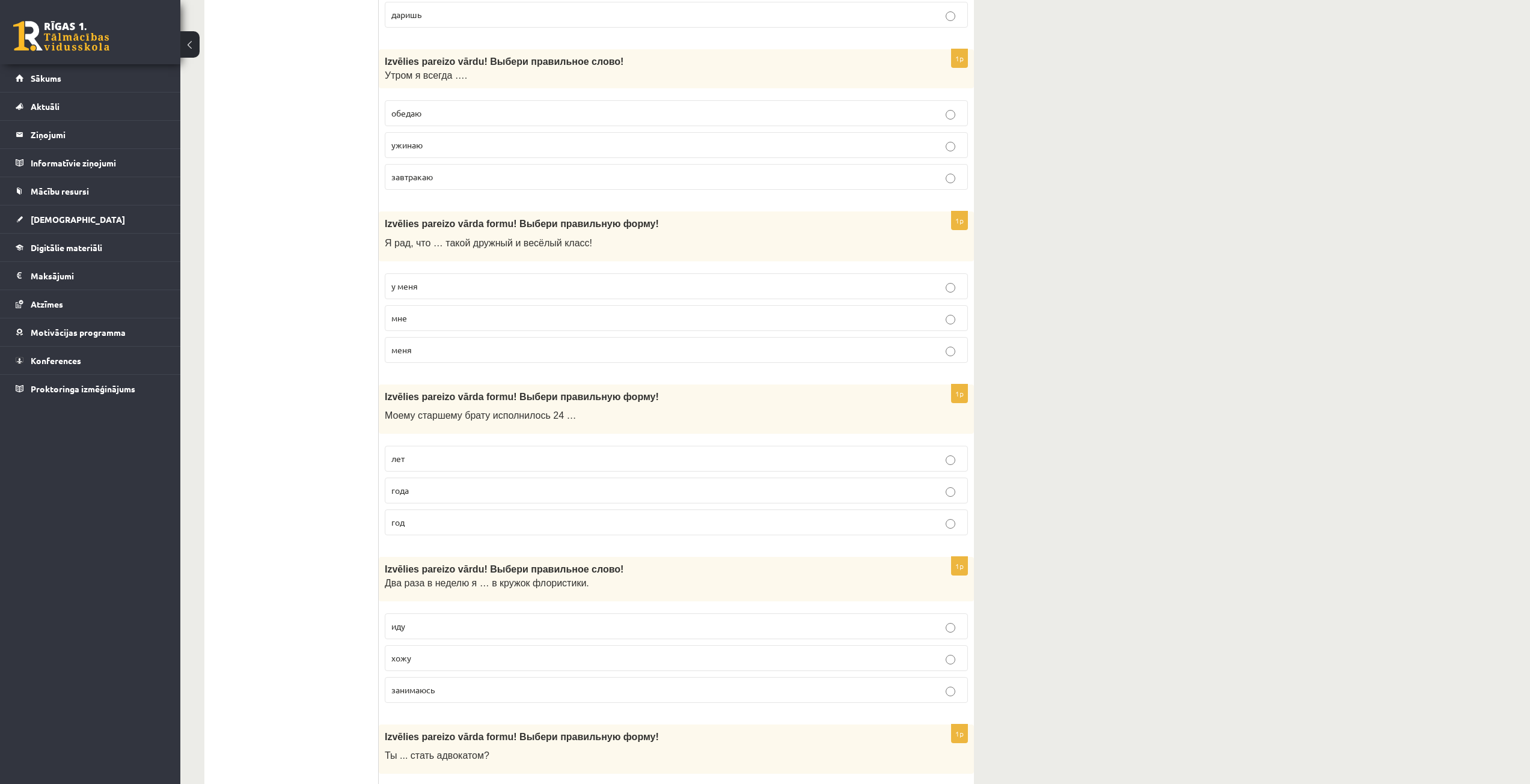
click at [505, 489] on p "года" at bounding box center [676, 491] width 570 height 12
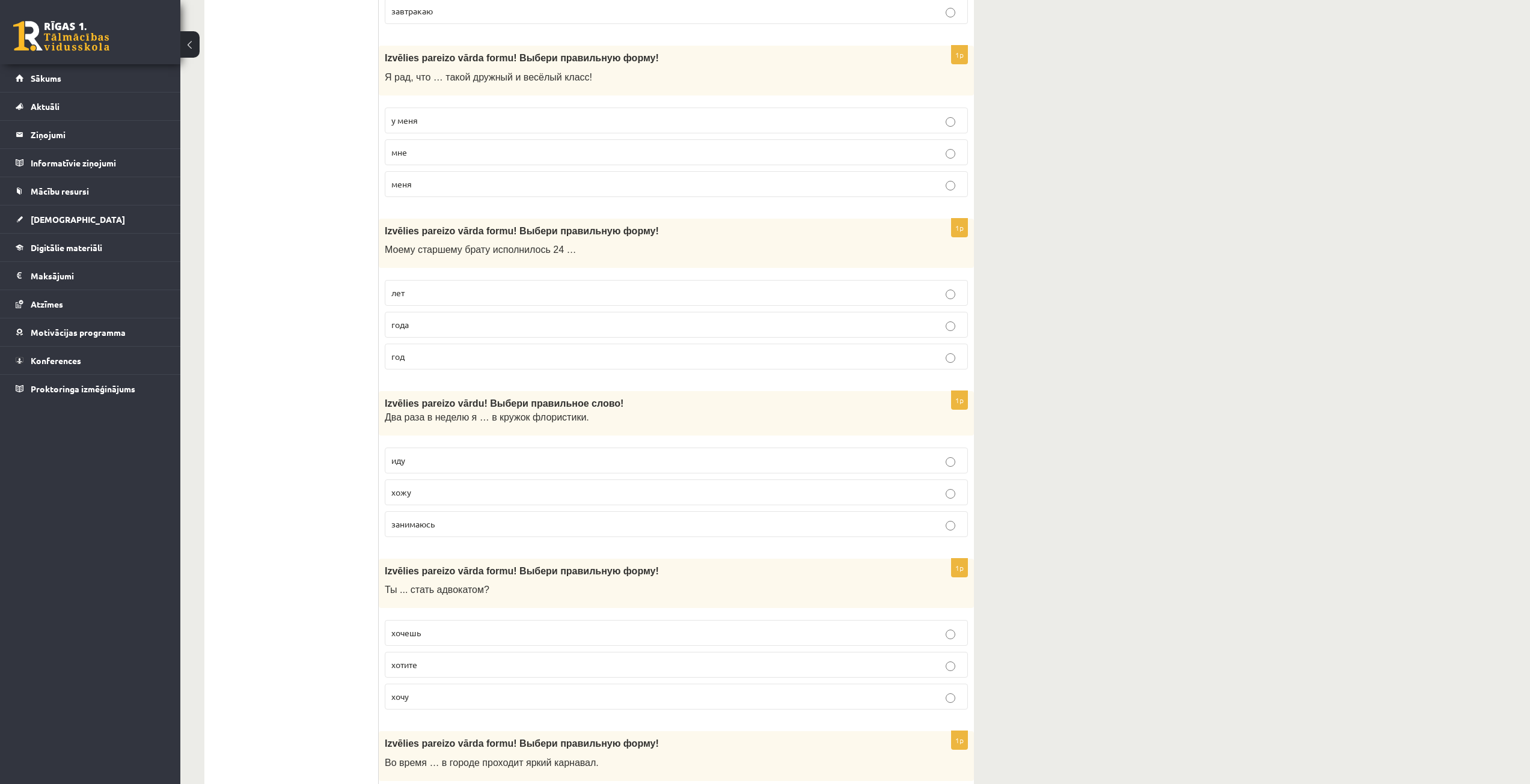
scroll to position [1382, 0]
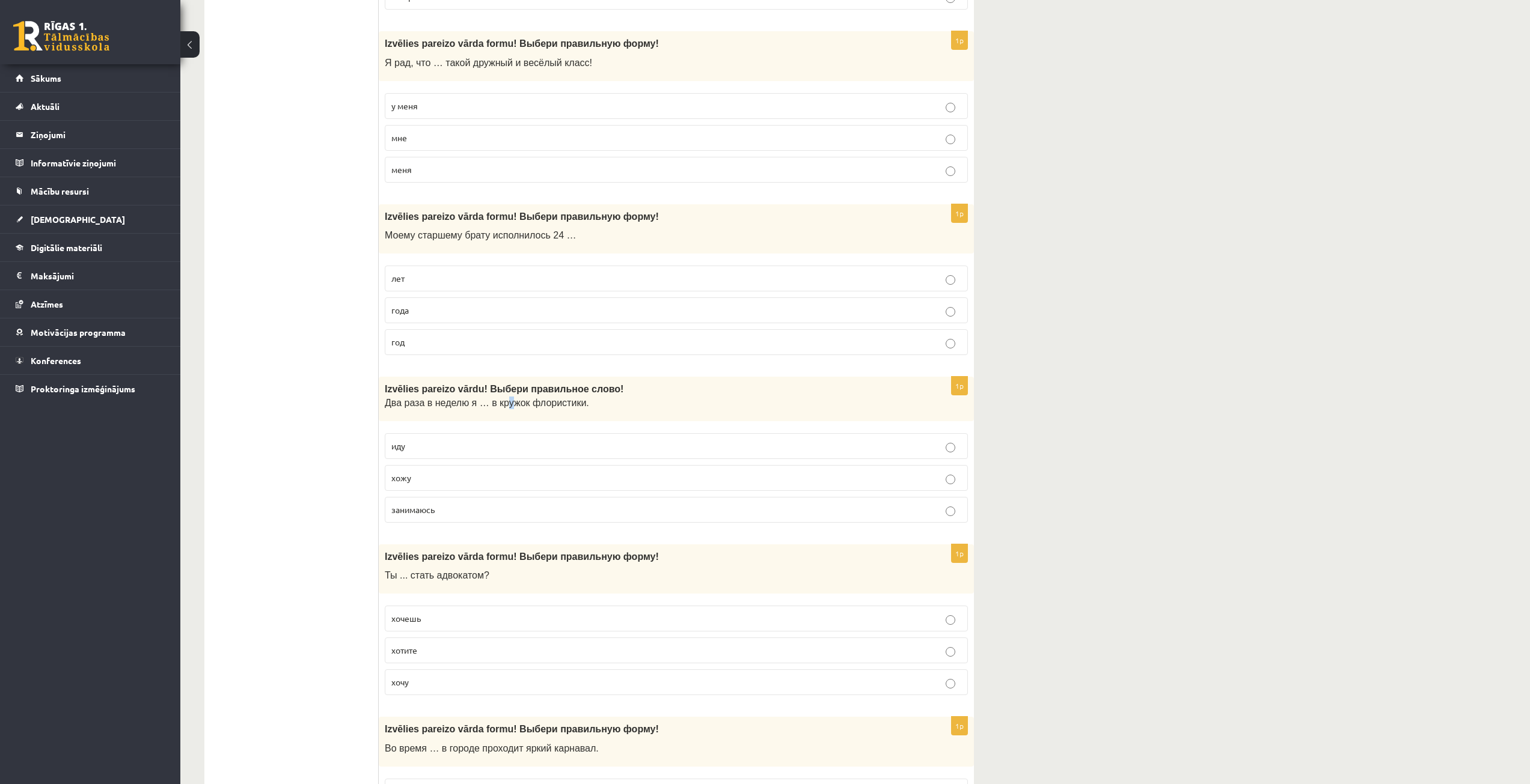
drag, startPoint x: 496, startPoint y: 404, endPoint x: 504, endPoint y: 399, distance: 9.4
click at [504, 399] on span "Два раза в неделю я … в кружок флористики." at bounding box center [487, 402] width 204 height 10
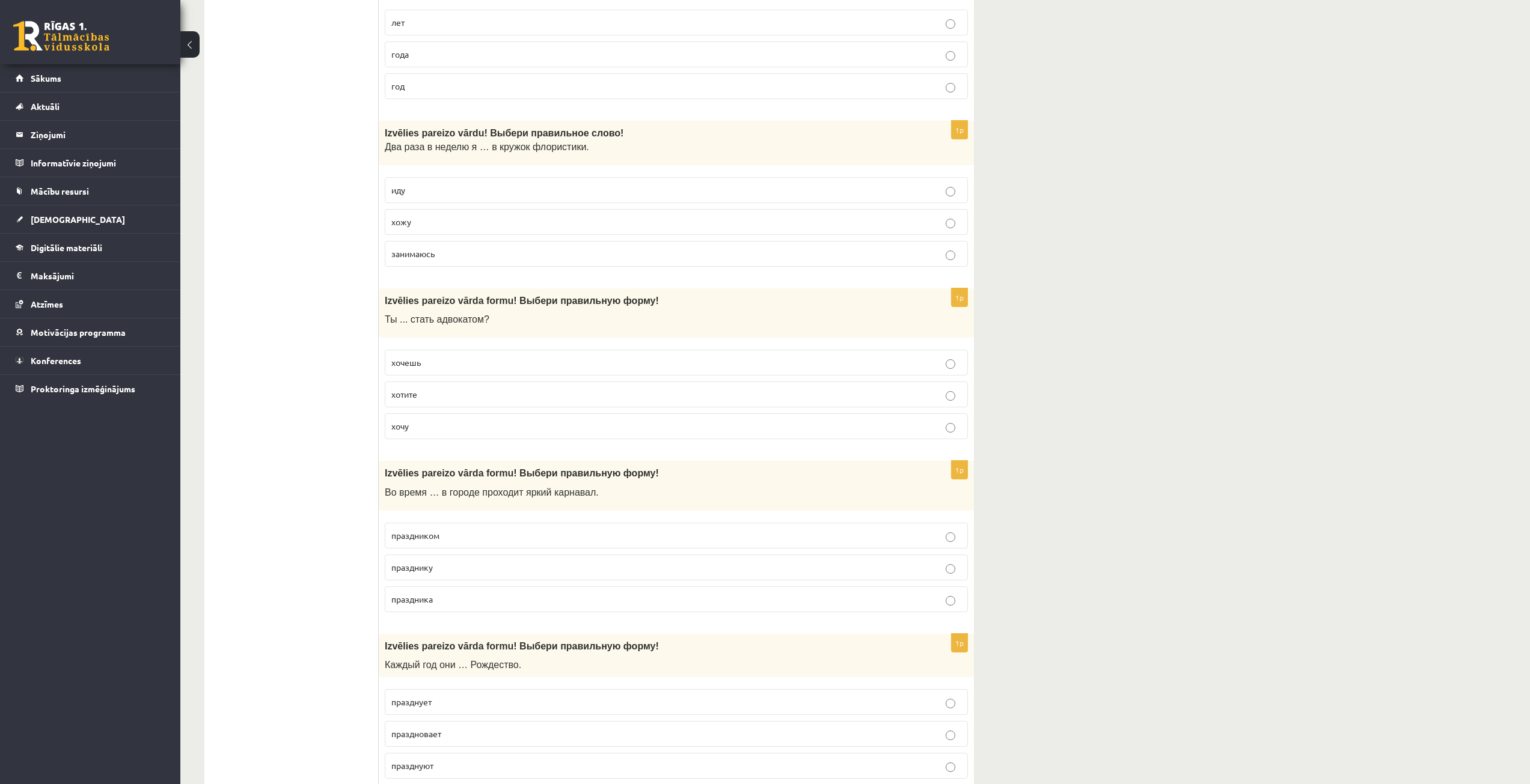
scroll to position [1683, 0]
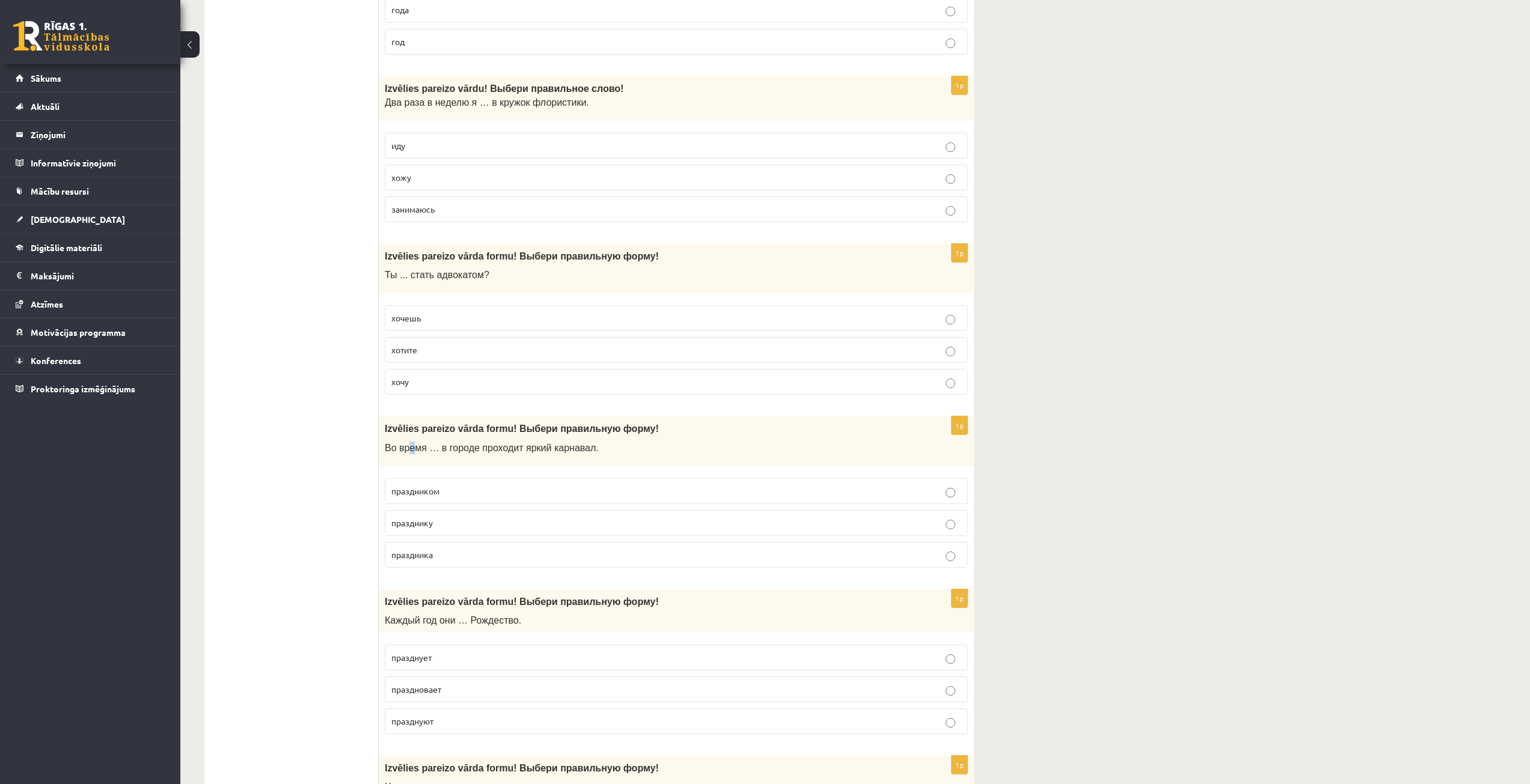
drag, startPoint x: 408, startPoint y: 446, endPoint x: 429, endPoint y: 444, distance: 21.1
click at [420, 444] on span "Во время … в городе проходит яркий карнавал." at bounding box center [492, 447] width 214 height 10
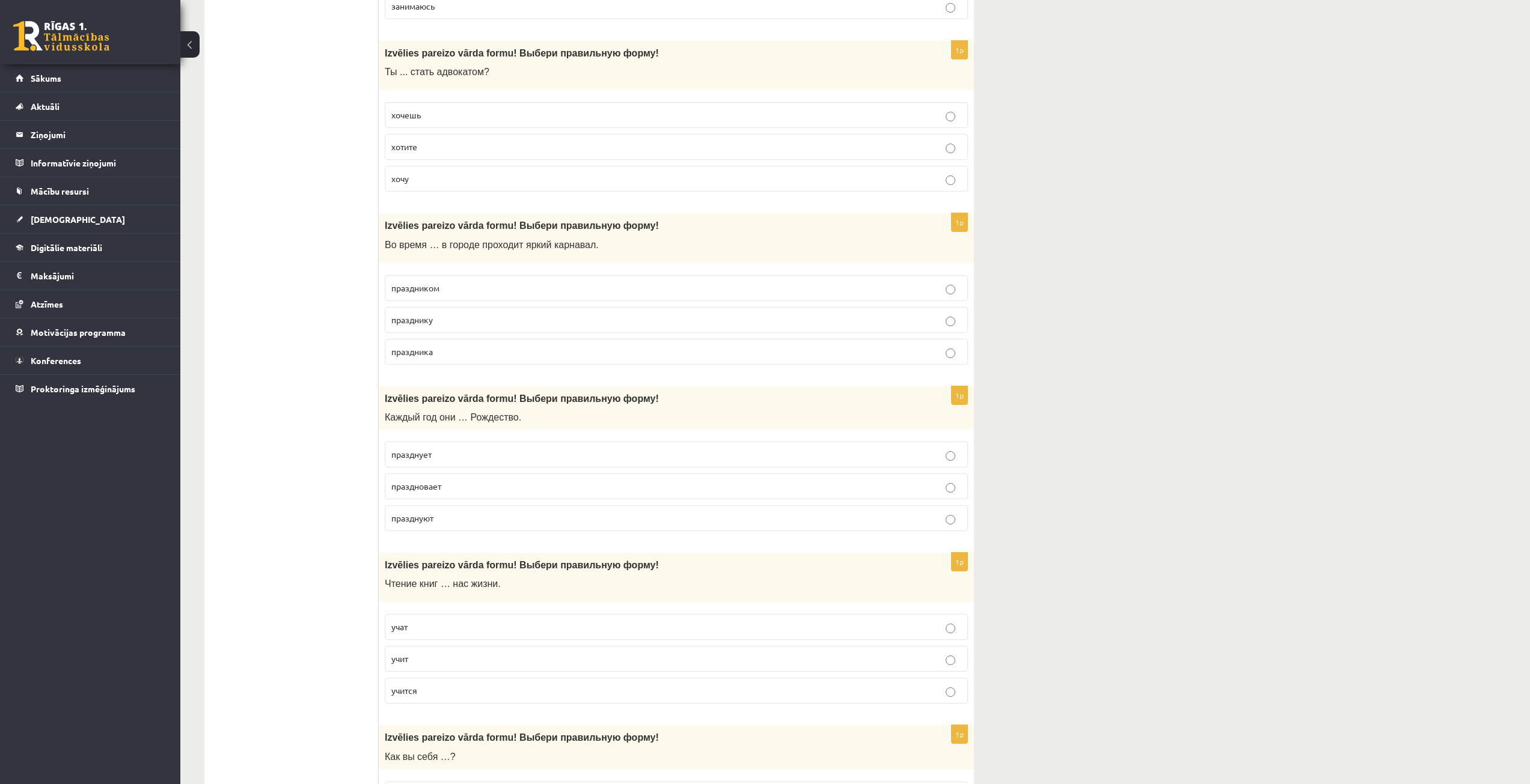
scroll to position [1983, 0]
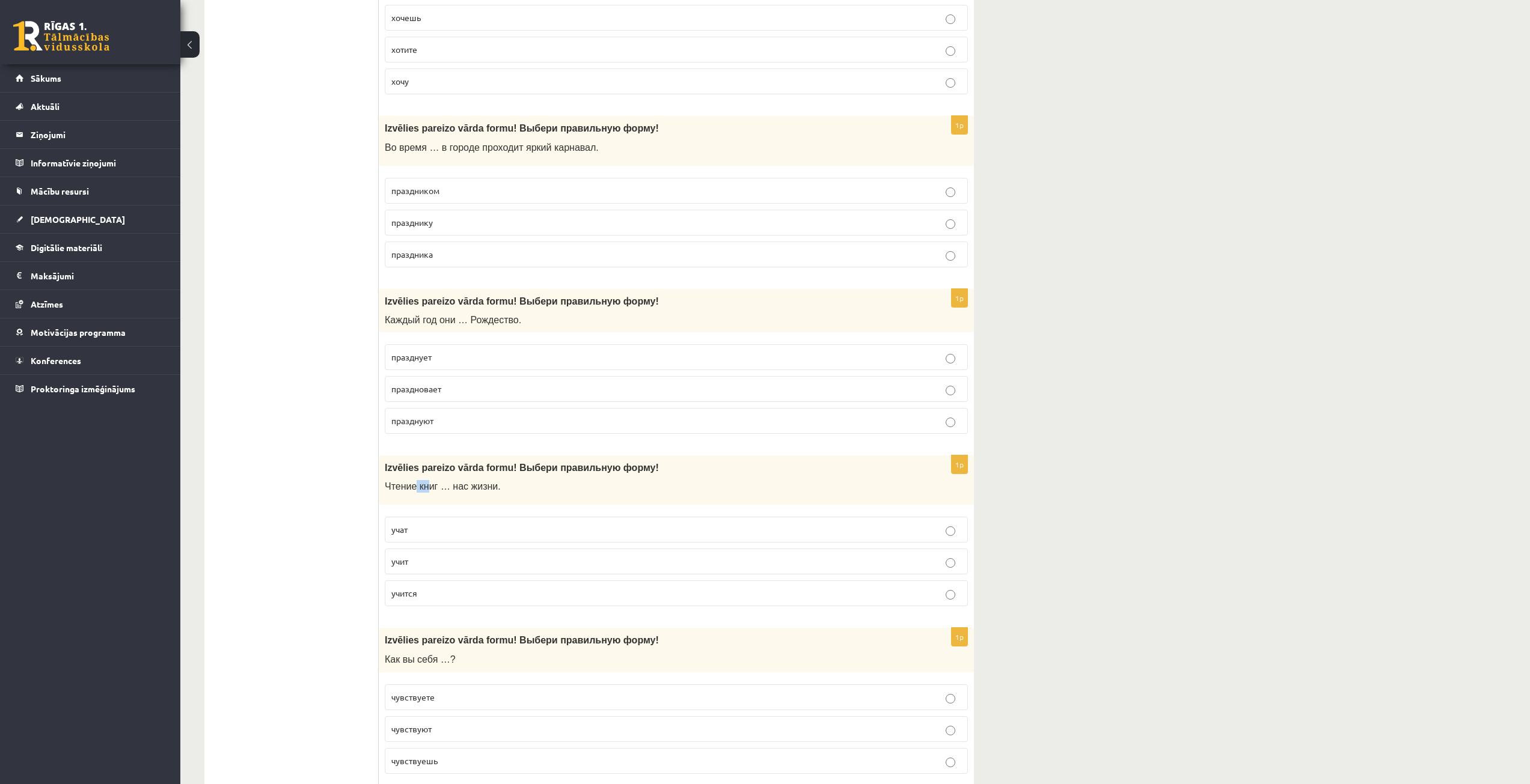
drag, startPoint x: 413, startPoint y: 486, endPoint x: 424, endPoint y: 490, distance: 11.7
click at [424, 490] on span "Чтение книг … нас жизни." at bounding box center [443, 486] width 116 height 10
click at [285, 520] on ul "Tests Izvērtējums!" at bounding box center [297, 652] width 163 height 4839
click at [426, 563] on p "учит" at bounding box center [676, 561] width 570 height 12
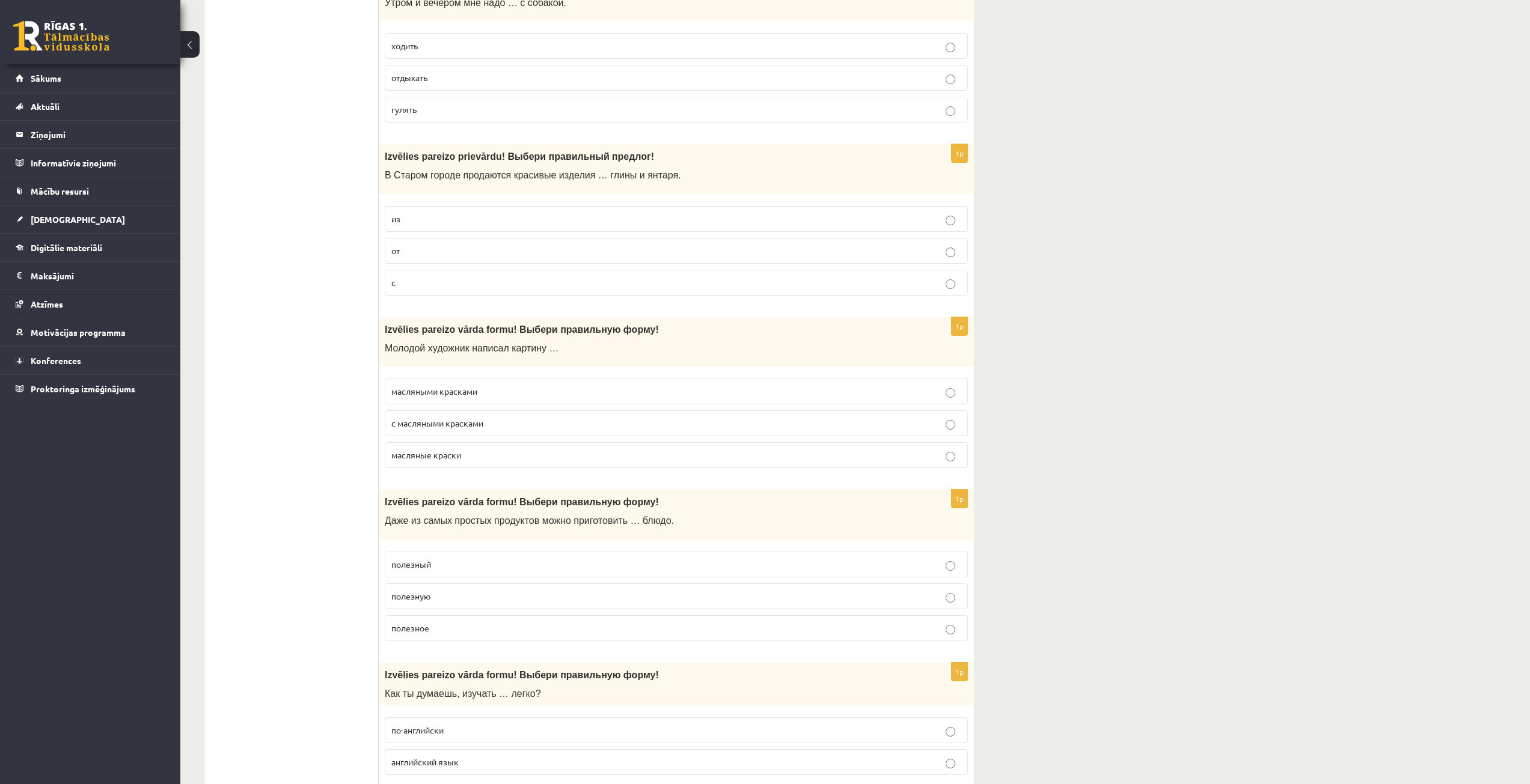
scroll to position [3124, 0]
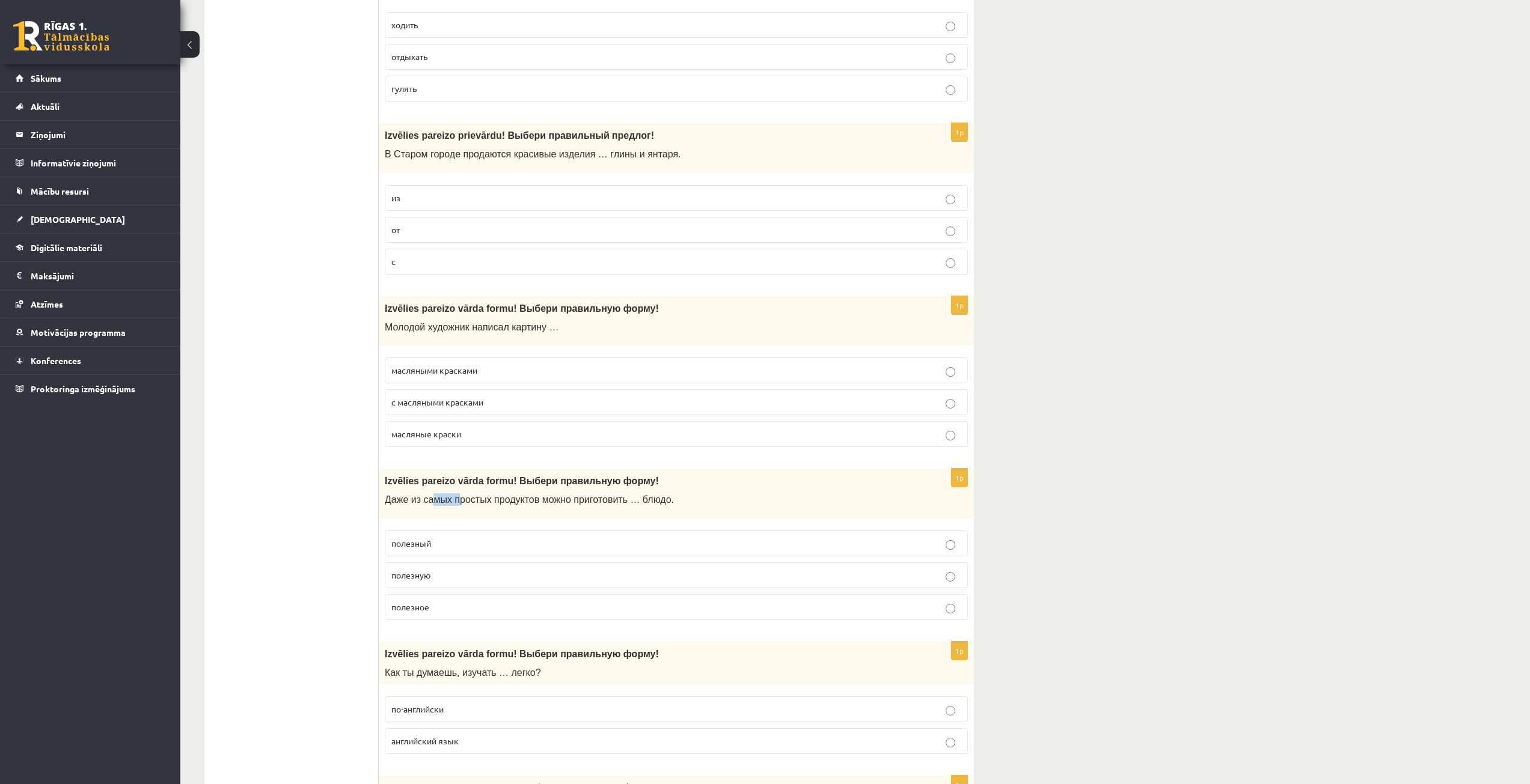
drag, startPoint x: 429, startPoint y: 496, endPoint x: 456, endPoint y: 492, distance: 27.3
click at [456, 492] on div "Izvēlies pareizo vārda formu! Выбери правильную форму! Даже из самых простых пр…" at bounding box center [676, 494] width 595 height 50
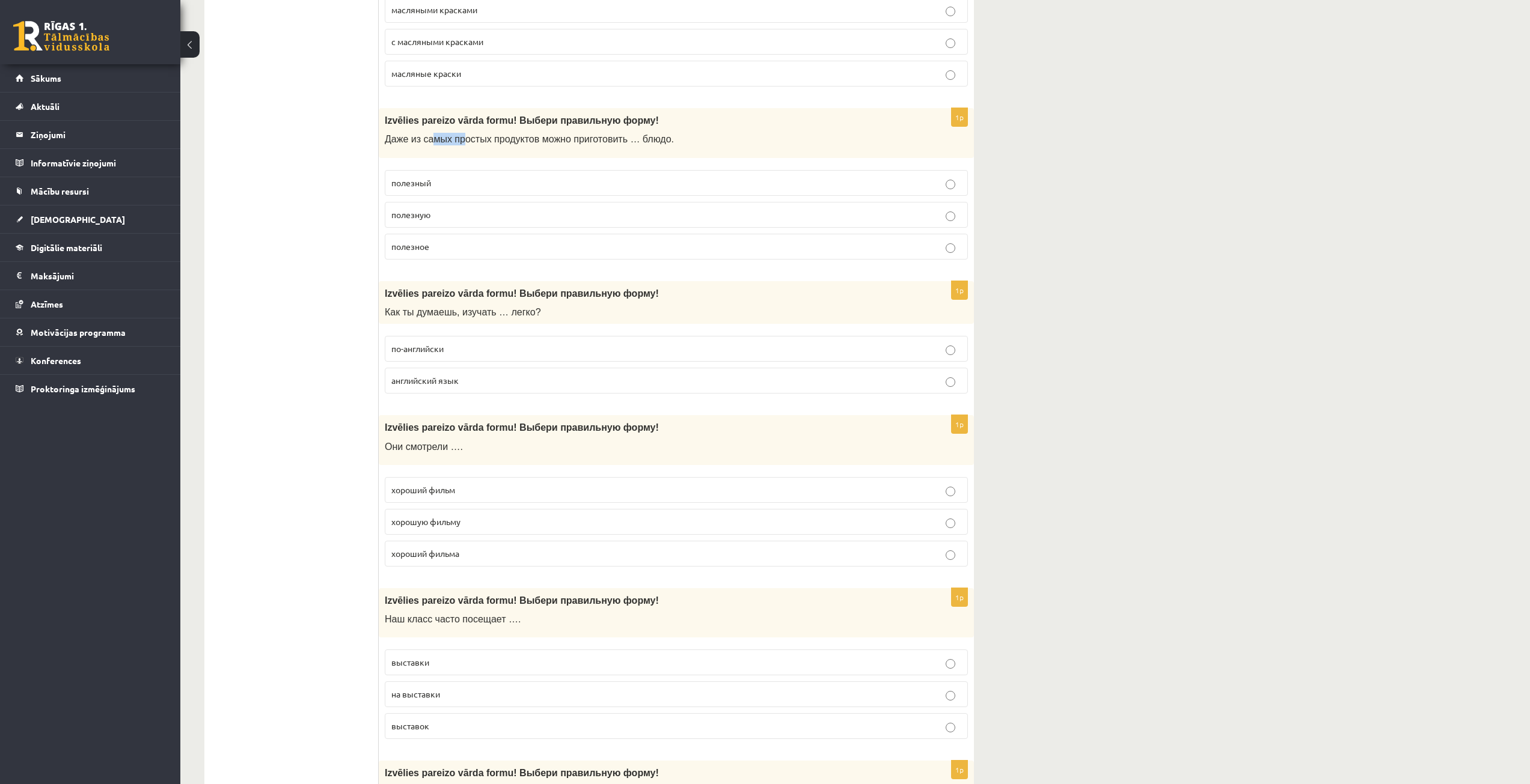
scroll to position [3545, 0]
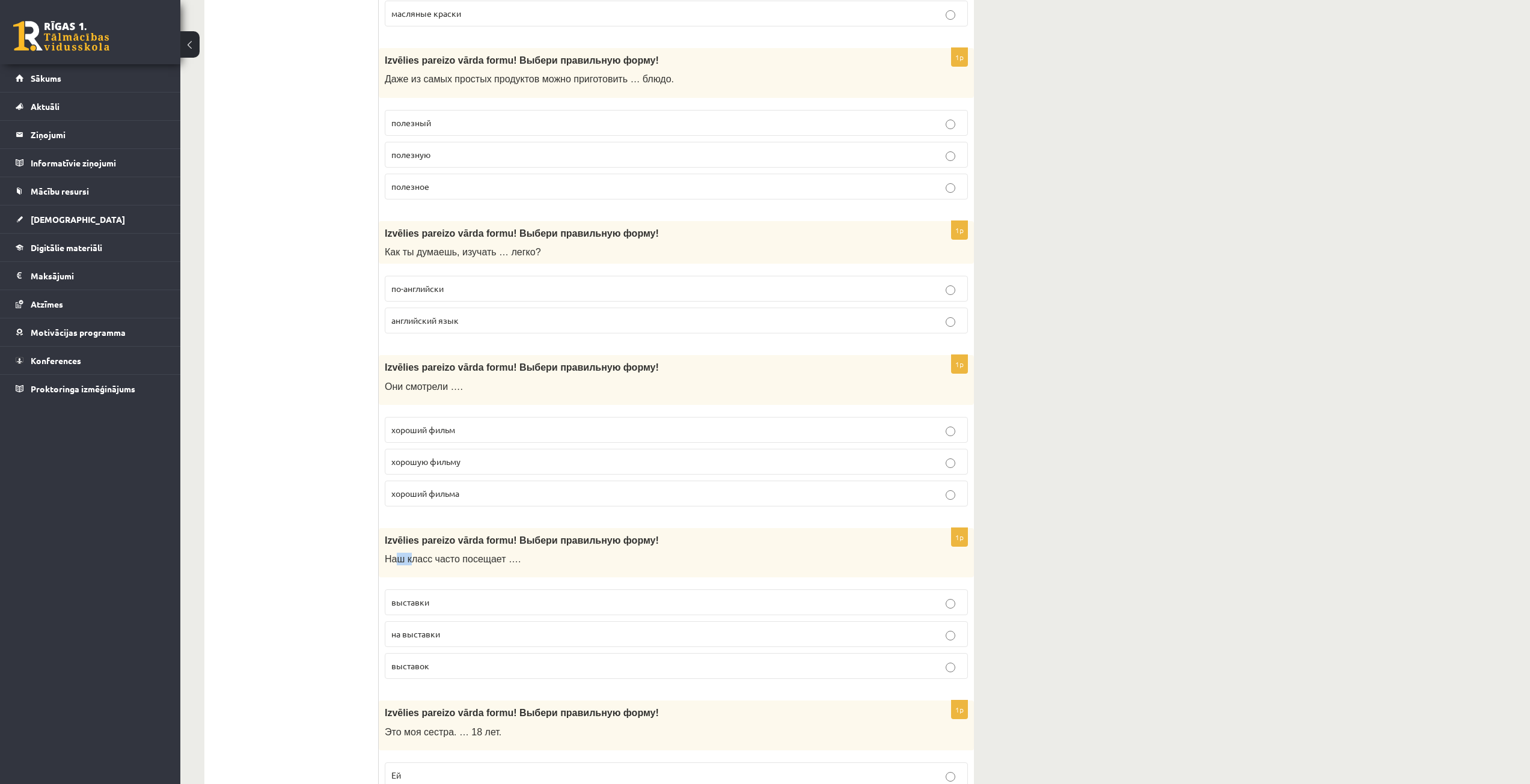
drag, startPoint x: 400, startPoint y: 563, endPoint x: 409, endPoint y: 563, distance: 9.0
click at [409, 563] on span "Наш класс часто посещает …." at bounding box center [452, 559] width 136 height 10
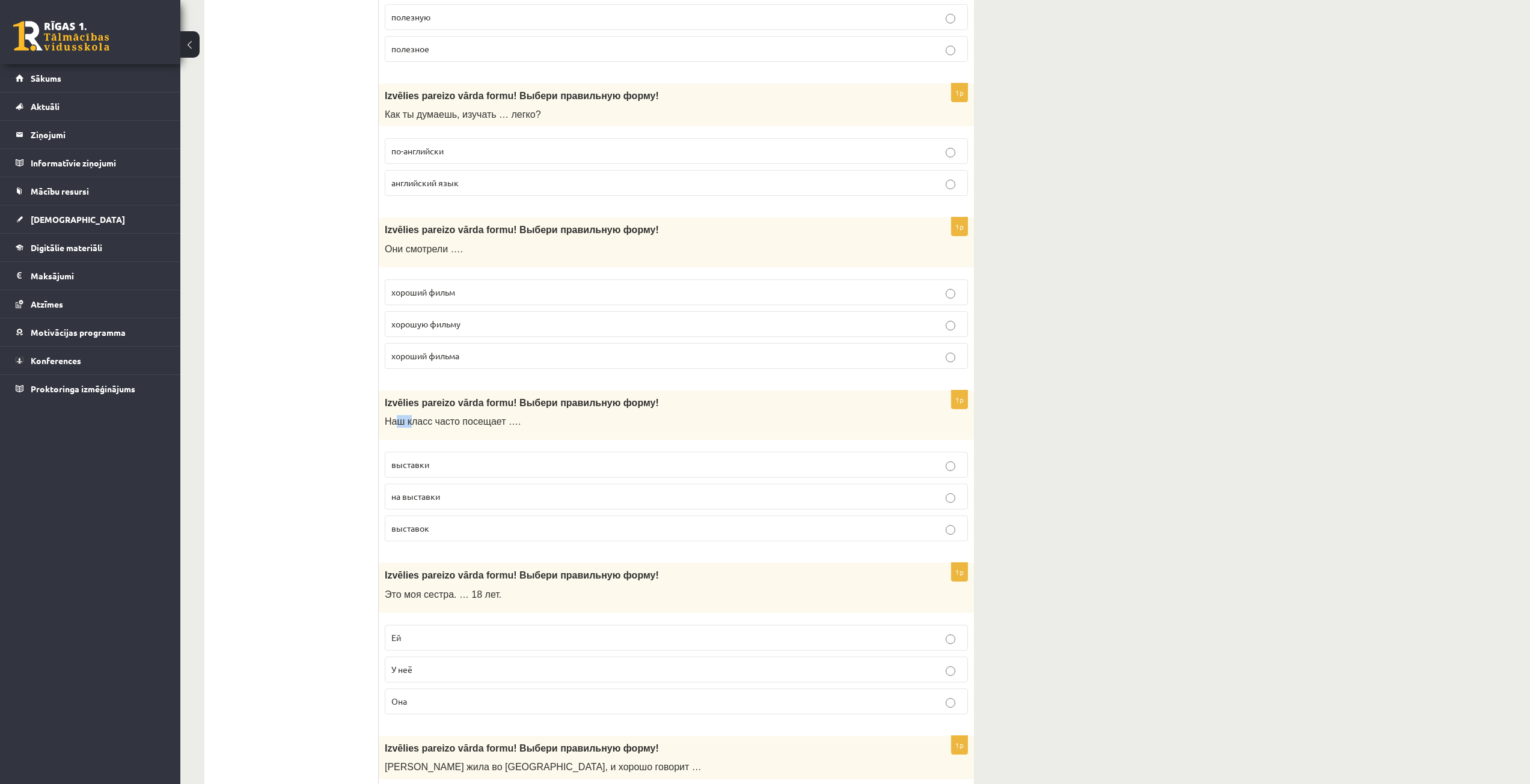
scroll to position [3725, 0]
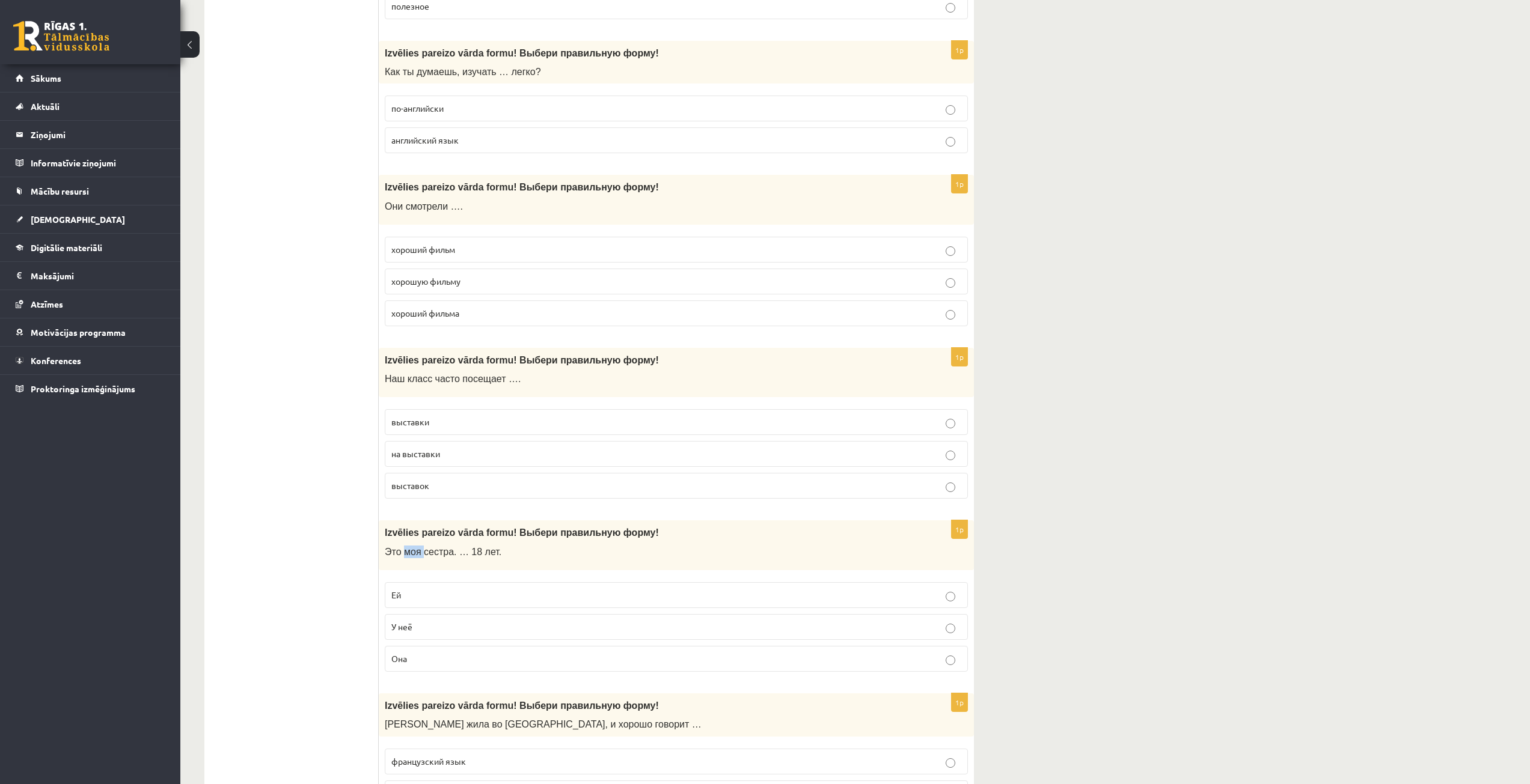
drag, startPoint x: 404, startPoint y: 553, endPoint x: 423, endPoint y: 553, distance: 19.0
click at [423, 553] on span "Это моя сестра. … 18 лет." at bounding box center [443, 551] width 117 height 10
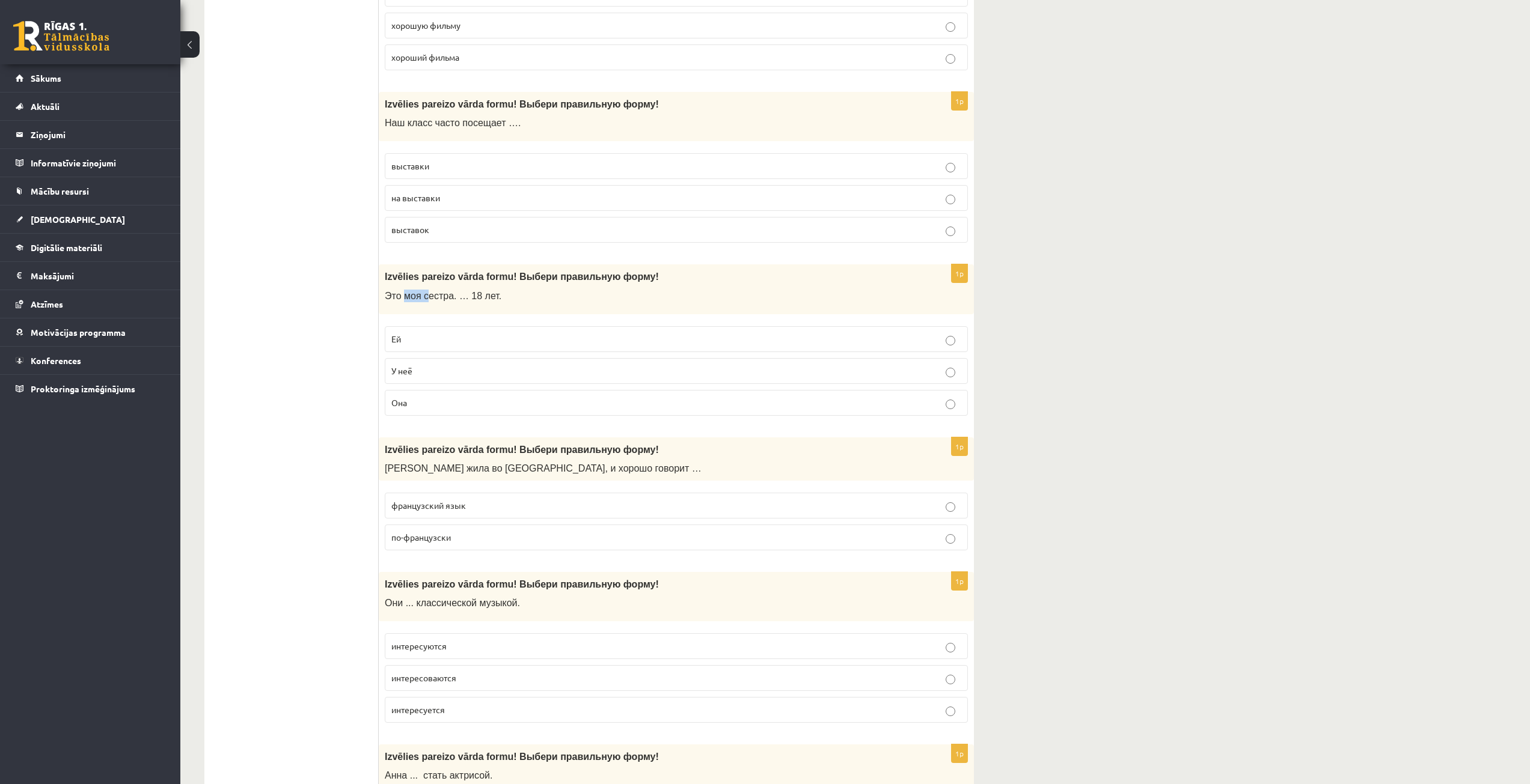
scroll to position [4146, 0]
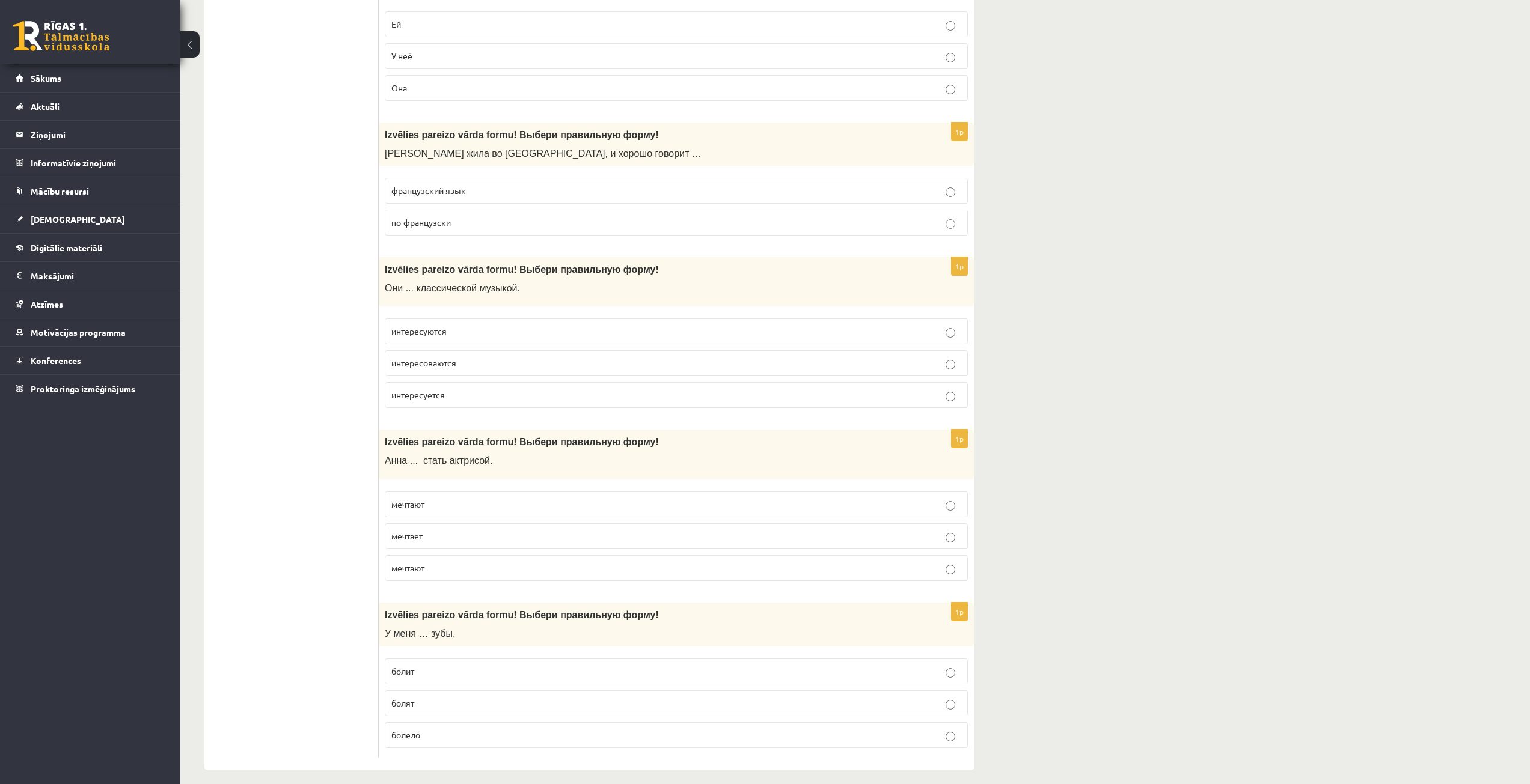
scroll to position [4307, 0]
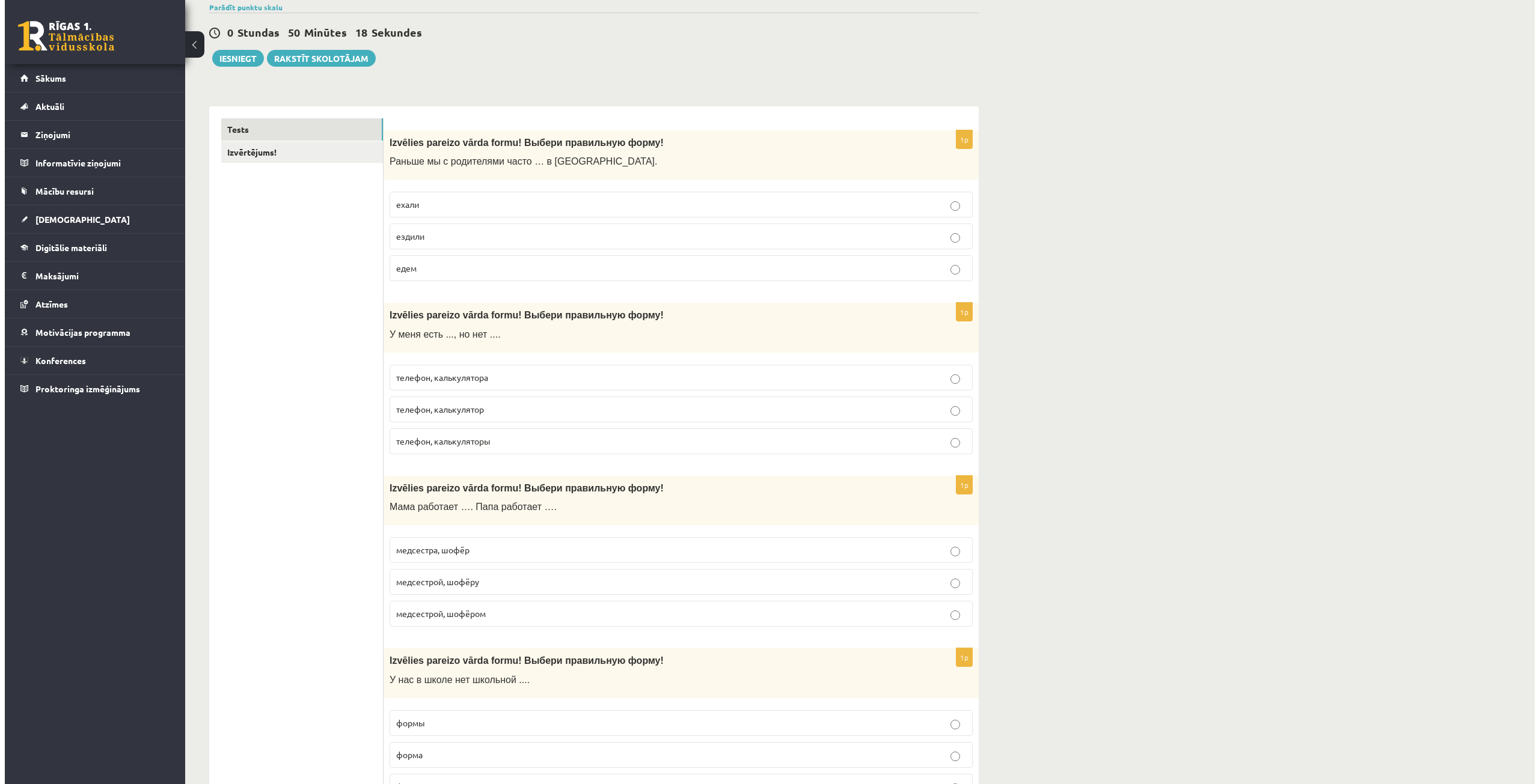
scroll to position [0, 0]
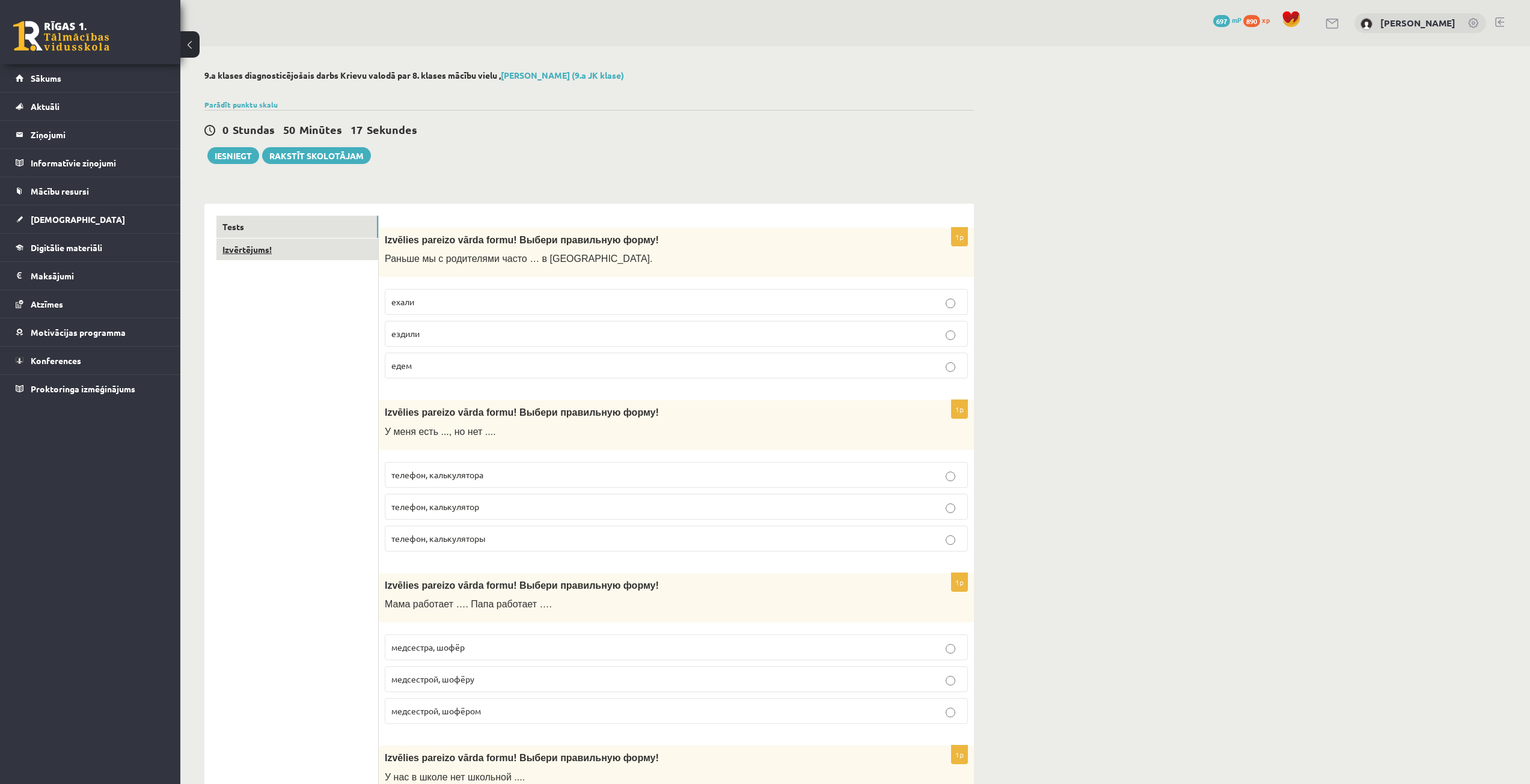
click at [257, 241] on link "Izvērtējums!" at bounding box center [297, 249] width 162 height 22
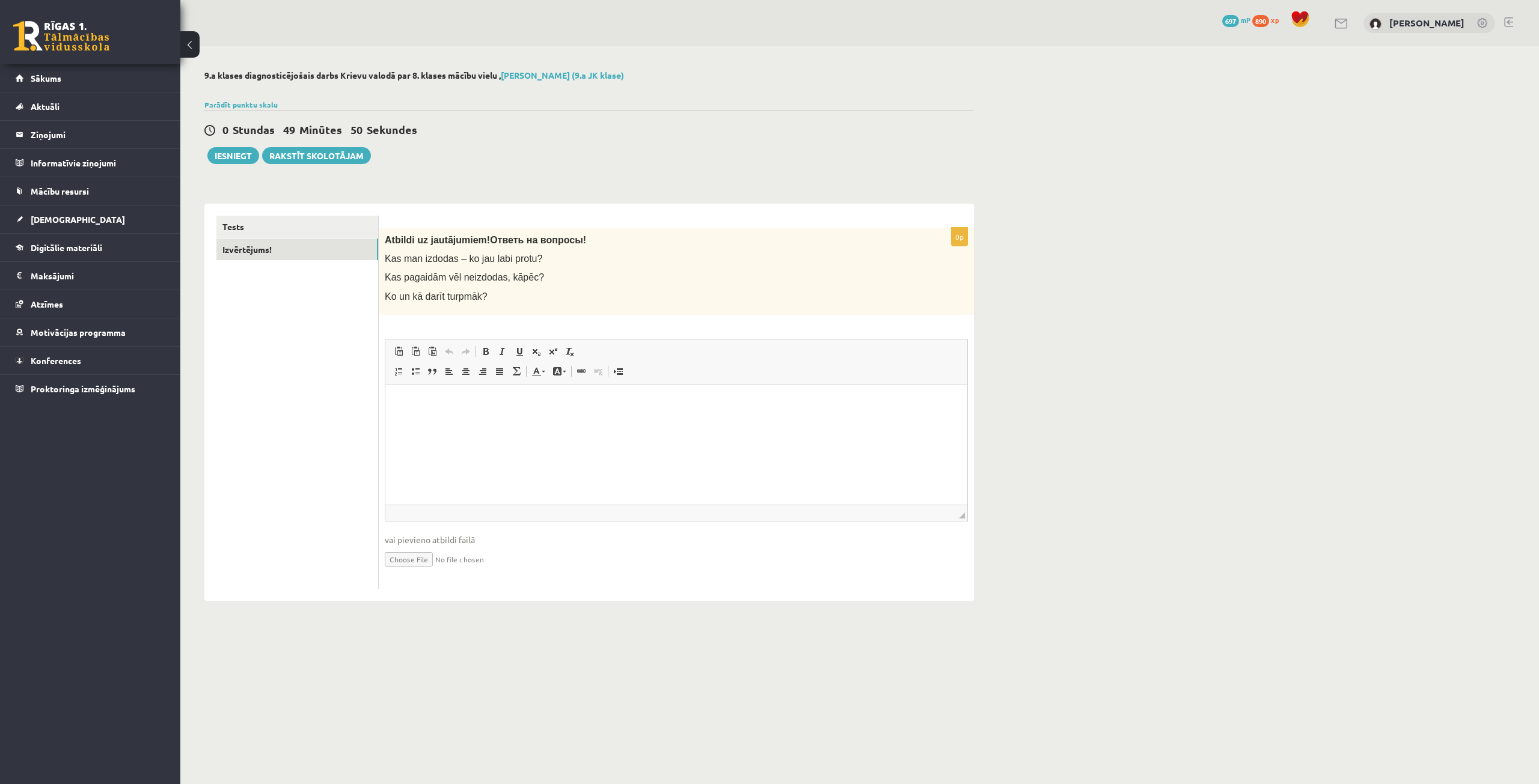
click at [619, 283] on p "Kas pagaidām vēl neizdodas, kāpēc?" at bounding box center [646, 277] width 523 height 12
drag, startPoint x: 486, startPoint y: 297, endPoint x: 385, endPoint y: 236, distance: 118.0
click at [385, 236] on div "Atbildi uz jautājumiem! Ответь на вопросы! Kas man izdodas – ko jau labi protu?…" at bounding box center [676, 271] width 595 height 87
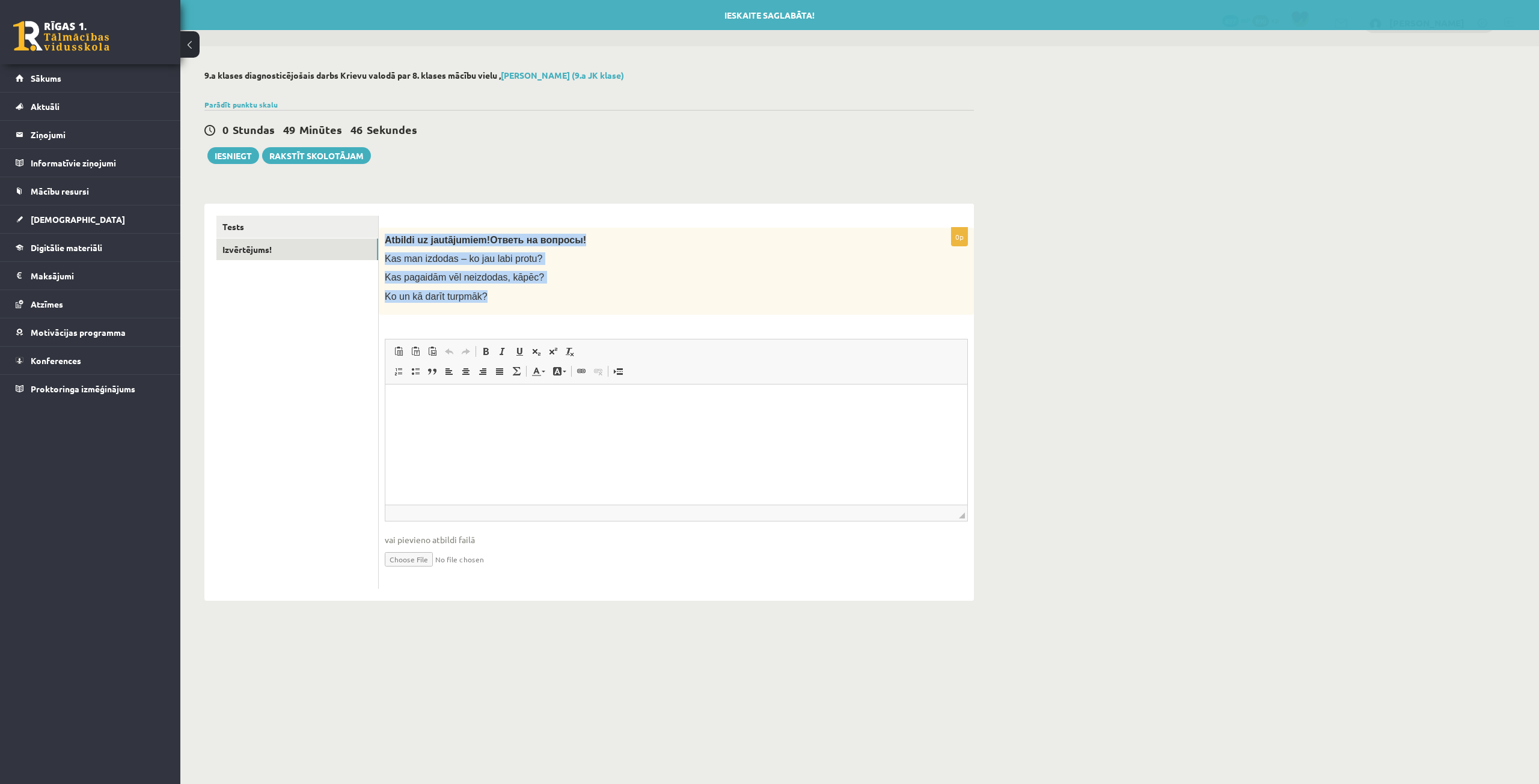
copy div "Atbildi uz jautājumiem! Ответь на вопросы! Kas man izdodas – ko jau labi protu?…"
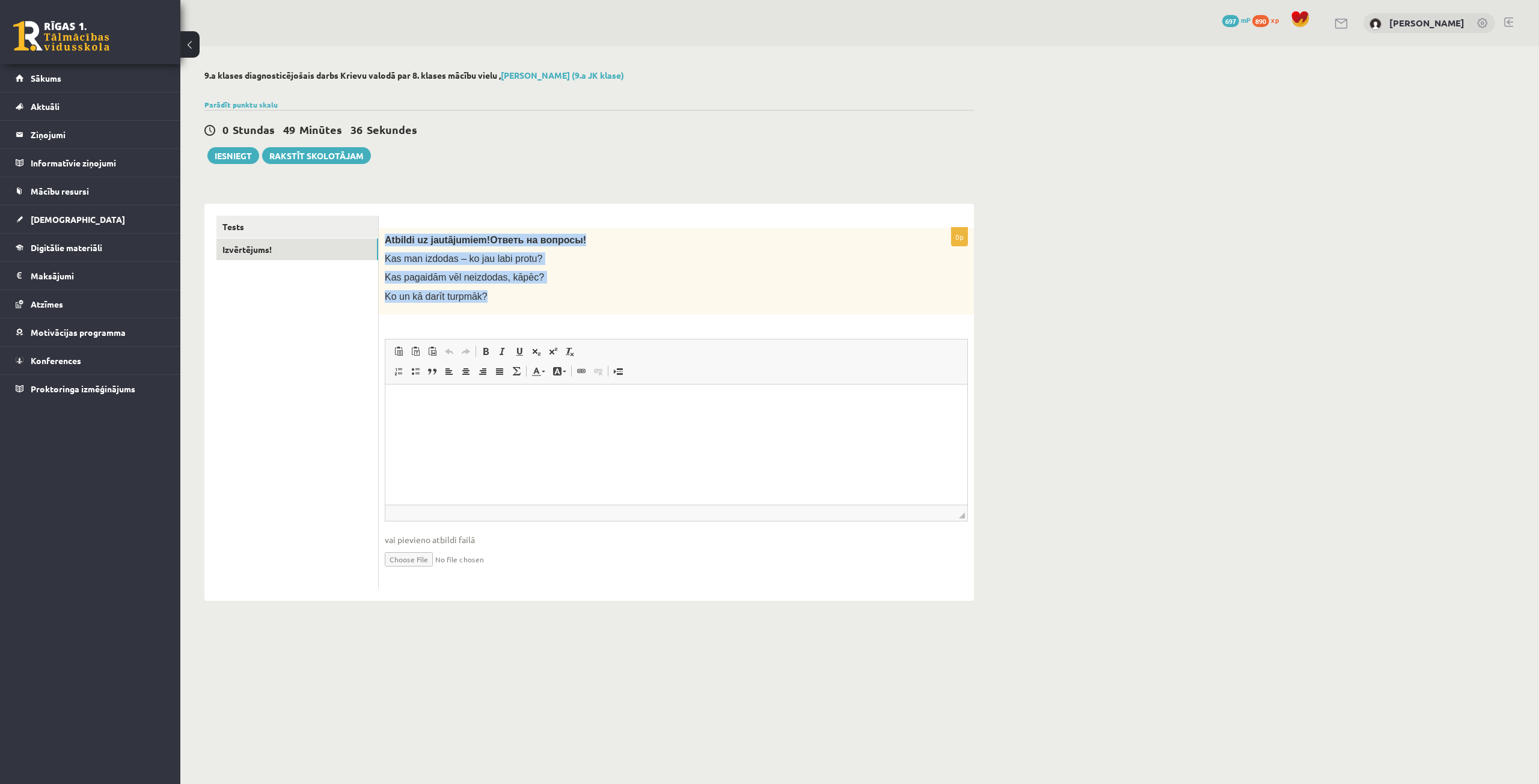
click at [717, 283] on p "Kas pagaidām vēl neizdodas, kāpēc?" at bounding box center [646, 277] width 523 height 12
click at [670, 420] on html at bounding box center [677, 402] width 582 height 36
click at [540, 406] on p "Визуальный текстовый редактор, wiswyg-editor-user-answer-47433928199600" at bounding box center [676, 402] width 557 height 12
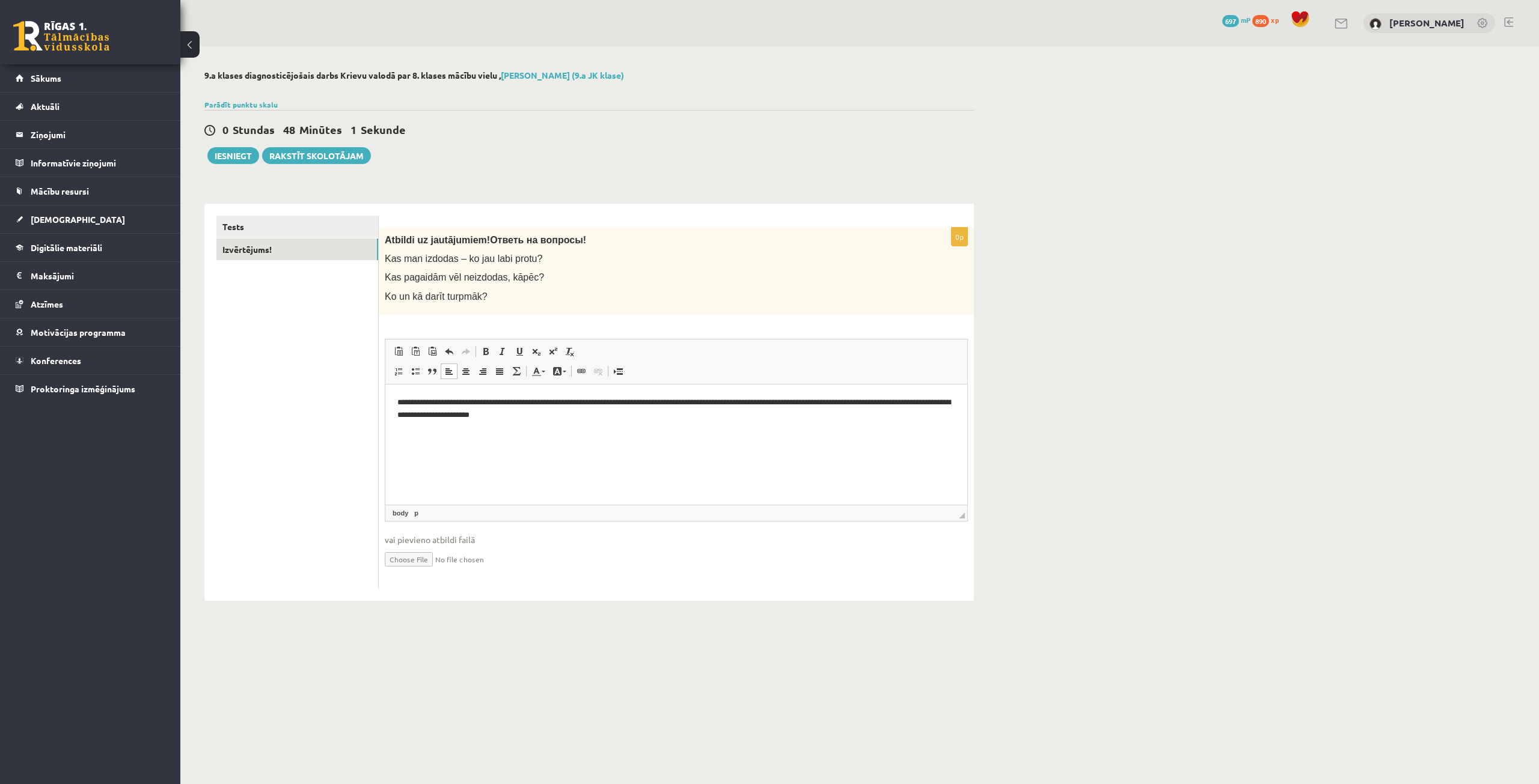
click at [404, 399] on p "**********" at bounding box center [676, 409] width 557 height 26
click at [422, 371] on link "Вставить / удалить маркированный список" at bounding box center [416, 371] width 17 height 15
click at [642, 421] on html "**********" at bounding box center [677, 409] width 582 height 50
click at [262, 220] on link "Tests" at bounding box center [296, 227] width 162 height 22
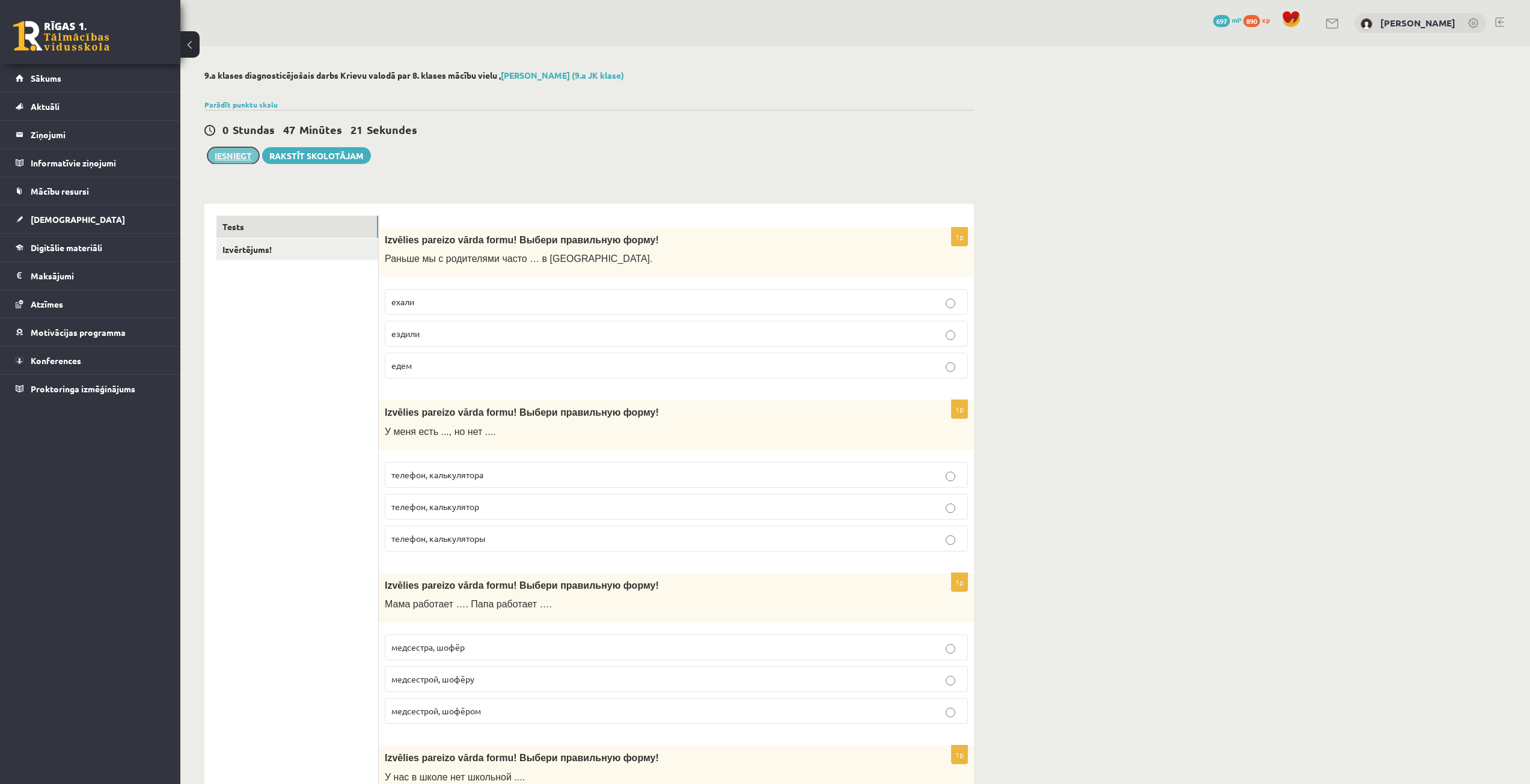
click at [219, 163] on button "Iesniegt" at bounding box center [233, 156] width 52 height 17
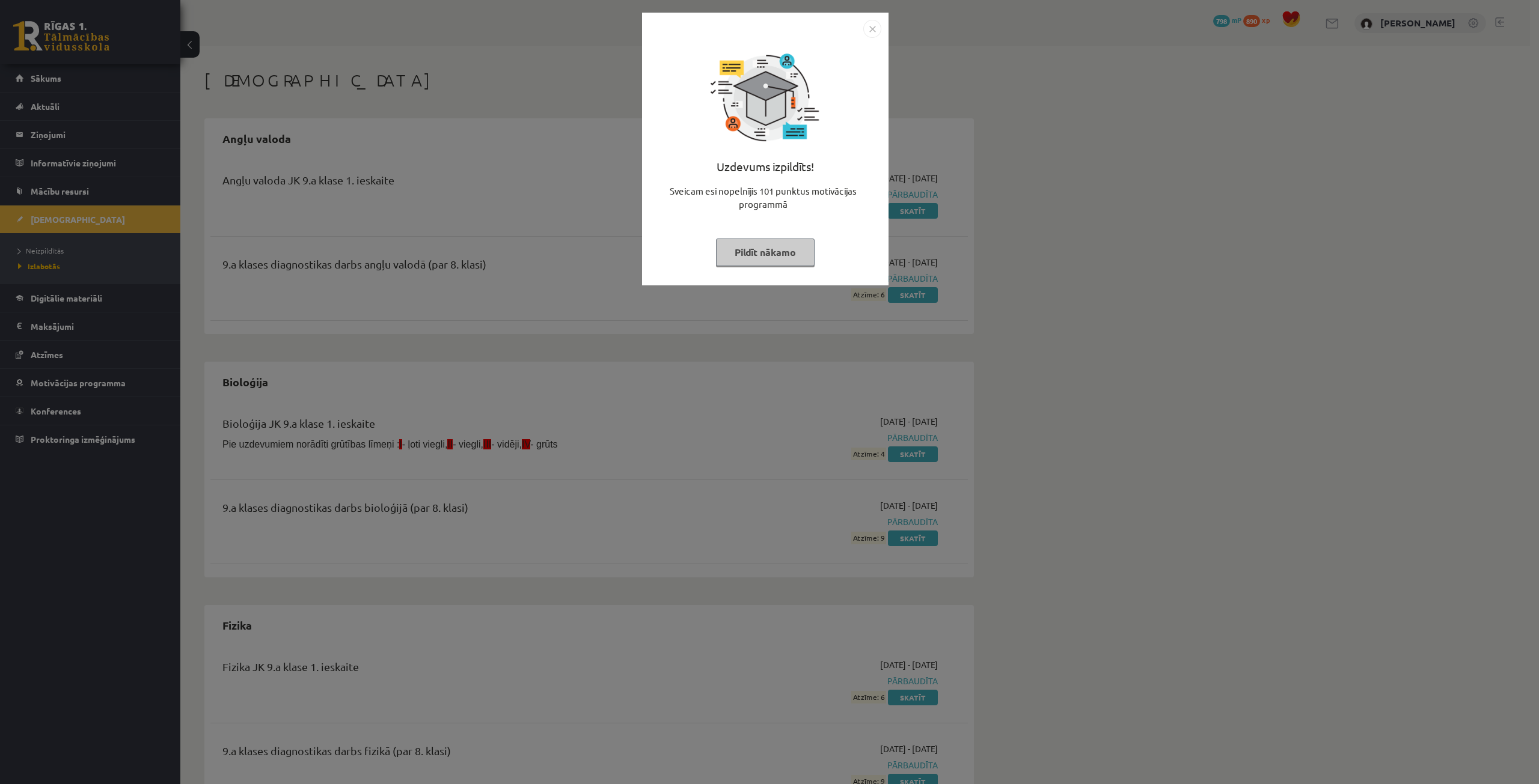
click at [778, 246] on button "Pildīt nākamo" at bounding box center [765, 252] width 98 height 28
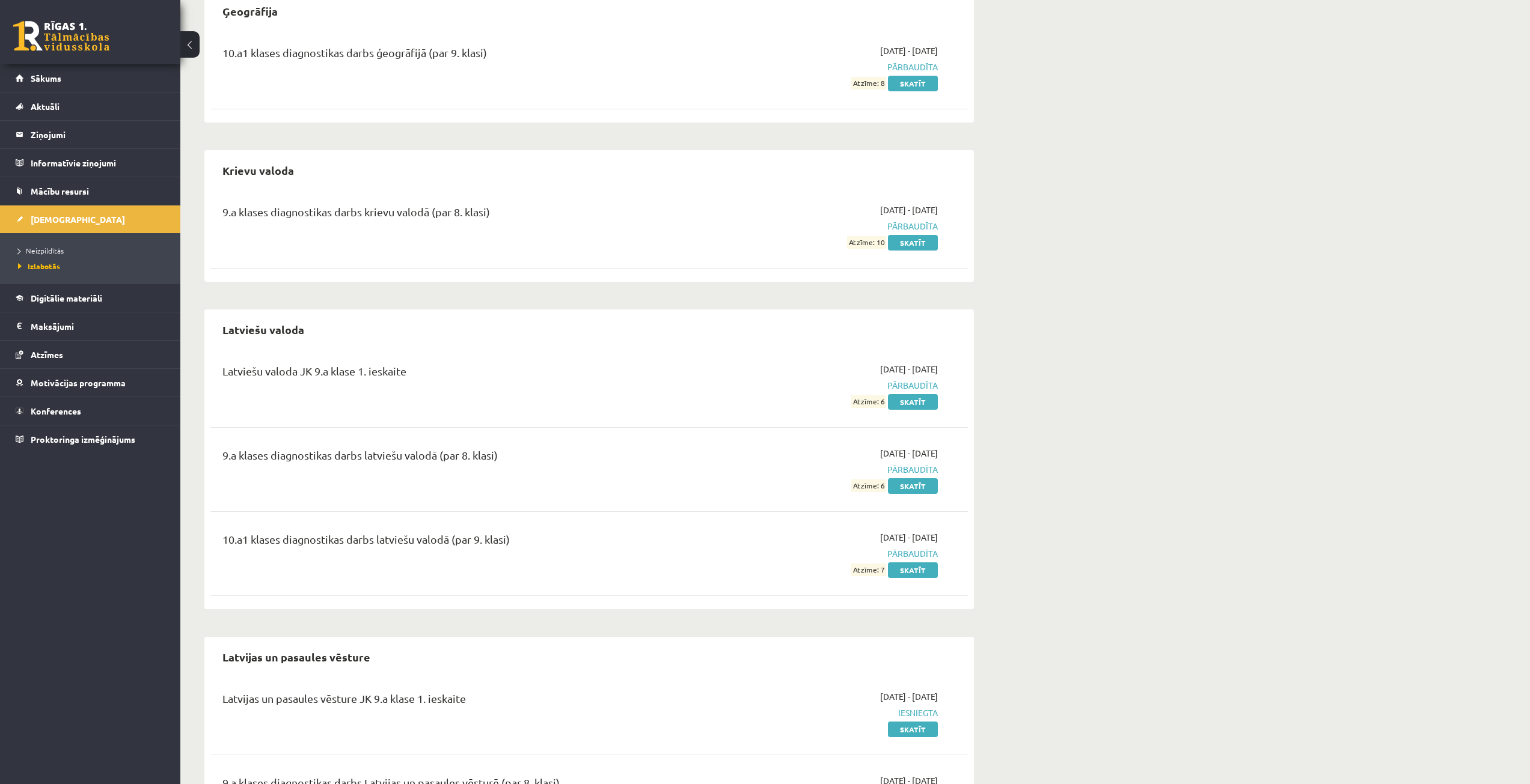
scroll to position [902, 0]
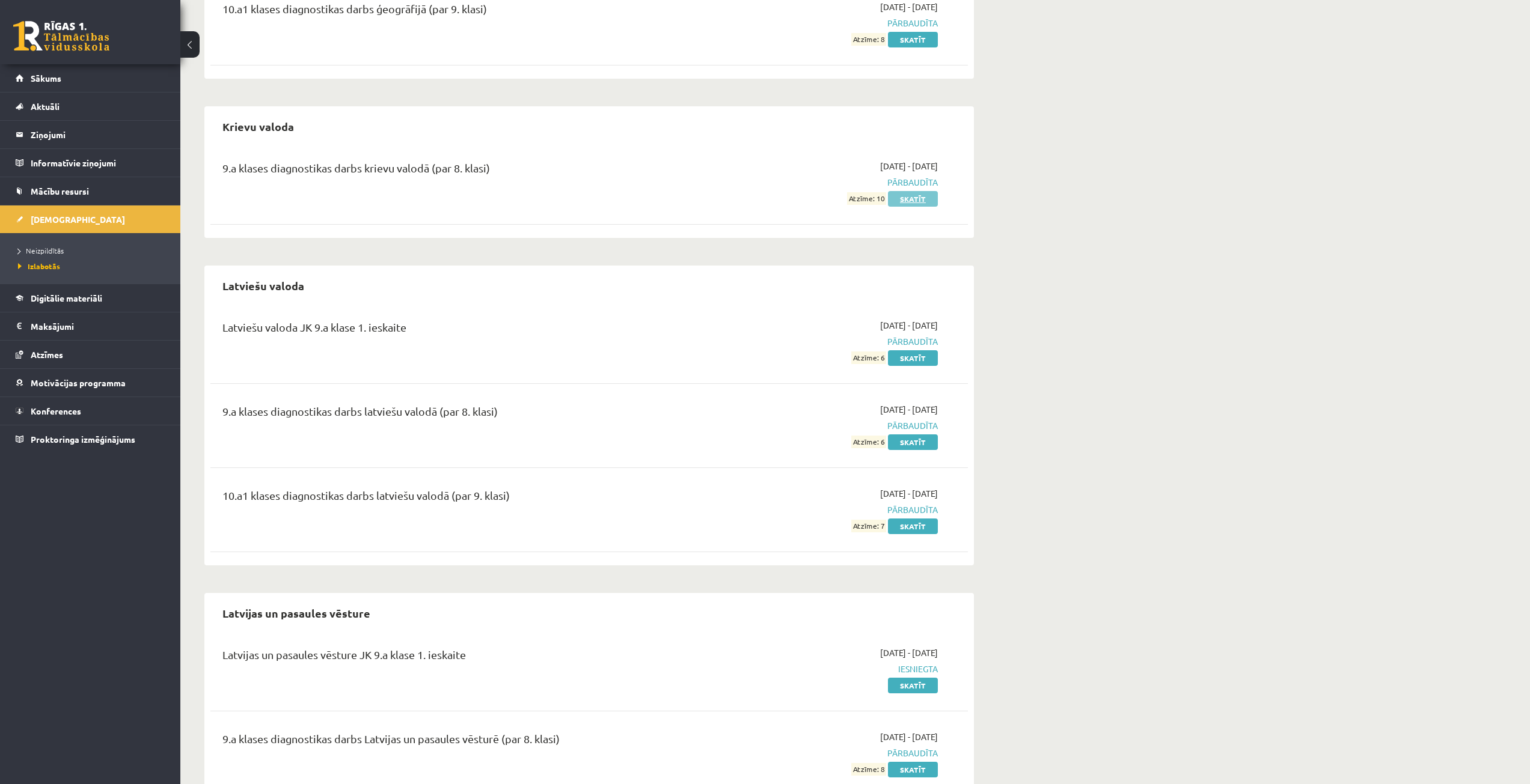
click at [899, 204] on link "Skatīt" at bounding box center [913, 199] width 50 height 15
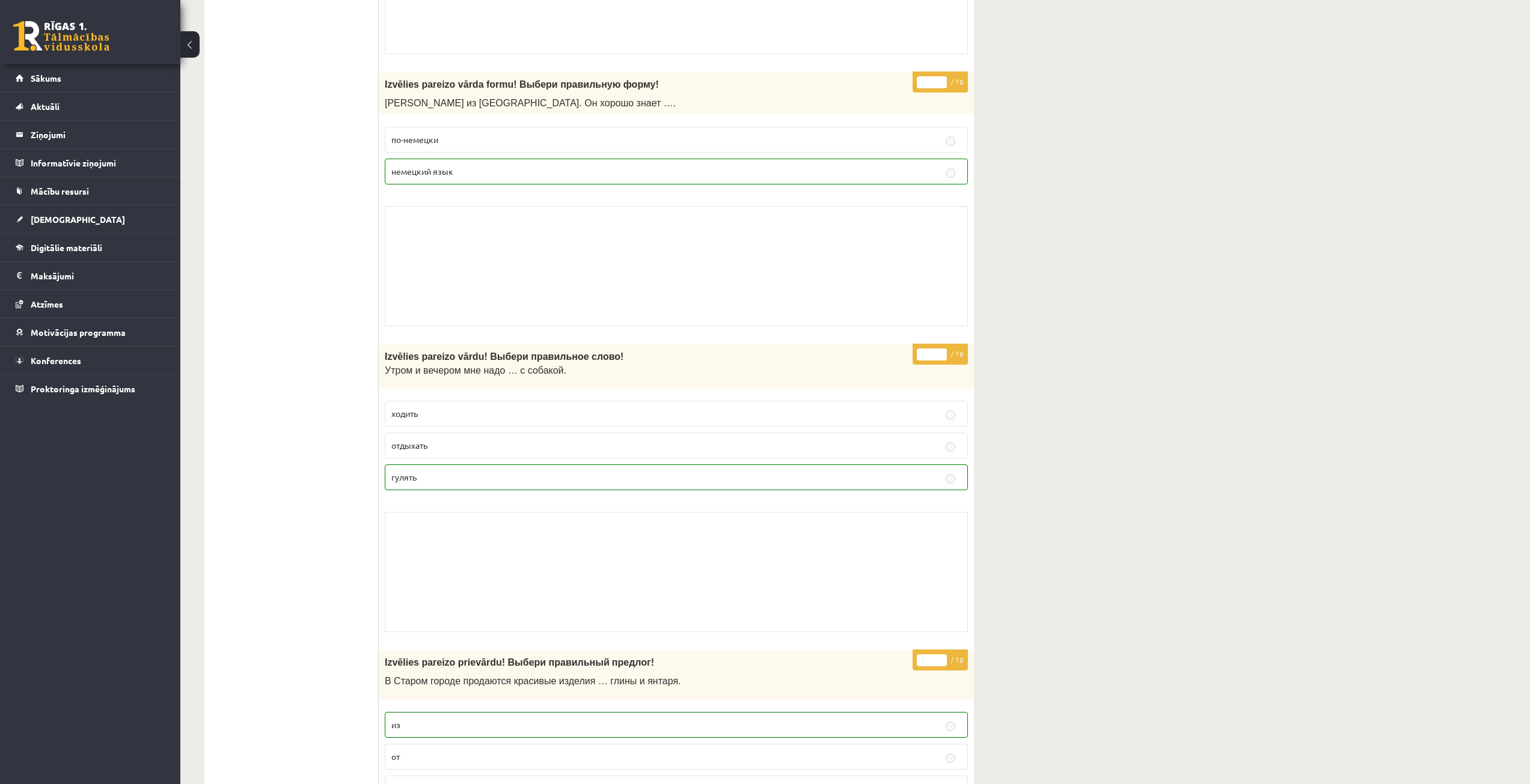
scroll to position [5107, 0]
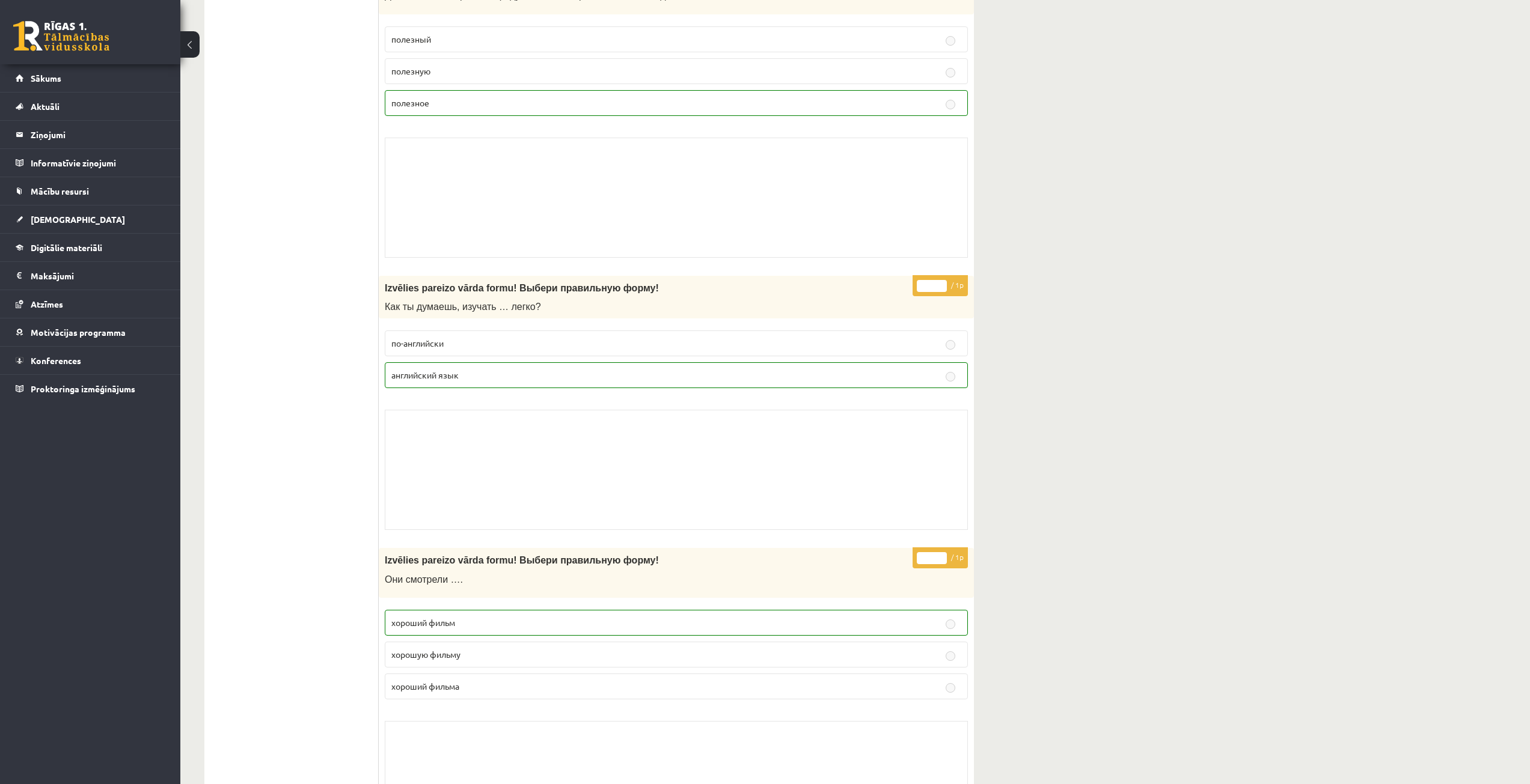
drag, startPoint x: 437, startPoint y: 541, endPoint x: 326, endPoint y: 389, distance: 188.2
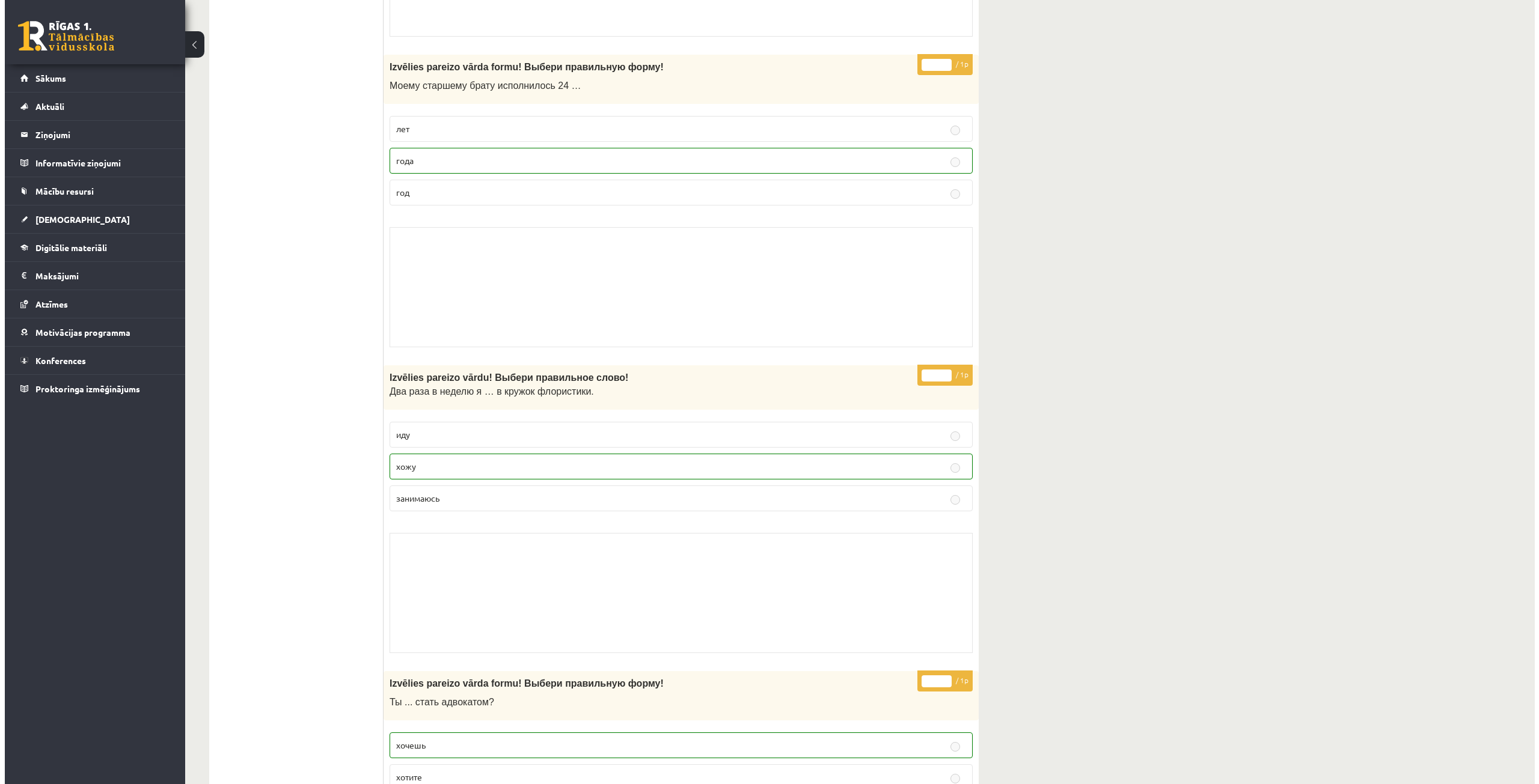
scroll to position [0, 0]
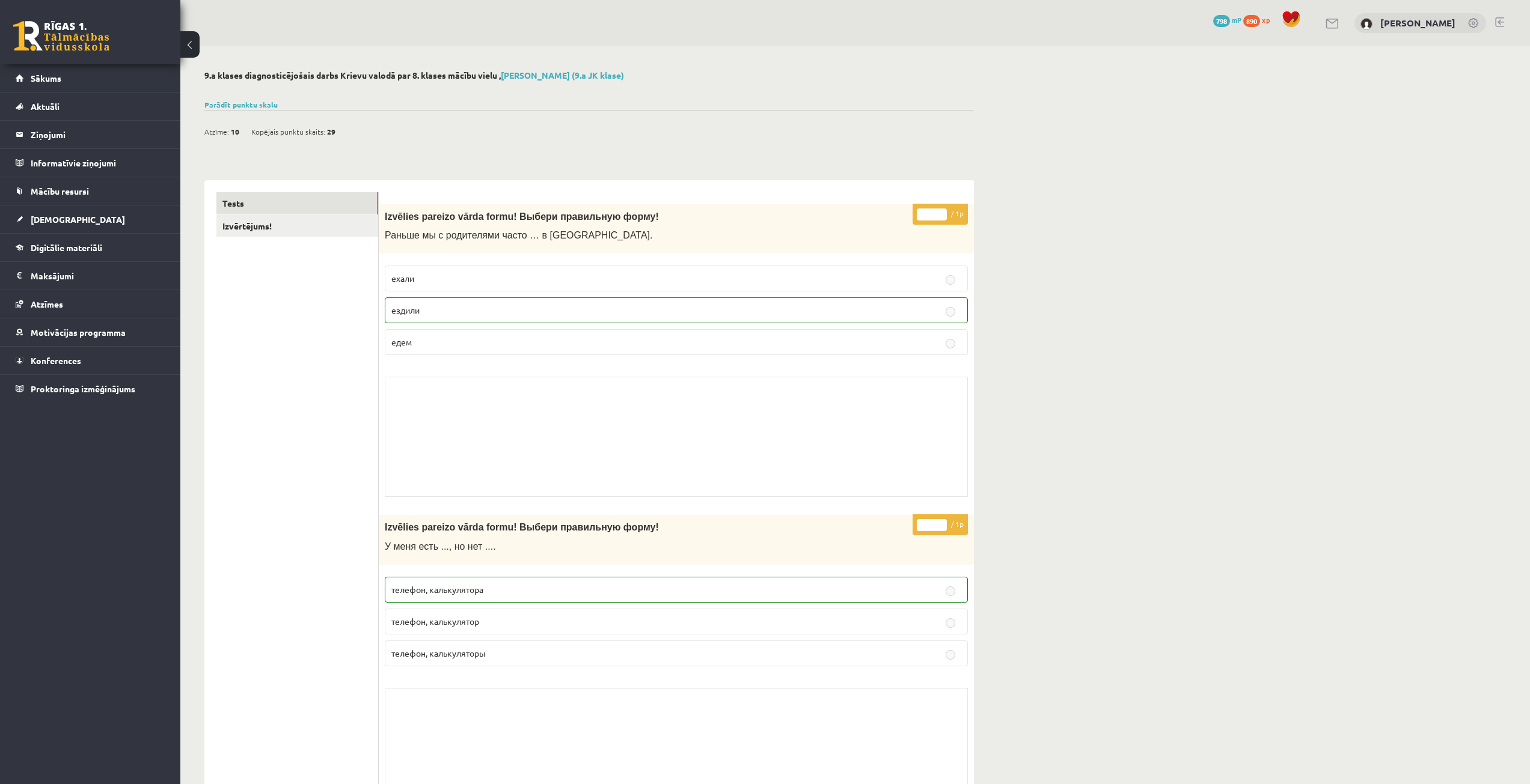
click at [304, 231] on link "Izvērtējums!" at bounding box center [297, 226] width 162 height 22
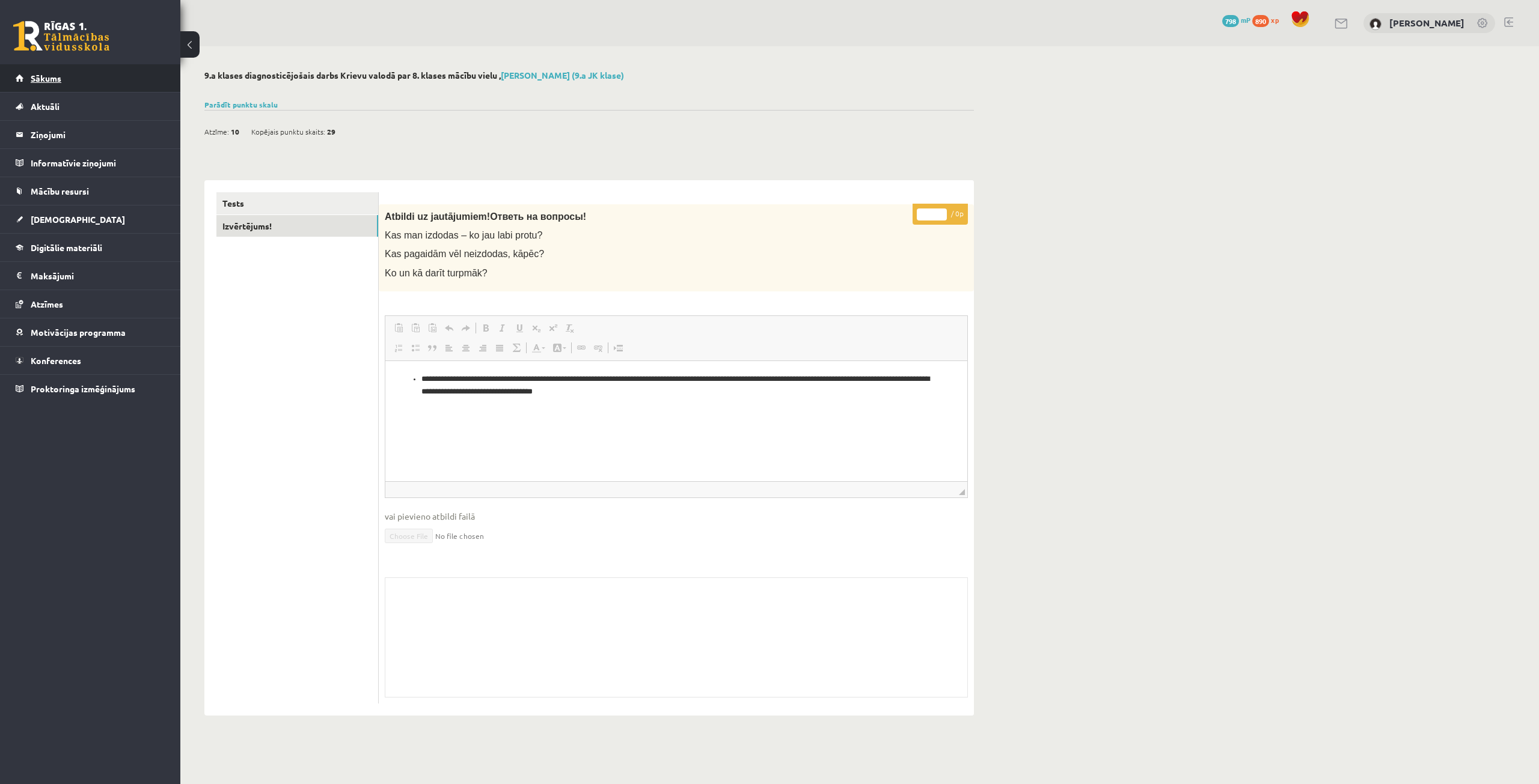
click at [44, 77] on span "Sākums" at bounding box center [46, 78] width 31 height 11
